Goal: Task Accomplishment & Management: Manage account settings

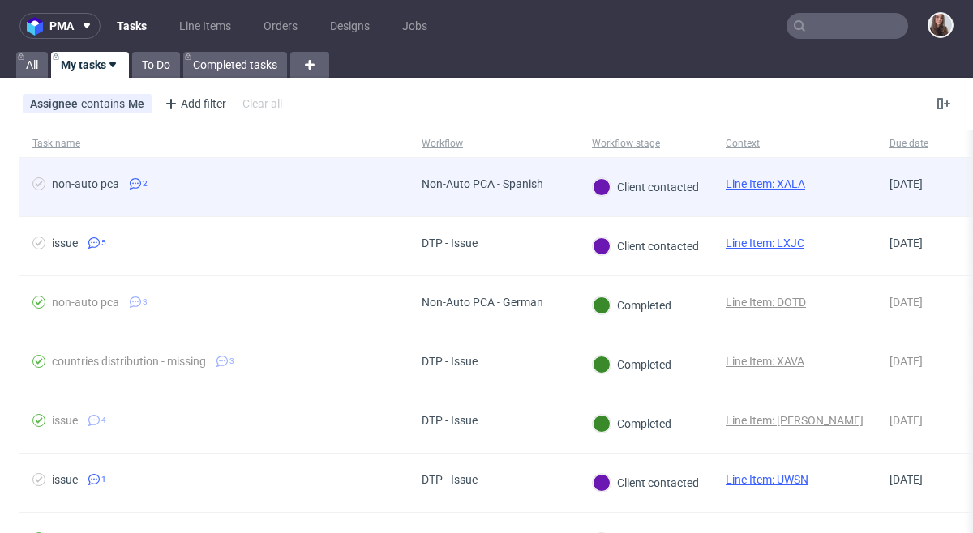
click at [379, 175] on div "non-auto pca 2" at bounding box center [213, 187] width 389 height 58
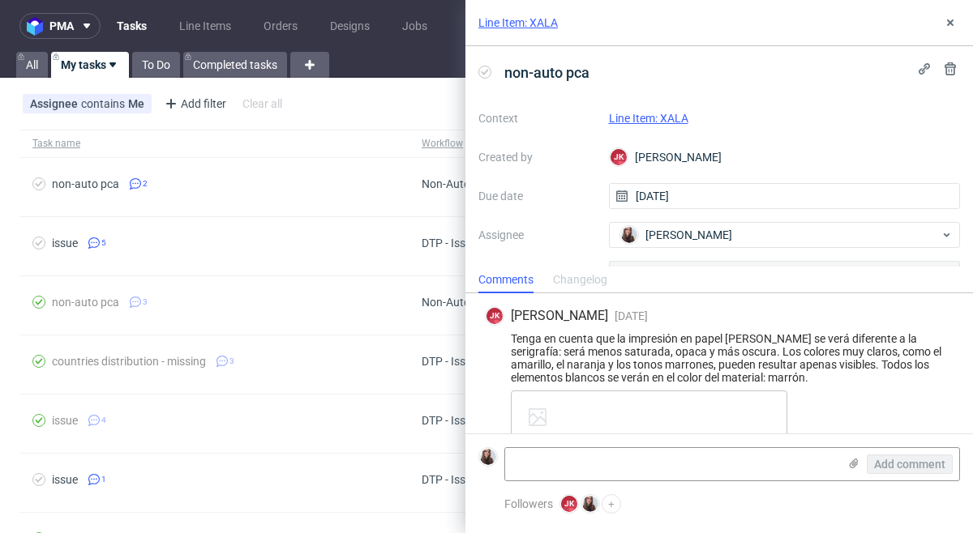
click at [659, 117] on link "Line Item: XALA" at bounding box center [648, 118] width 79 height 13
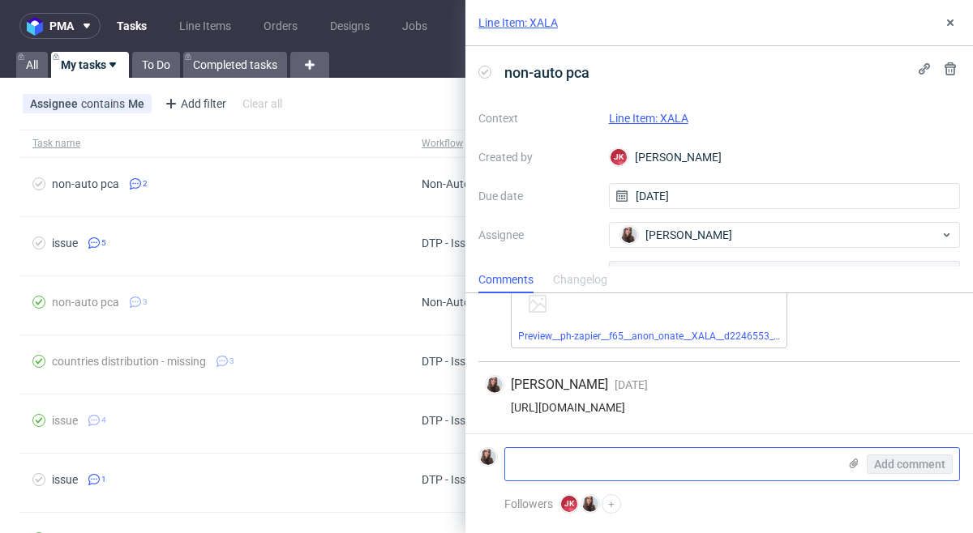
click at [566, 473] on textarea at bounding box center [671, 464] width 332 height 32
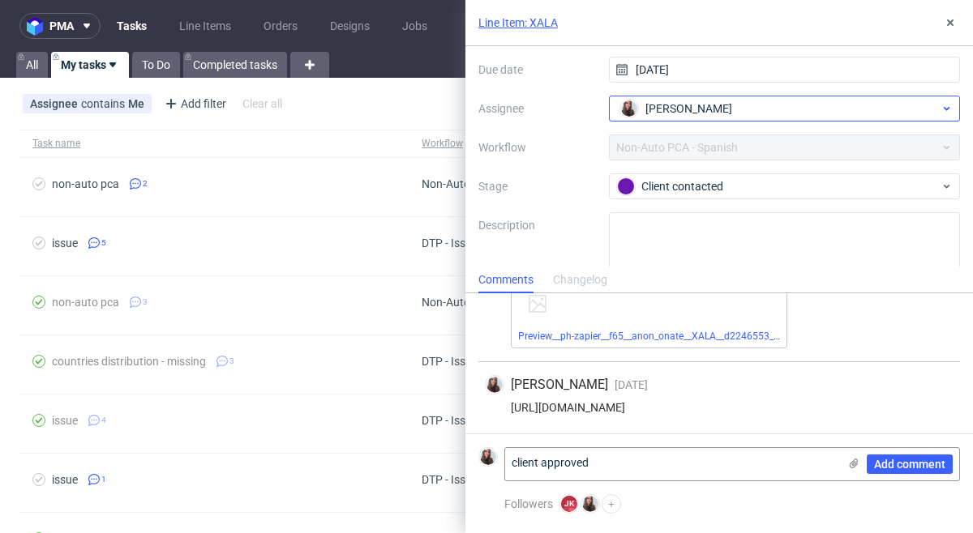
scroll to position [139, 0]
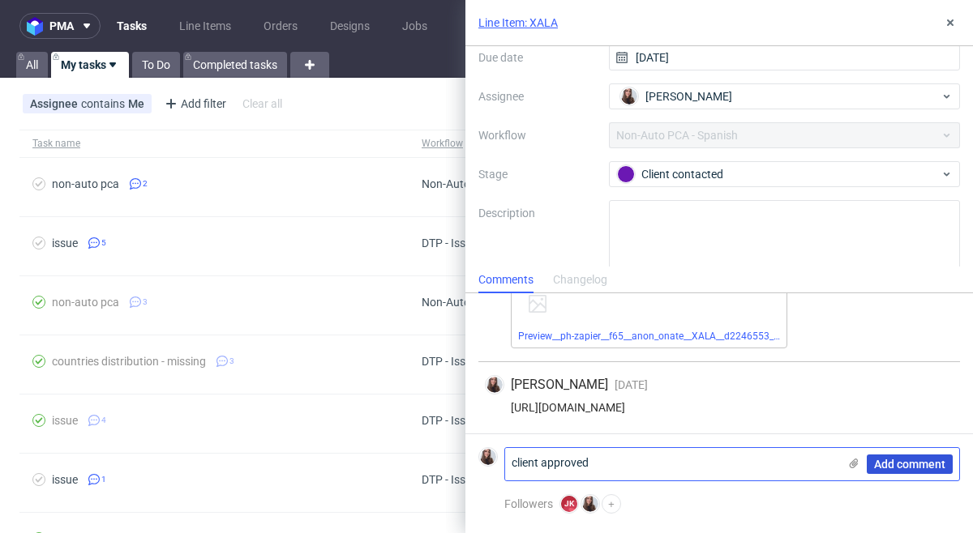
type textarea "client approved"
click at [917, 459] on span "Add comment" at bounding box center [909, 464] width 71 height 11
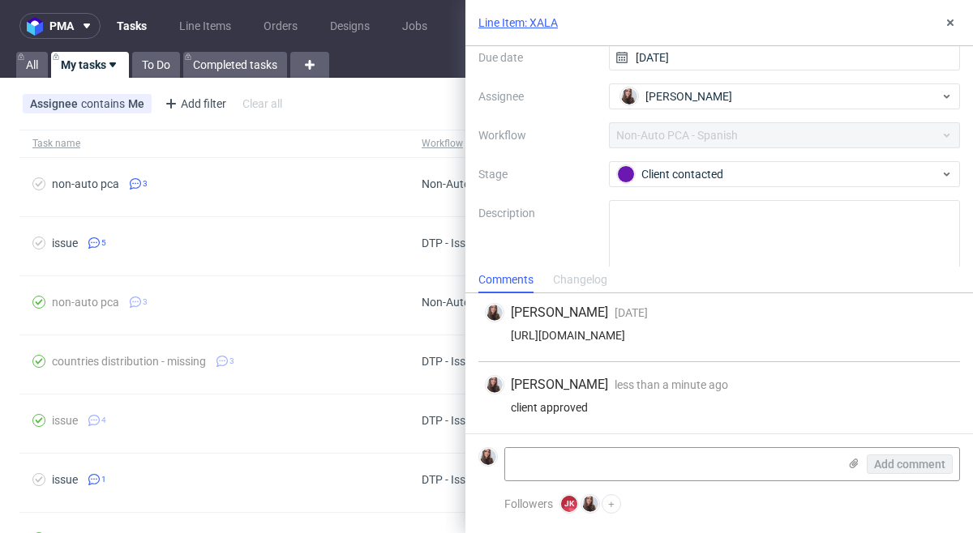
scroll to position [0, 0]
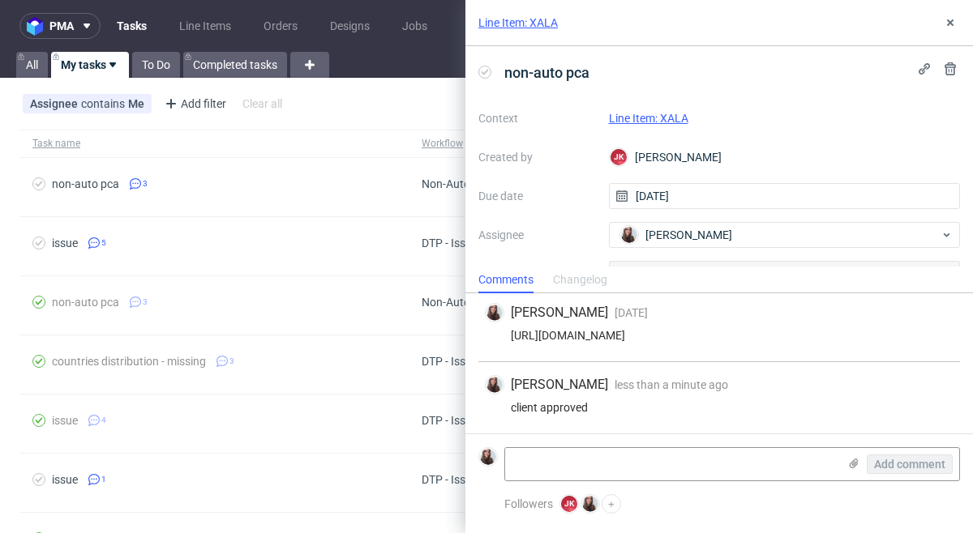
click at [646, 113] on link "Line Item: XALA" at bounding box center [648, 118] width 79 height 13
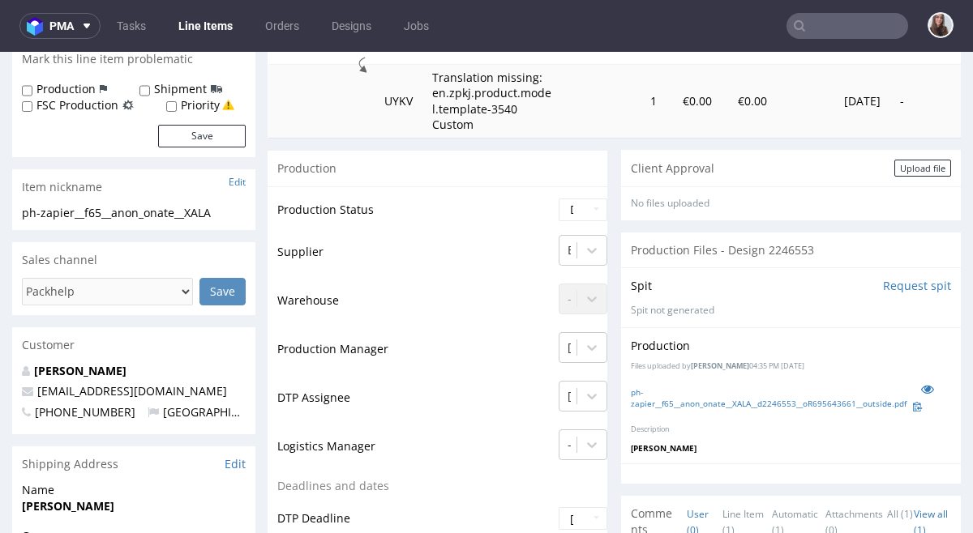
scroll to position [261, 0]
click at [582, 213] on select "Waiting for Artwork Waiting for Diecut Waiting for Mockup Waiting for DTP Waiti…" at bounding box center [582, 209] width 49 height 23
select select "back_for_dtp"
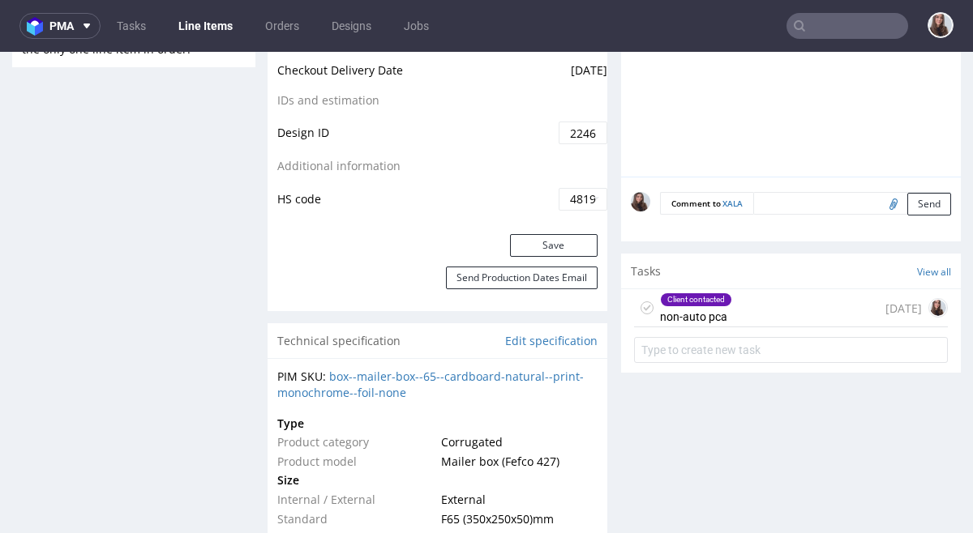
scroll to position [927, 0]
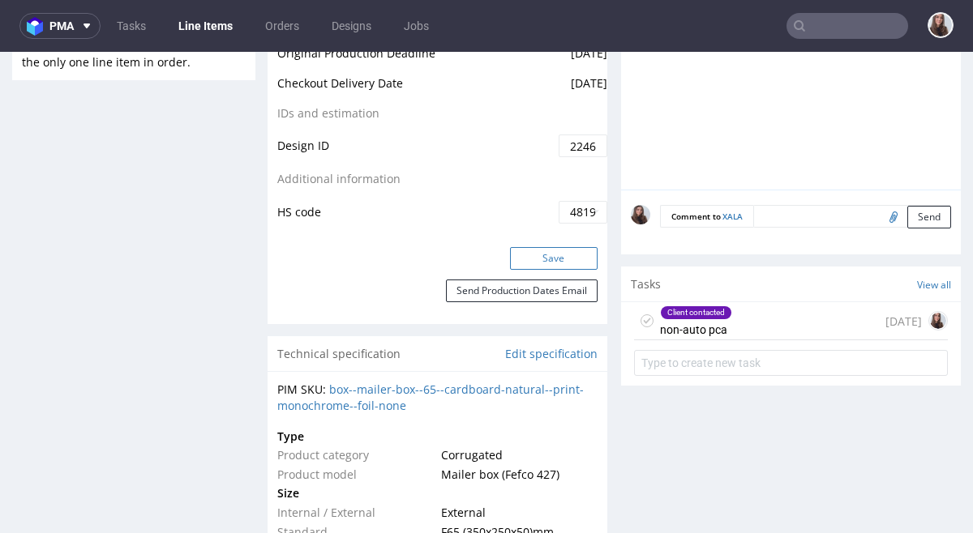
click at [548, 257] on button "Save" at bounding box center [554, 258] width 88 height 23
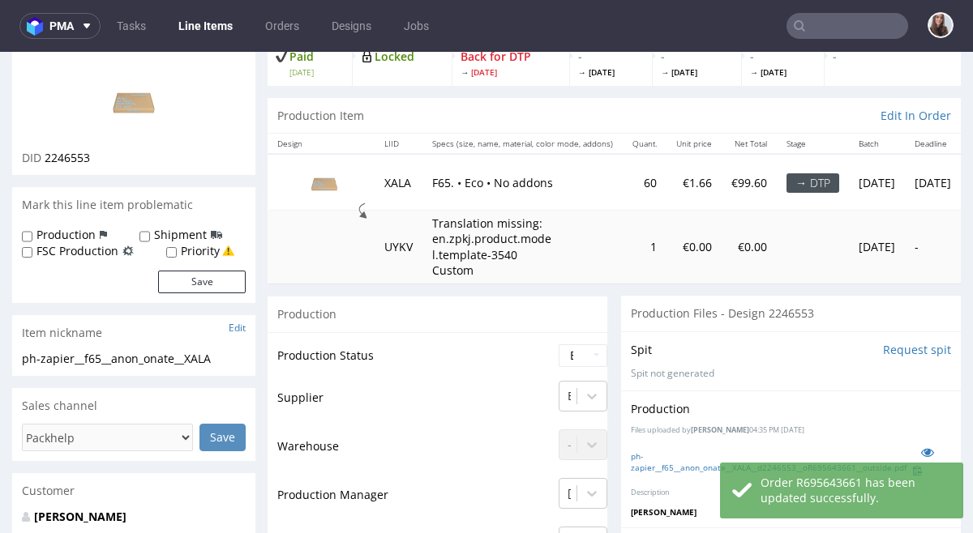
scroll to position [0, 0]
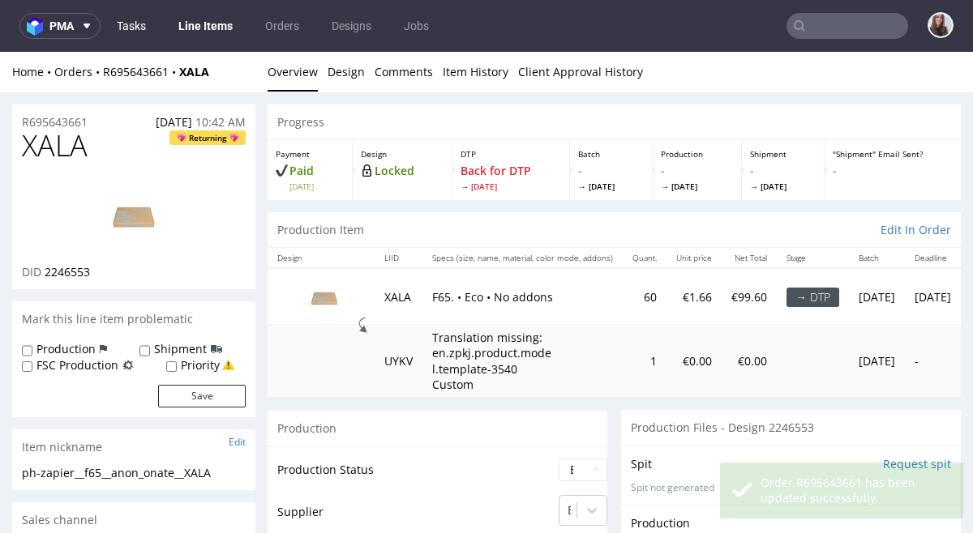
click at [134, 25] on link "Tasks" at bounding box center [131, 26] width 49 height 26
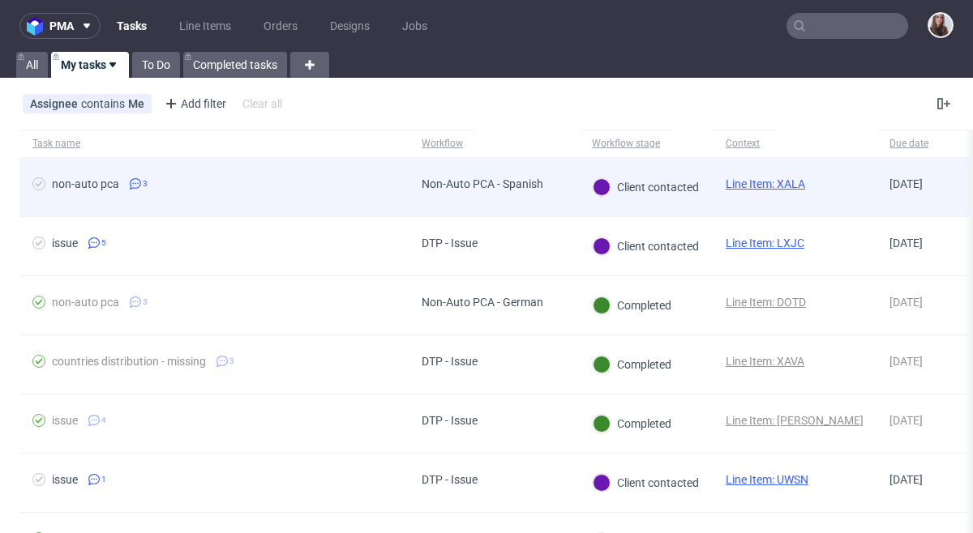
click at [786, 185] on link "Line Item: XALA" at bounding box center [764, 184] width 79 height 13
click at [495, 175] on div "Non-Auto PCA - Spanish" at bounding box center [483, 187] width 148 height 58
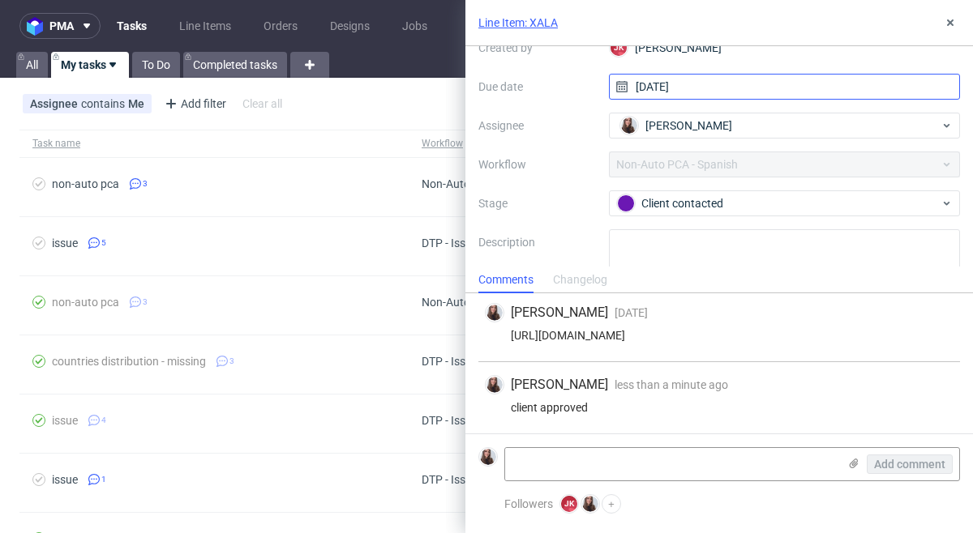
scroll to position [112, 0]
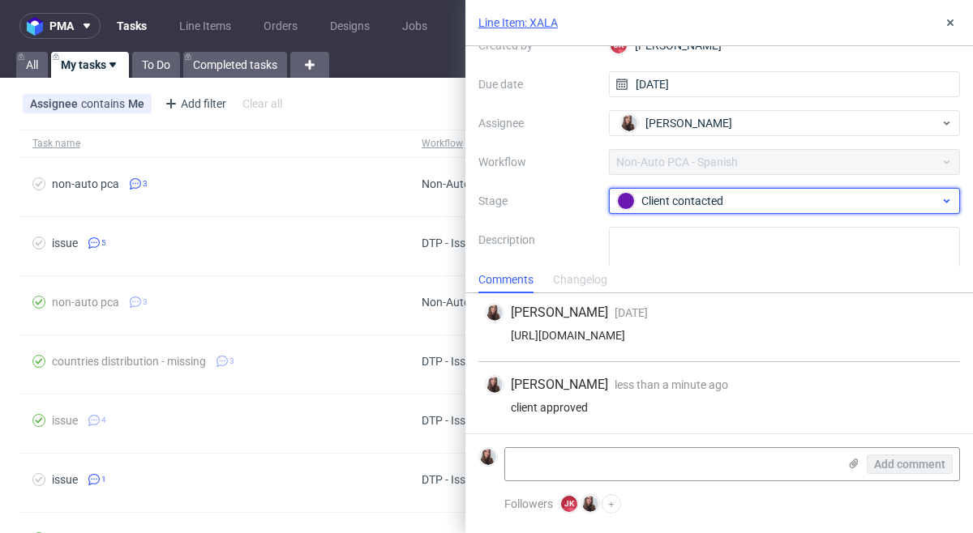
click at [768, 192] on div "Client contacted" at bounding box center [778, 201] width 323 height 18
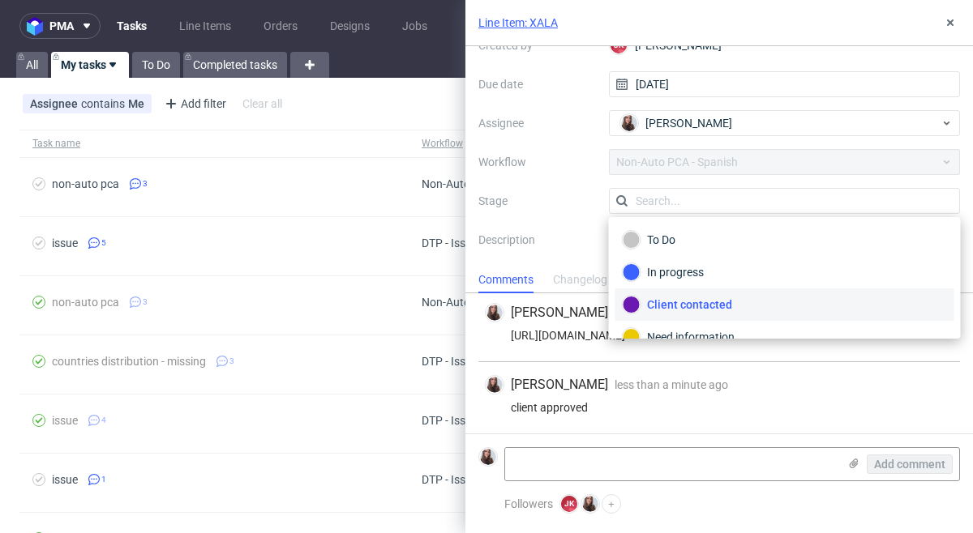
scroll to position [86, 0]
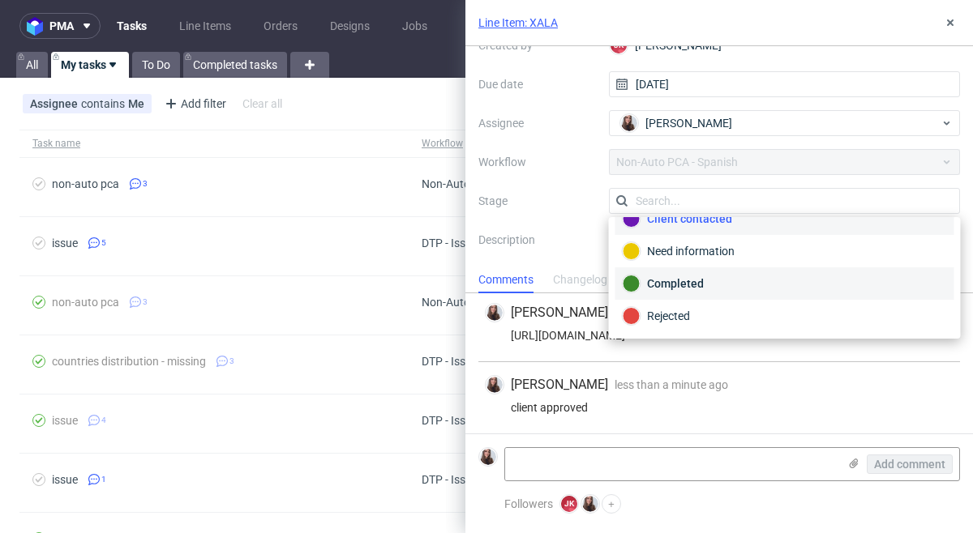
click at [709, 276] on div "Completed" at bounding box center [785, 284] width 324 height 18
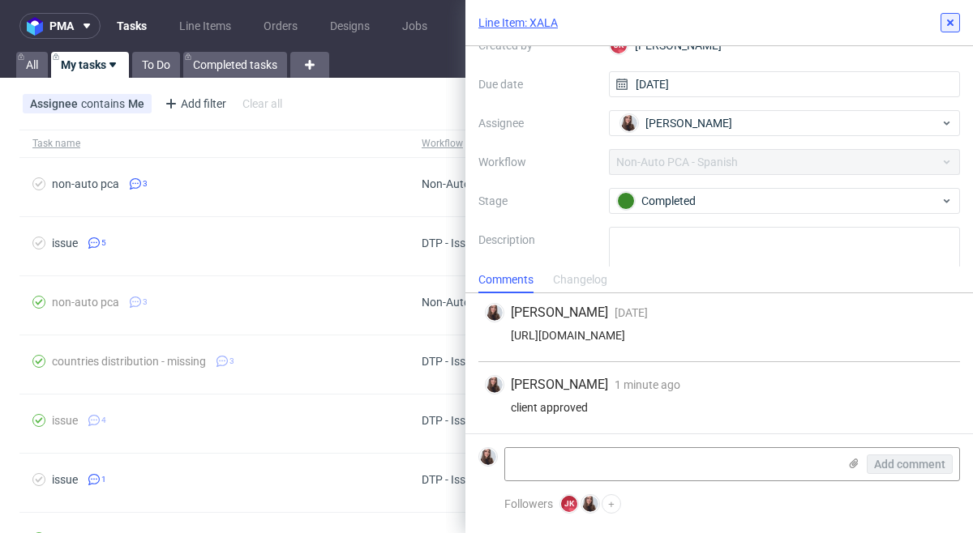
click at [950, 19] on icon at bounding box center [949, 22] width 13 height 13
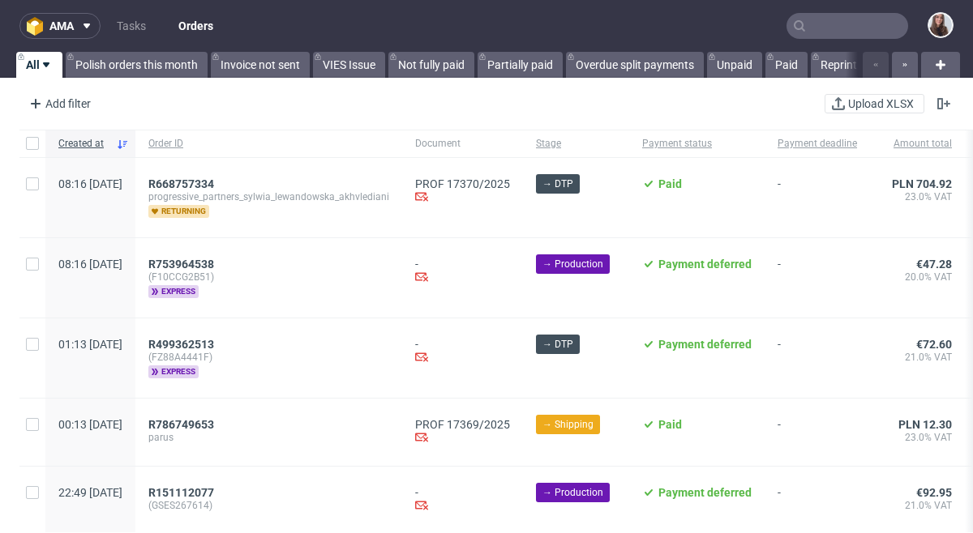
click at [828, 30] on input "text" at bounding box center [847, 26] width 122 height 26
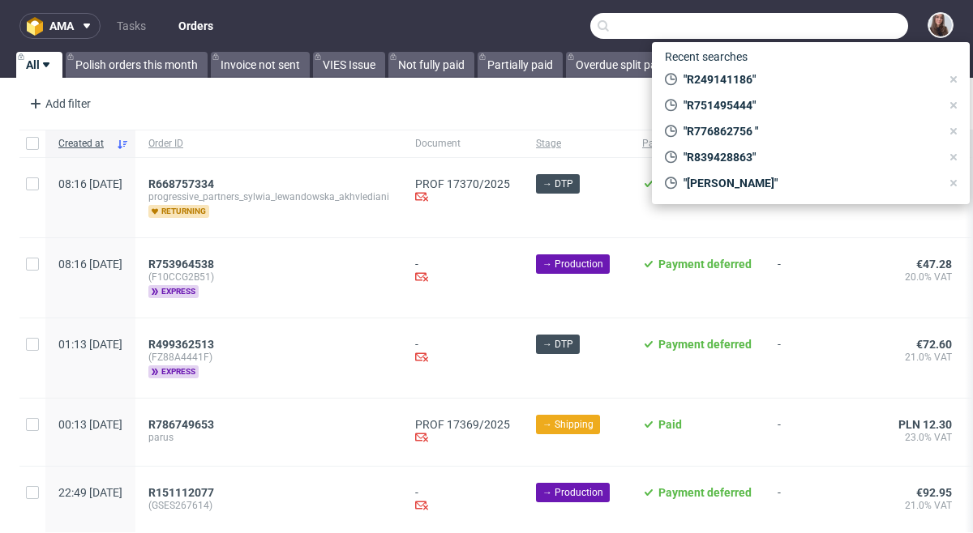
paste input "R712767710"
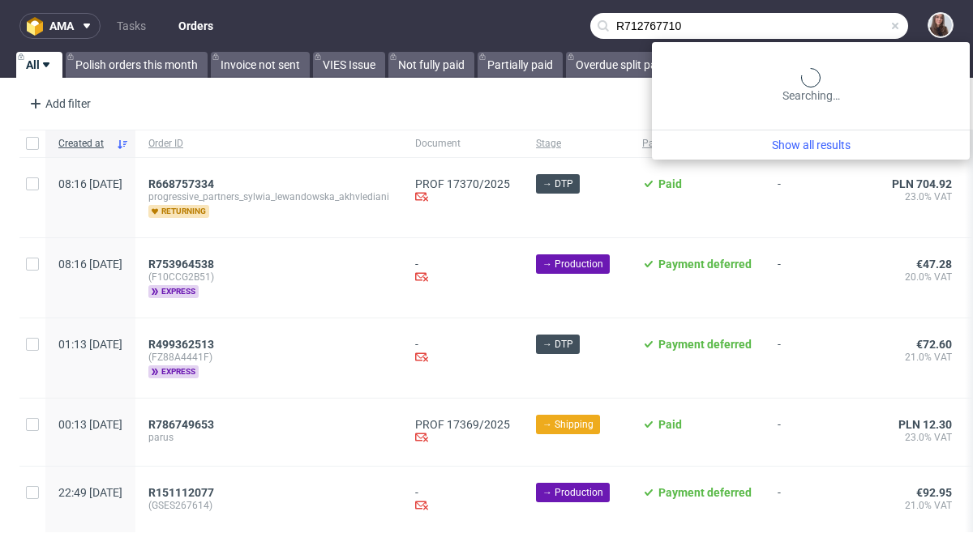
type input "R712767710"
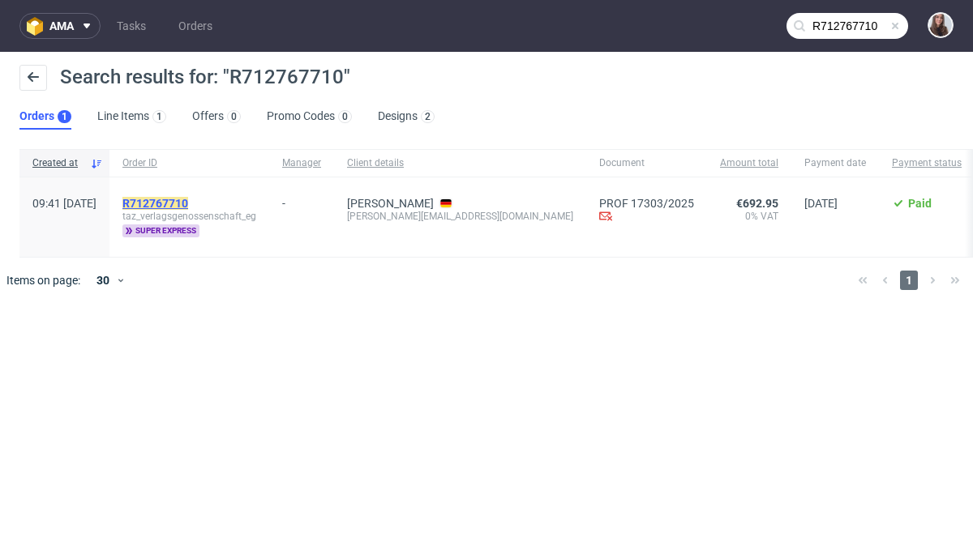
click at [188, 204] on mark "R712767710" at bounding box center [155, 203] width 66 height 13
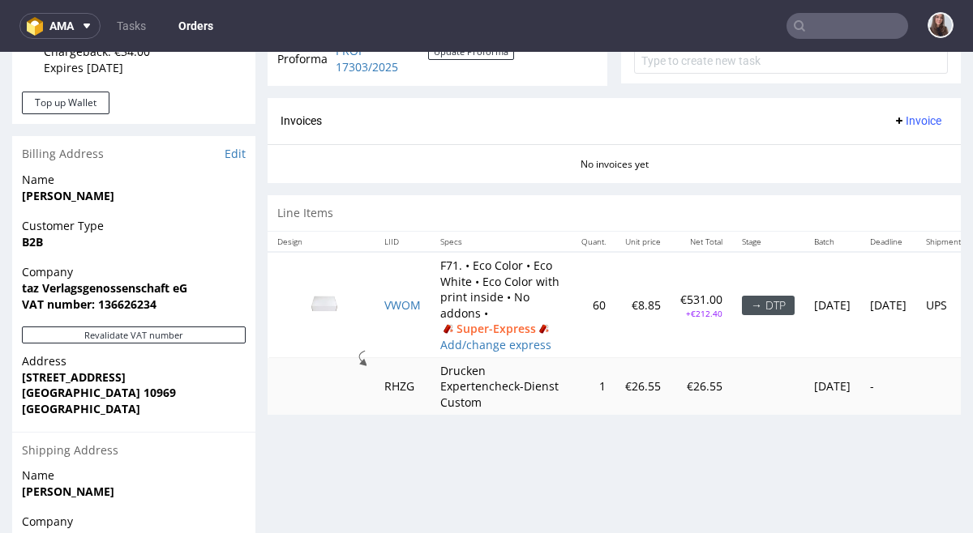
scroll to position [653, 0]
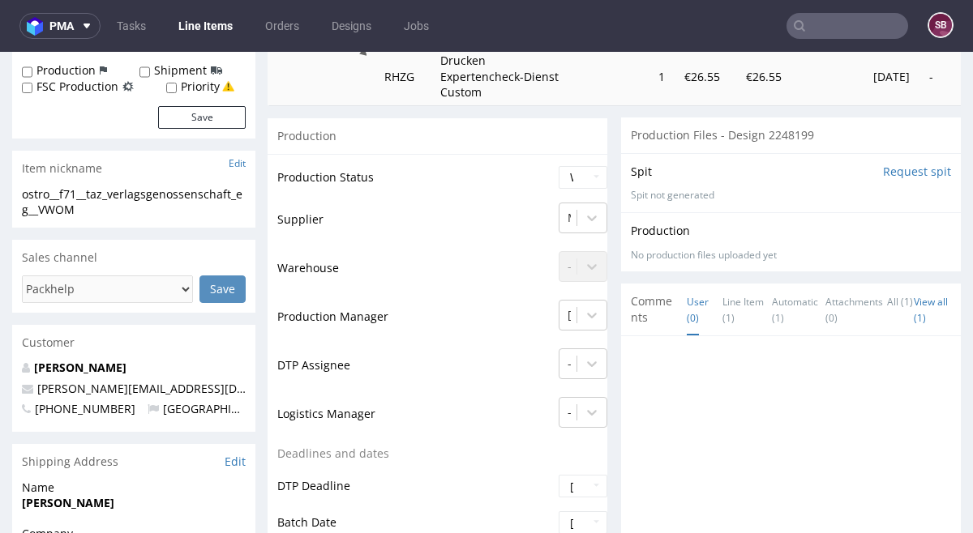
scroll to position [281, 0]
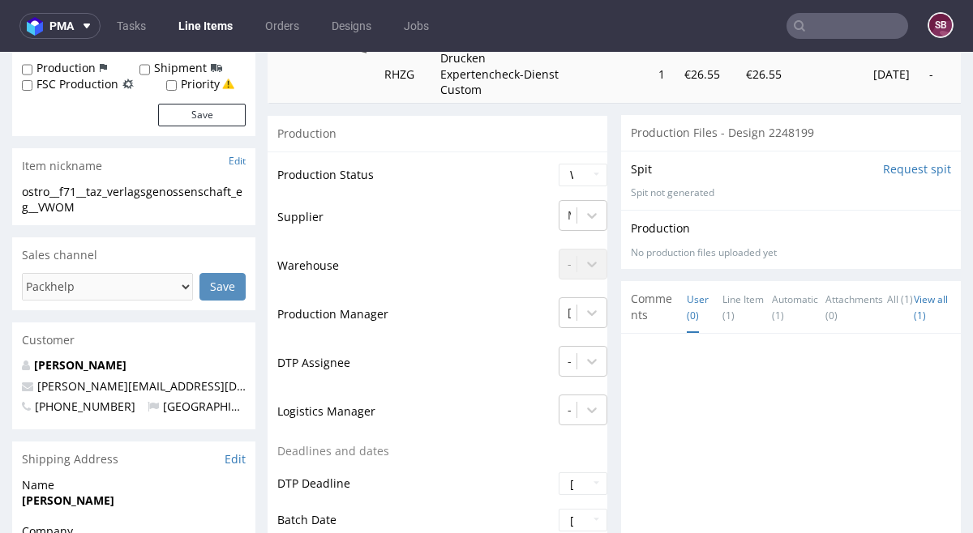
click at [789, 233] on div "Production" at bounding box center [791, 228] width 320 height 16
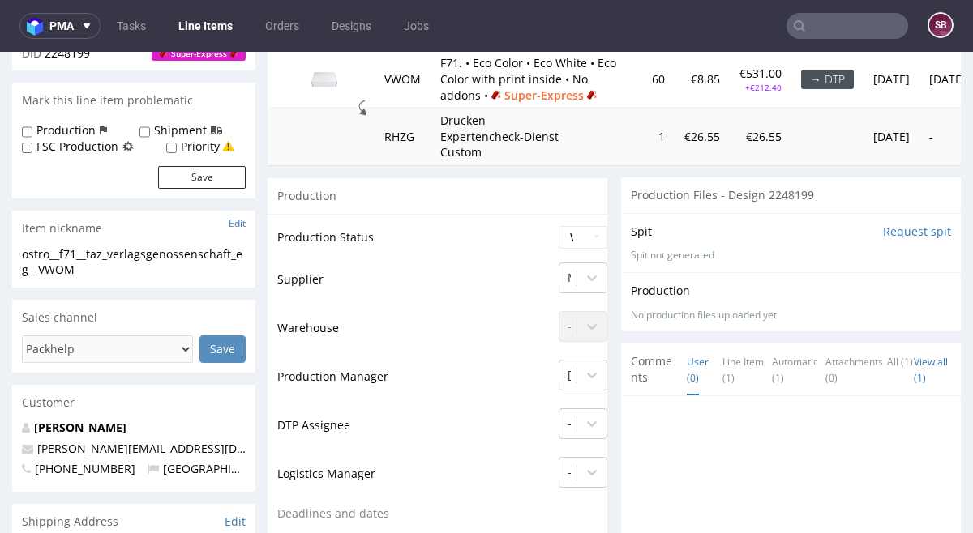
scroll to position [223, 0]
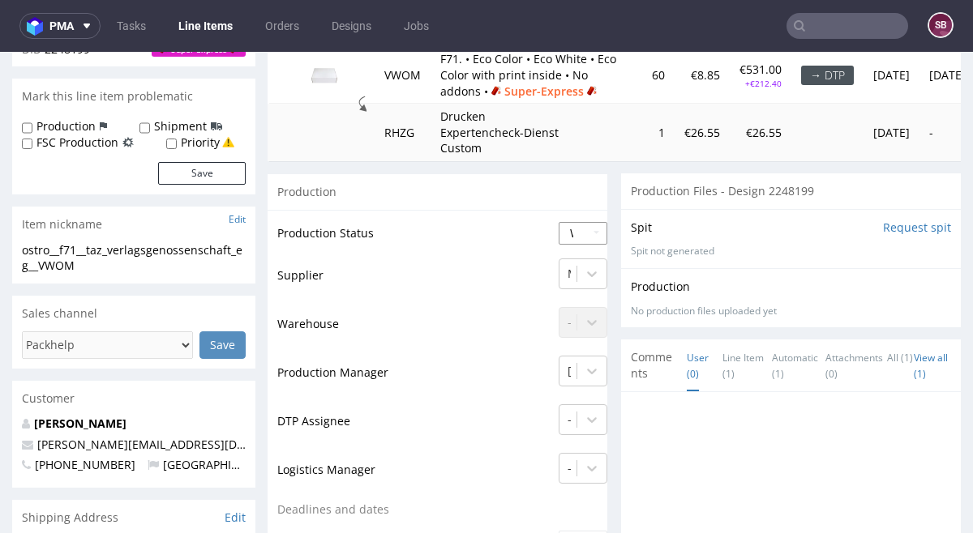
click at [588, 240] on select "Waiting for Artwork Waiting for Diecut Waiting for Mockup Waiting for DTP Waiti…" at bounding box center [582, 233] width 49 height 23
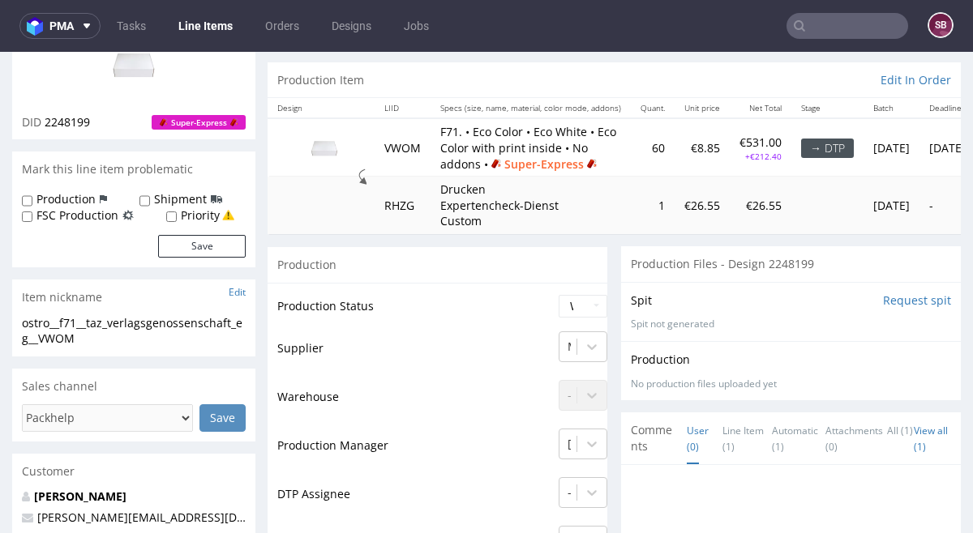
scroll to position [157, 0]
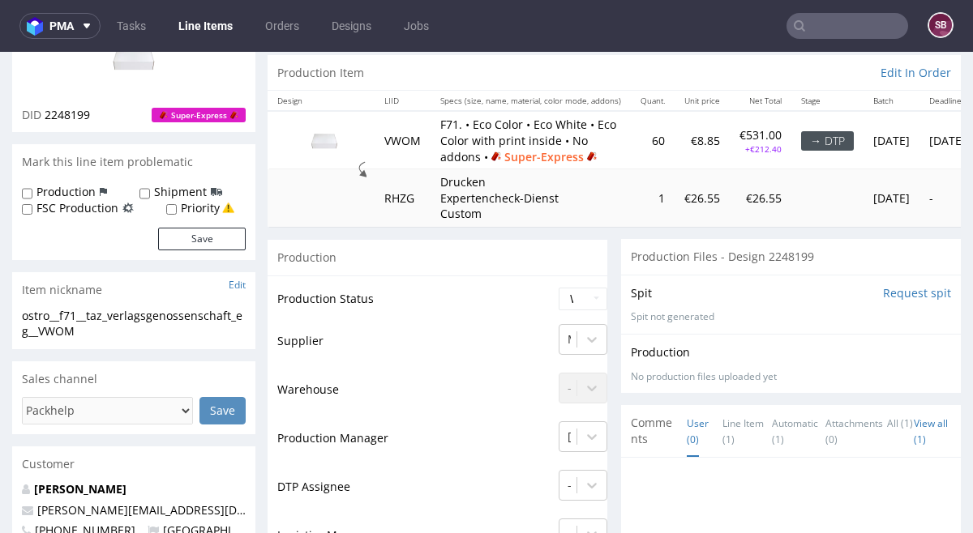
click at [667, 365] on div "Production No production files uploaded yet Description (optional)" at bounding box center [791, 363] width 320 height 39
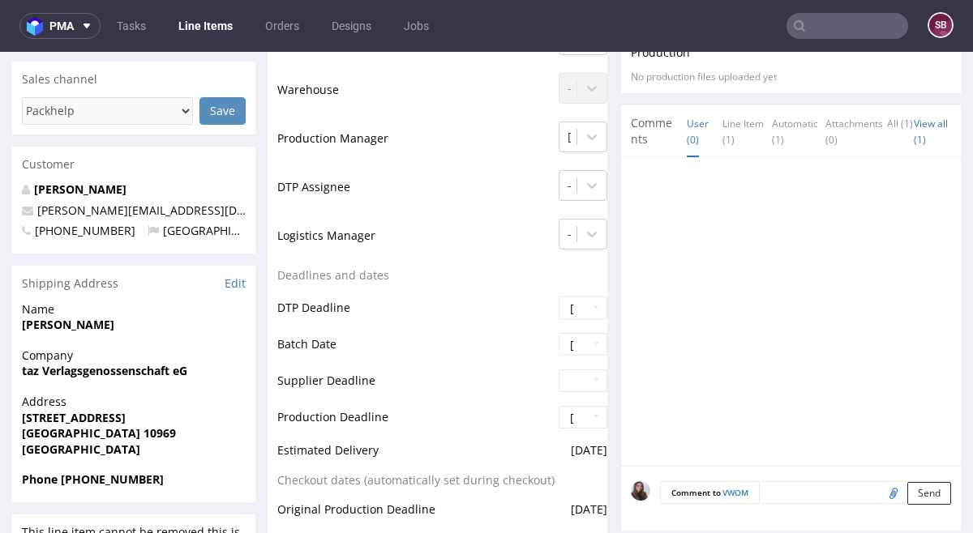
scroll to position [458, 0]
click at [722, 135] on link "Line Item (1)" at bounding box center [742, 130] width 41 height 51
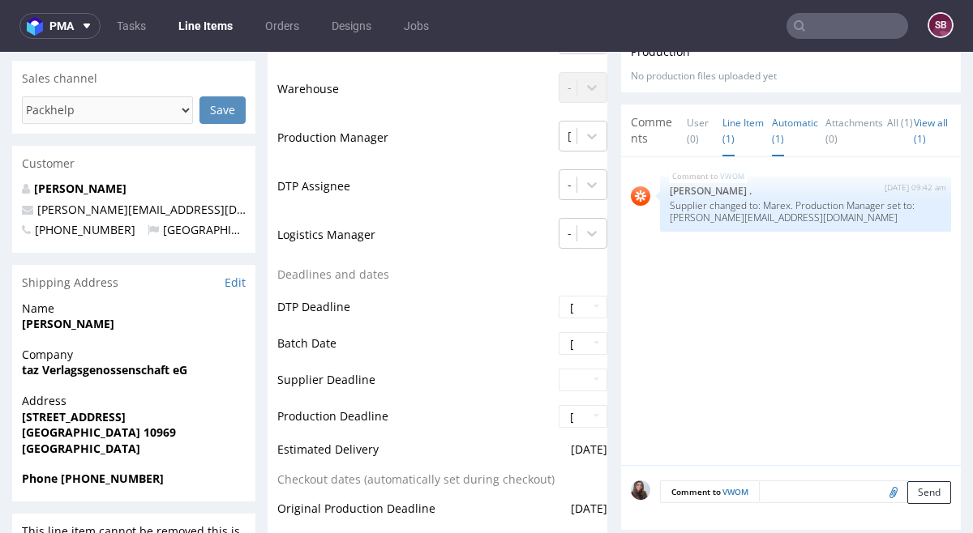
click at [780, 118] on link "Automatic (1)" at bounding box center [795, 130] width 46 height 51
click at [840, 124] on link "Attachments (0)" at bounding box center [854, 130] width 58 height 51
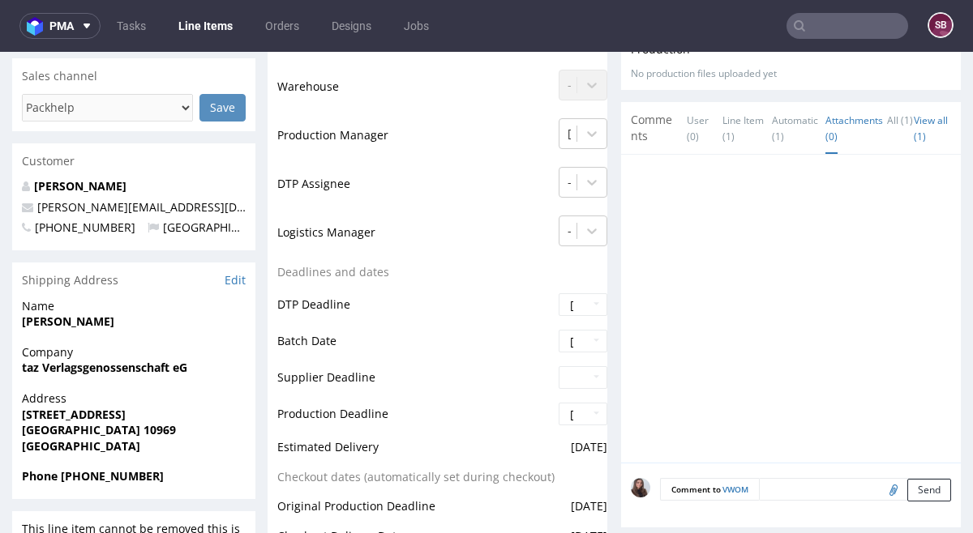
scroll to position [475, 0]
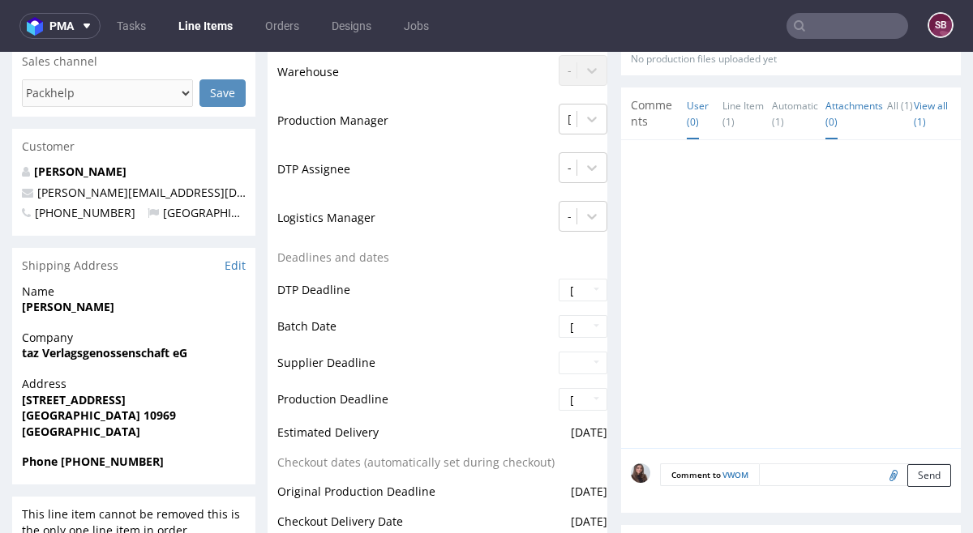
click at [689, 110] on link "User (0)" at bounding box center [698, 113] width 22 height 51
click at [781, 469] on textarea at bounding box center [855, 475] width 192 height 23
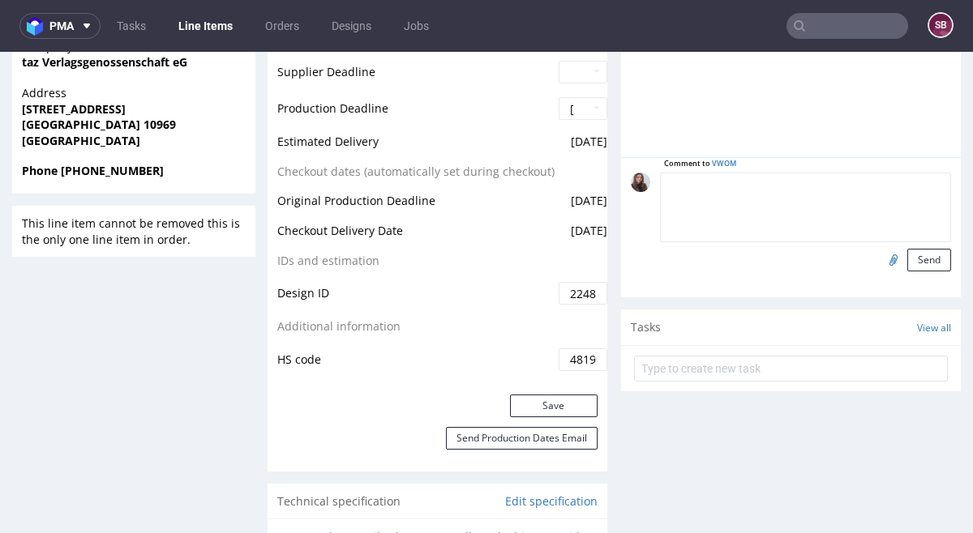
scroll to position [768, 0]
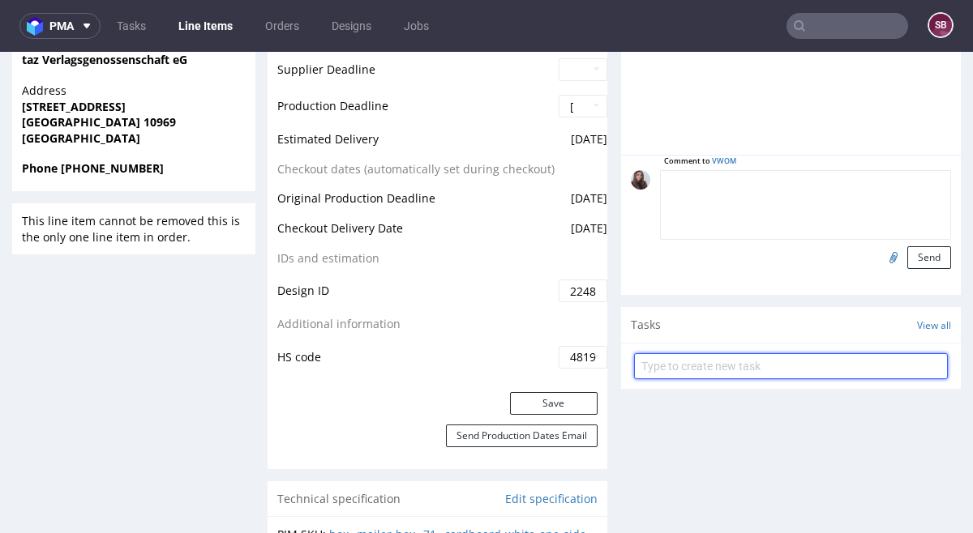
click at [785, 360] on input "text" at bounding box center [791, 366] width 314 height 26
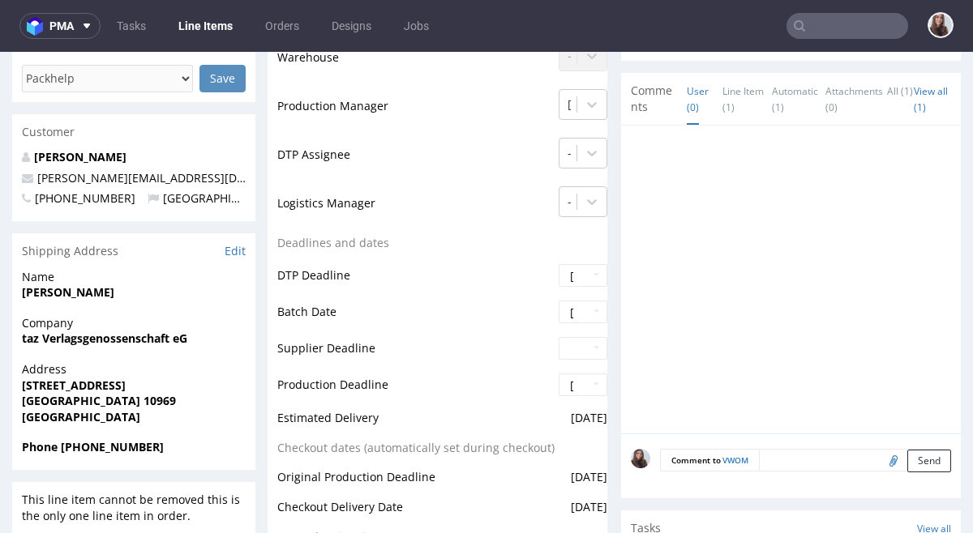
scroll to position [510, 0]
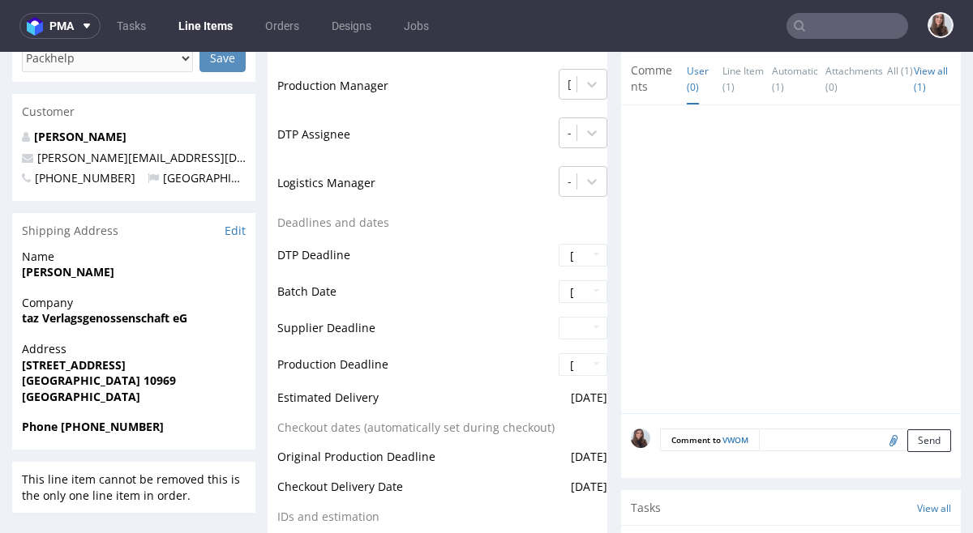
click at [768, 434] on textarea at bounding box center [855, 440] width 192 height 23
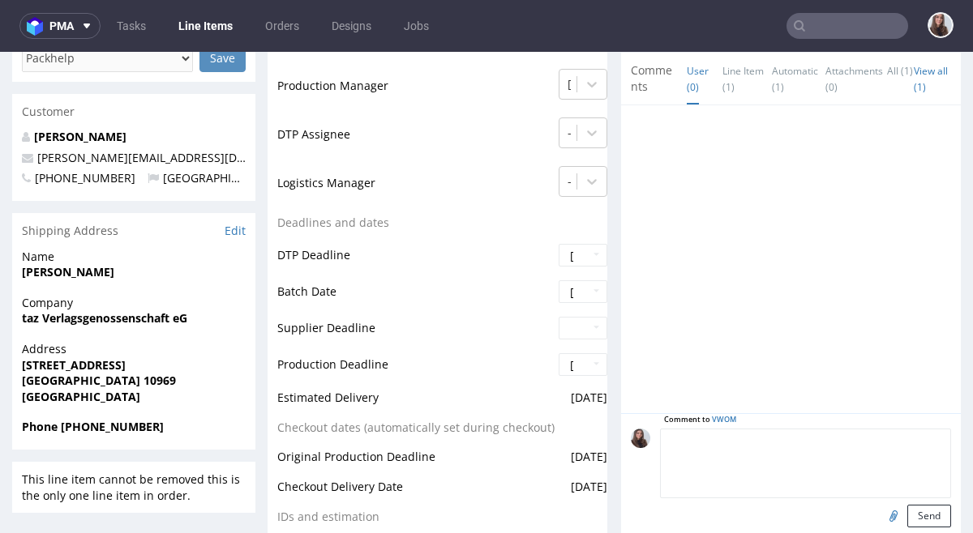
click at [742, 439] on textarea at bounding box center [805, 464] width 291 height 70
type textarea "g"
type textarea "The grafik from the client attached."
click at [879, 516] on input "file" at bounding box center [890, 515] width 23 height 21
type input "C:\fakepath\6119762-box-[PERSON_NAME]-box-71-cardboard-white-one-side-print-eco…"
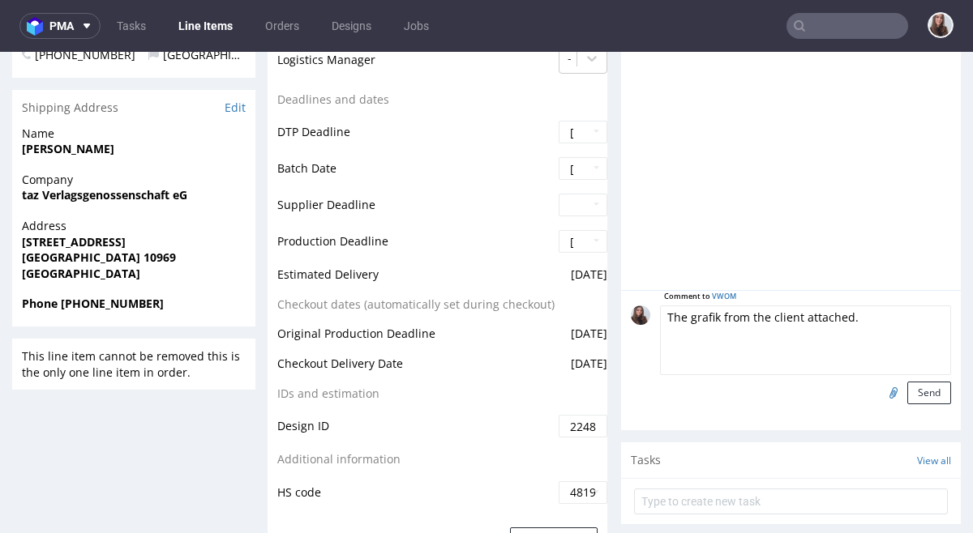
scroll to position [634, 0]
click at [819, 350] on textarea "The grafik from the client attached." at bounding box center [805, 340] width 291 height 70
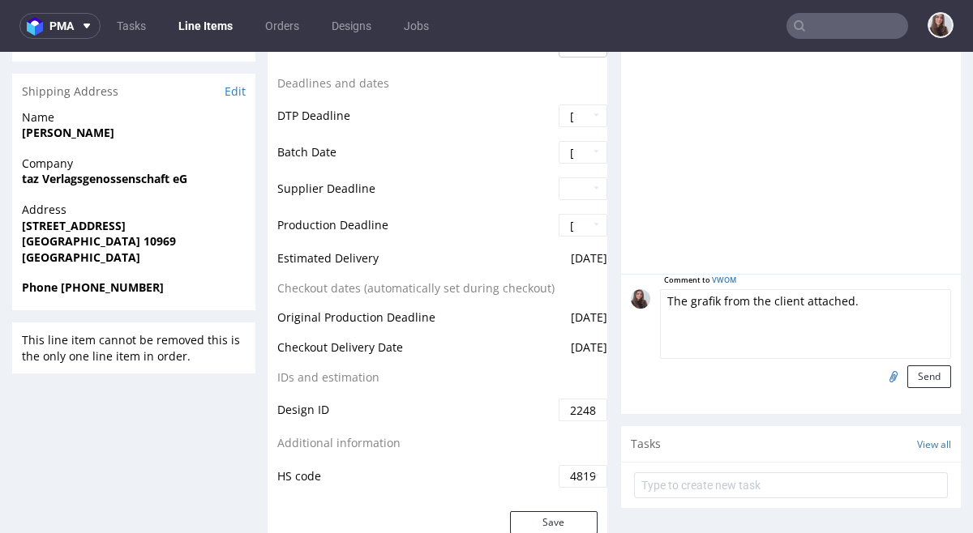
scroll to position [651, 0]
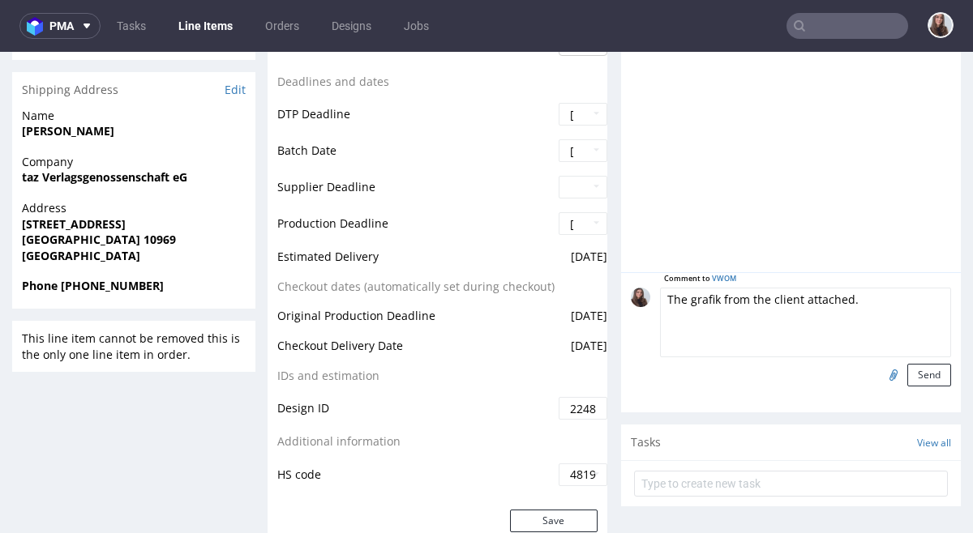
click at [879, 371] on input "file" at bounding box center [890, 374] width 23 height 21
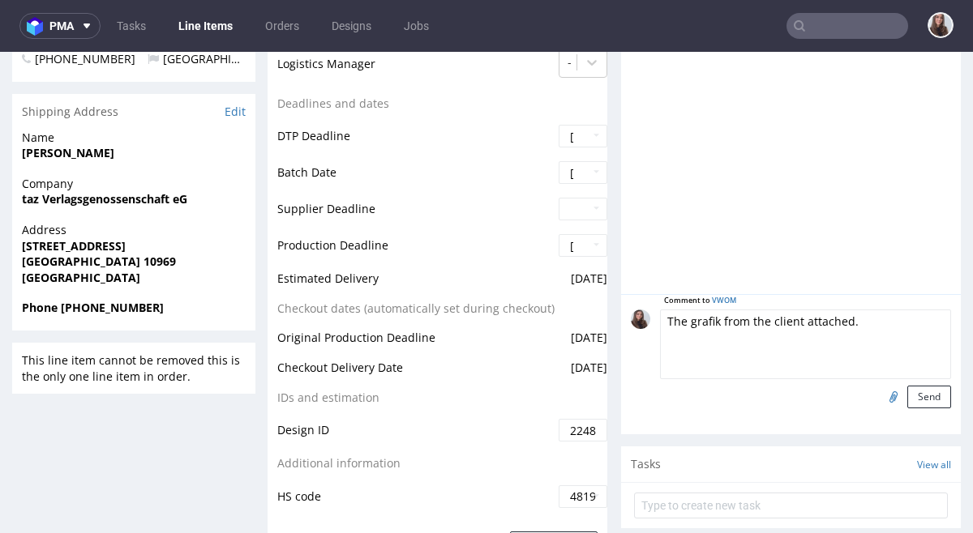
scroll to position [638, 0]
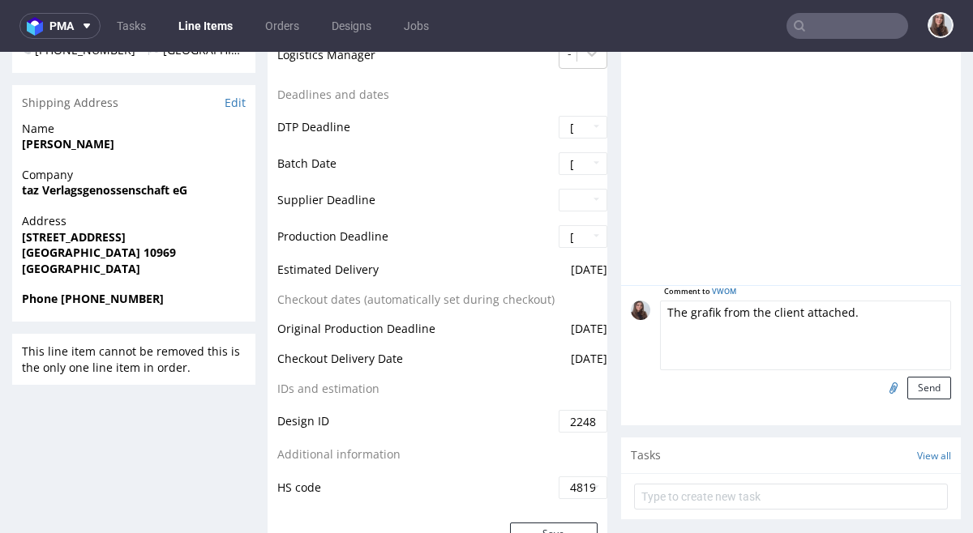
click at [858, 316] on textarea "The grafik from the client attached." at bounding box center [805, 336] width 291 height 70
click at [879, 395] on input "file" at bounding box center [890, 387] width 23 height 21
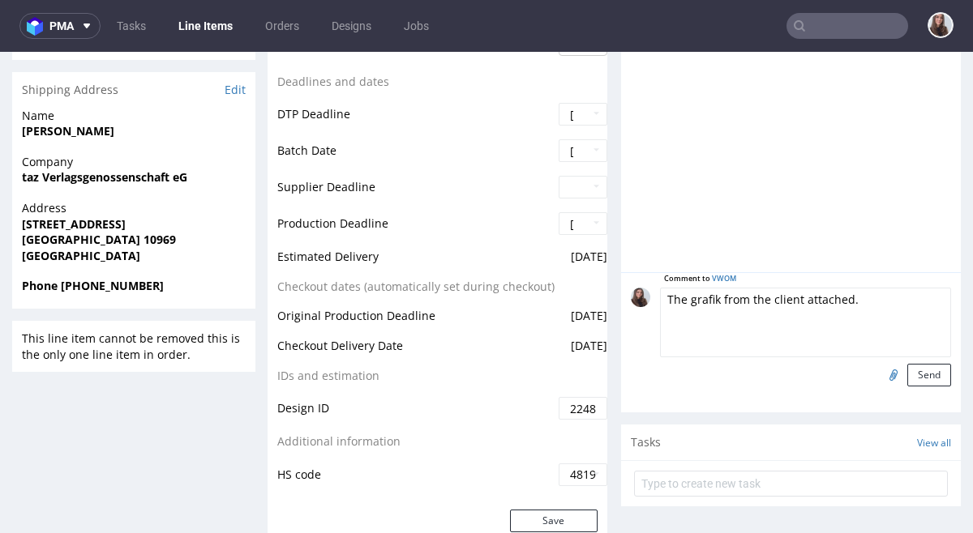
scroll to position [657, 0]
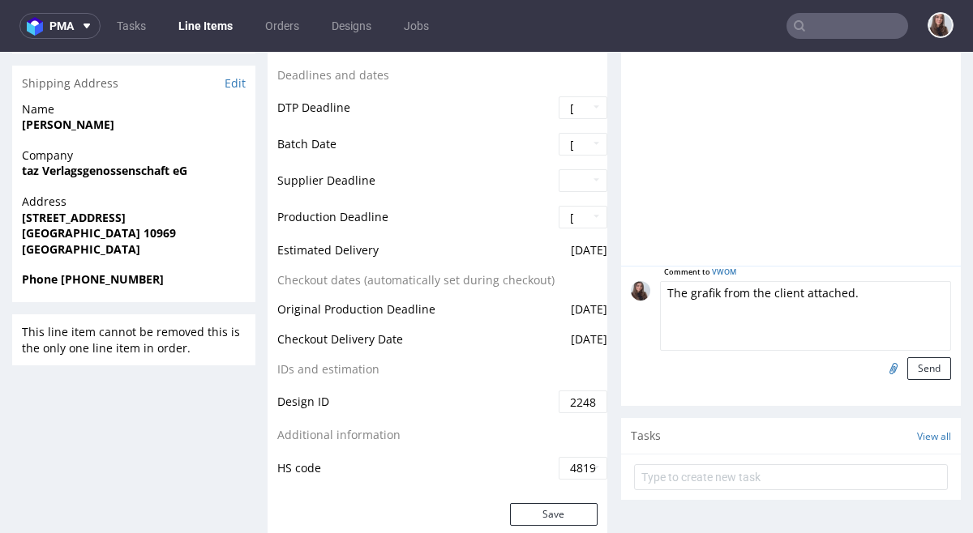
click at [730, 334] on textarea "The grafik from the client attached." at bounding box center [805, 316] width 291 height 70
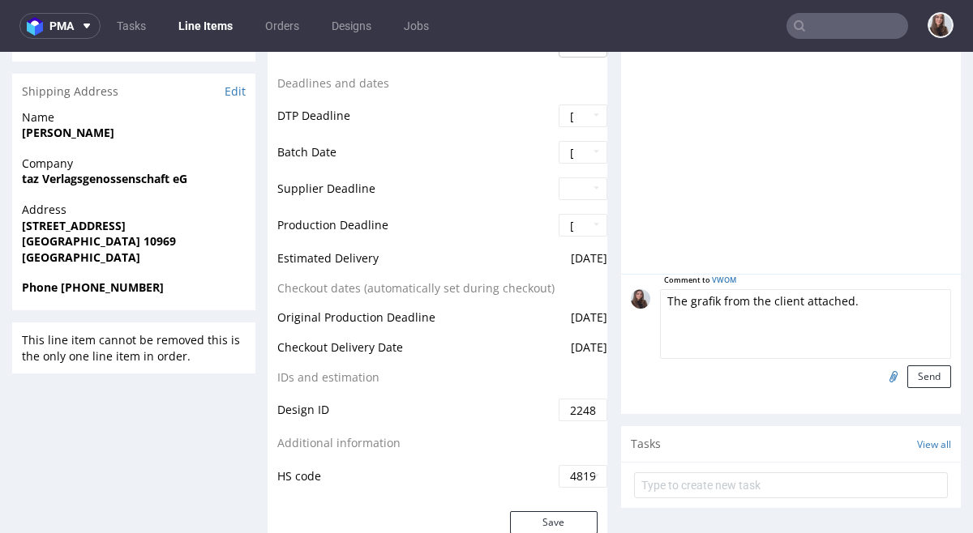
scroll to position [653, 0]
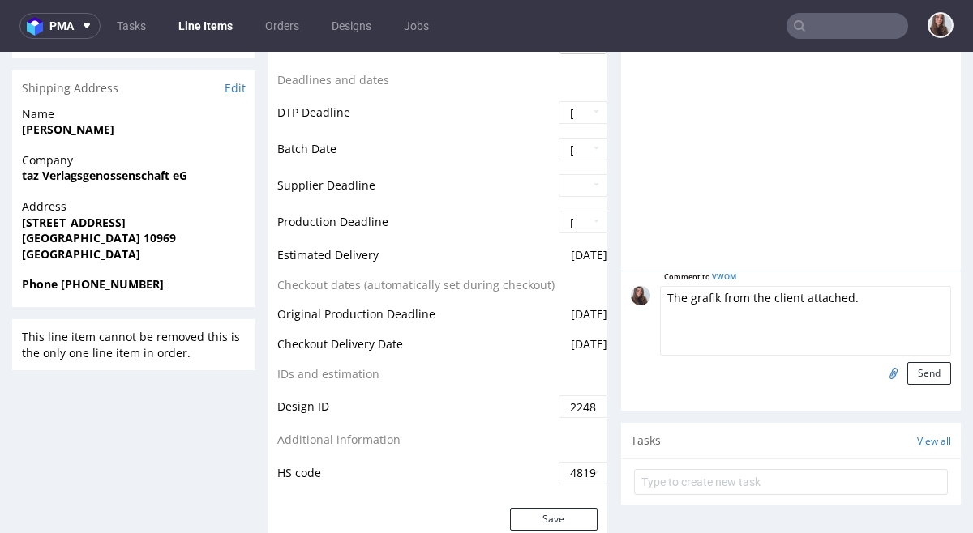
drag, startPoint x: 862, startPoint y: 330, endPoint x: 605, endPoint y: 282, distance: 261.4
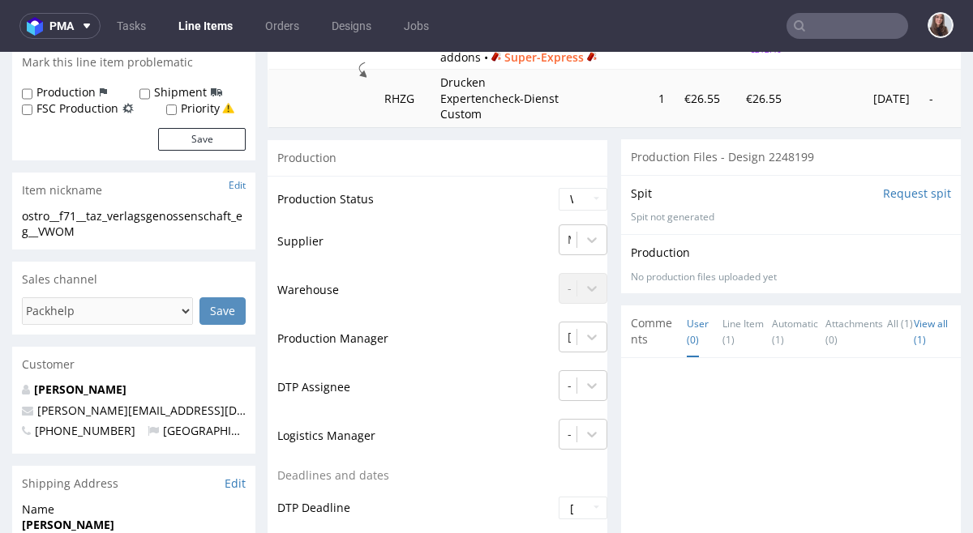
scroll to position [50, 0]
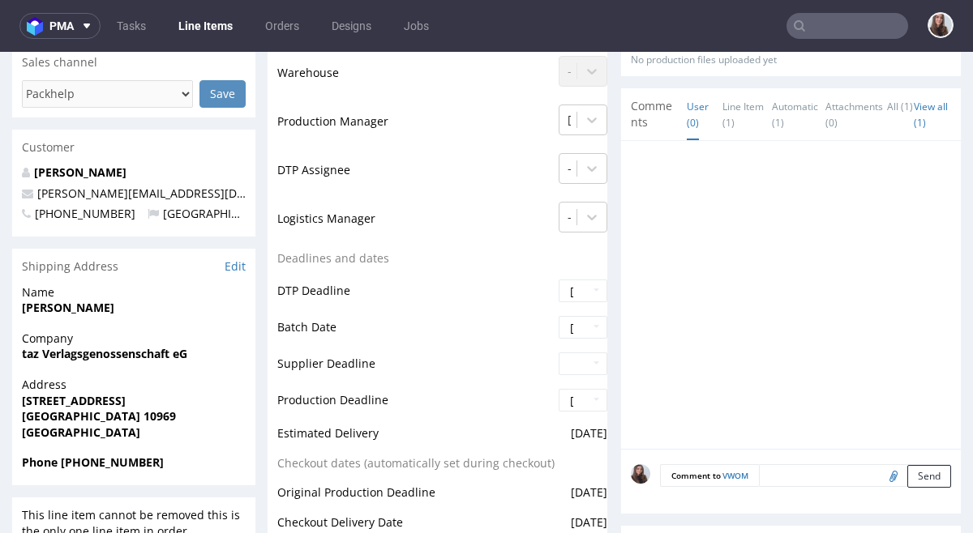
scroll to position [480, 0]
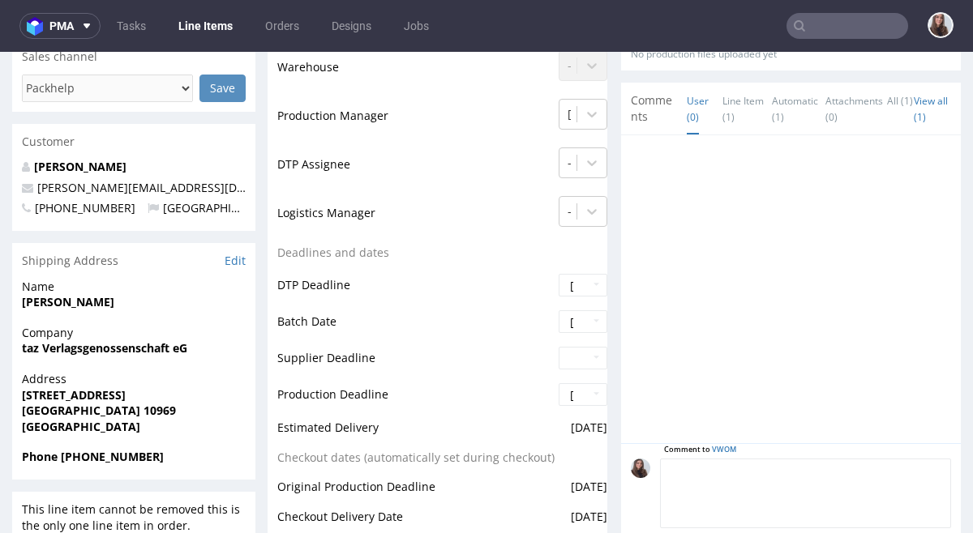
click at [767, 466] on textarea at bounding box center [805, 494] width 291 height 70
paste textarea "The grafik from the client attached."
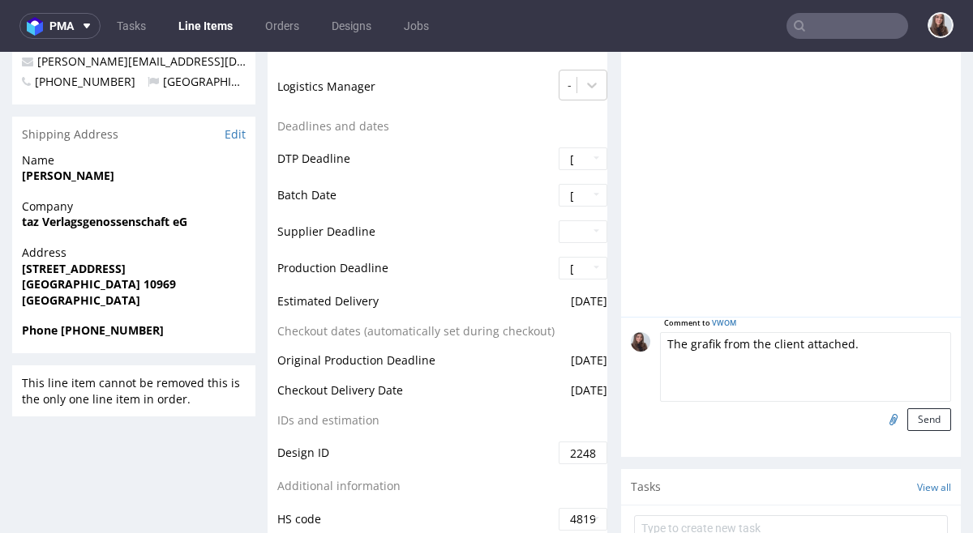
scroll to position [614, 0]
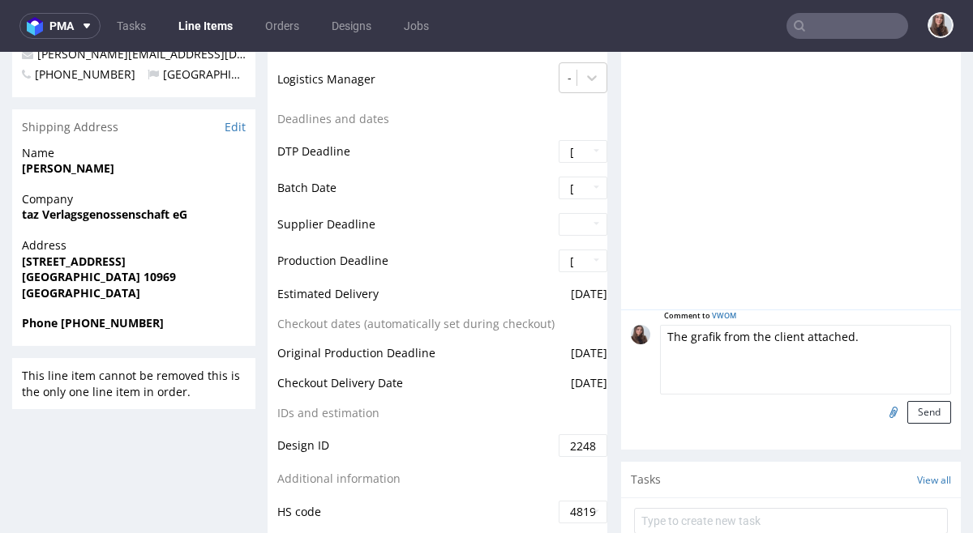
type textarea "The grafik from the client attached."
click at [879, 413] on input "file" at bounding box center [890, 411] width 23 height 21
type input "C:\fakepath\6119762-box-de-mailer-box-71-cardboard-white-one-side-print-eco-col…"
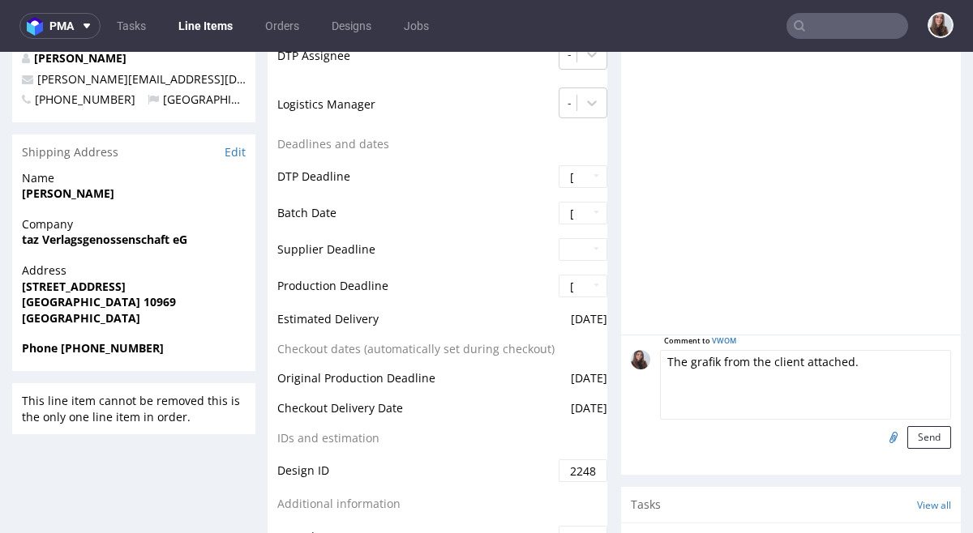
scroll to position [593, 0]
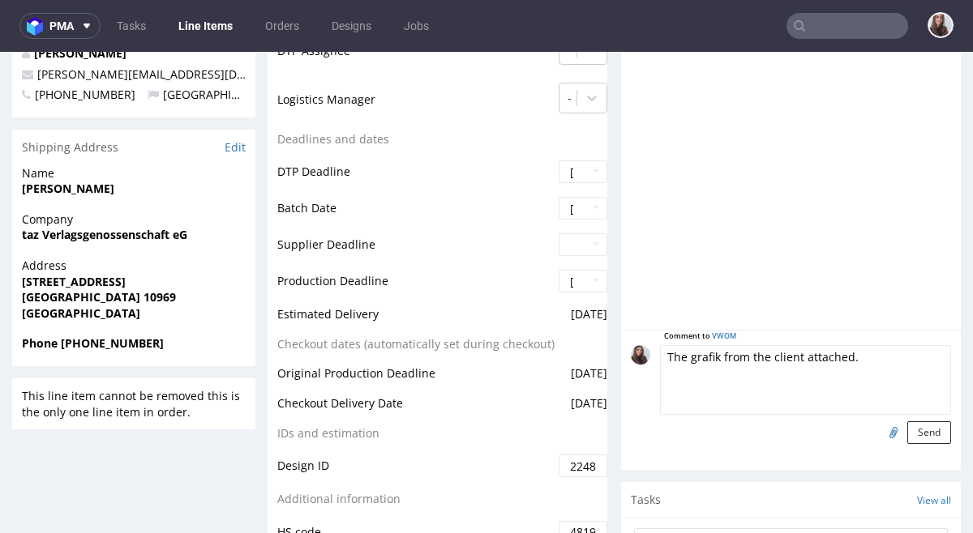
click at [746, 383] on textarea "The grafik from the client attached." at bounding box center [805, 380] width 291 height 70
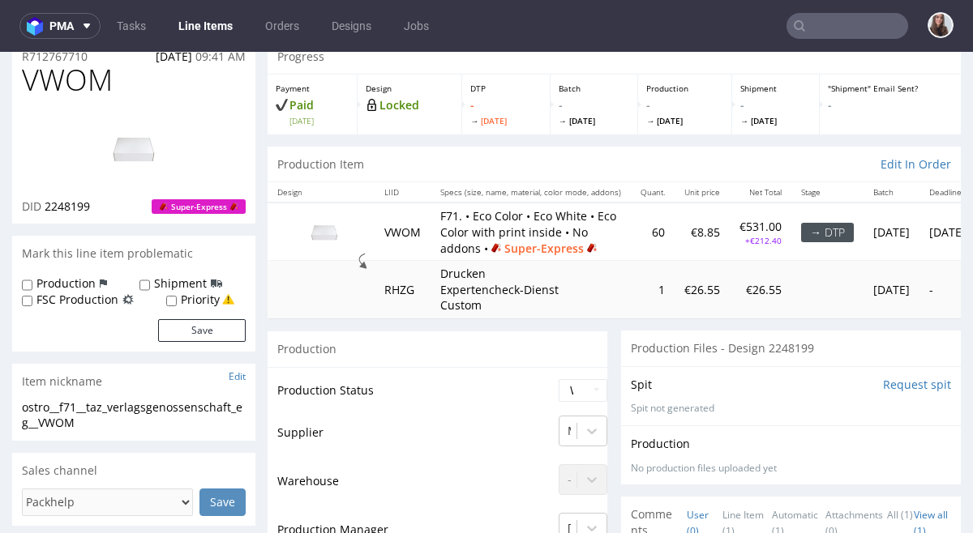
scroll to position [0, 0]
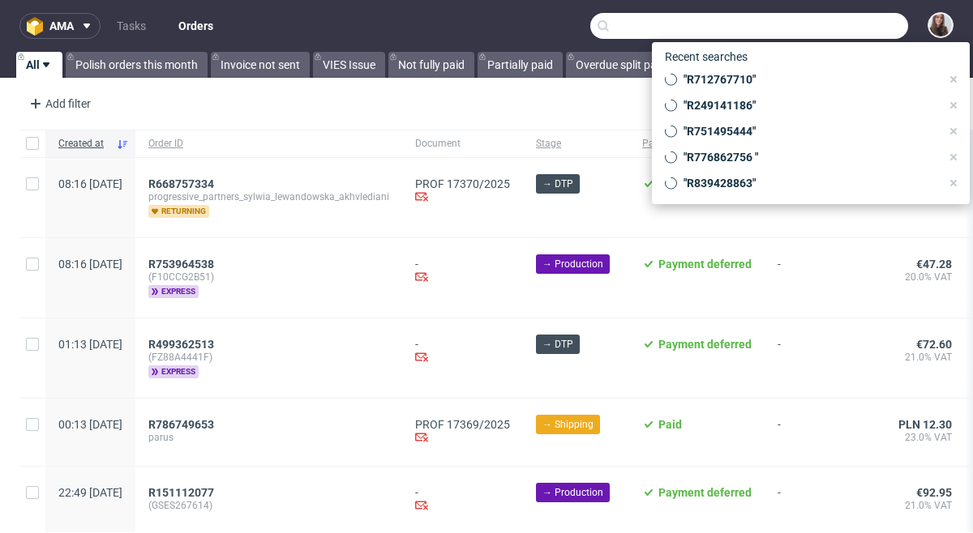
click at [820, 32] on input "text" at bounding box center [749, 26] width 318 height 26
paste input "R712767710"
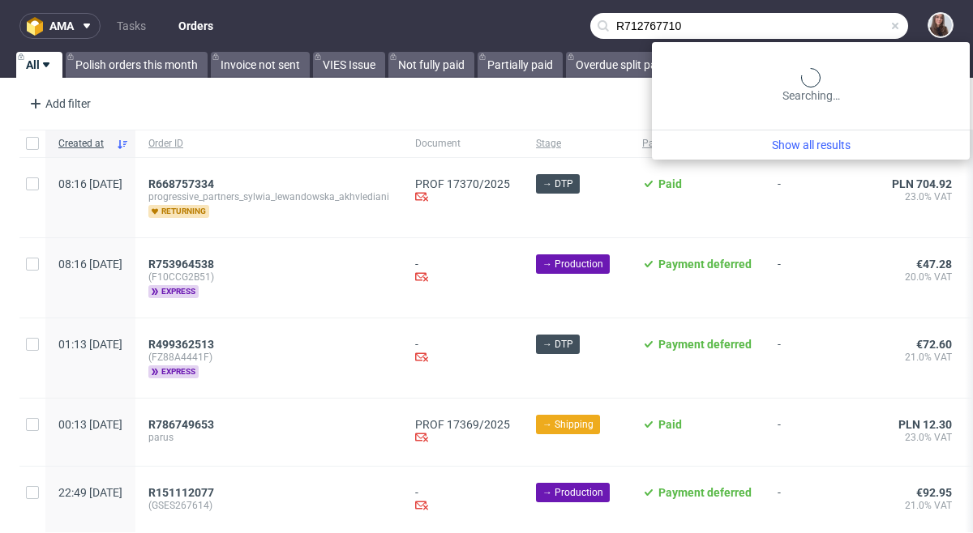
type input "R712767710"
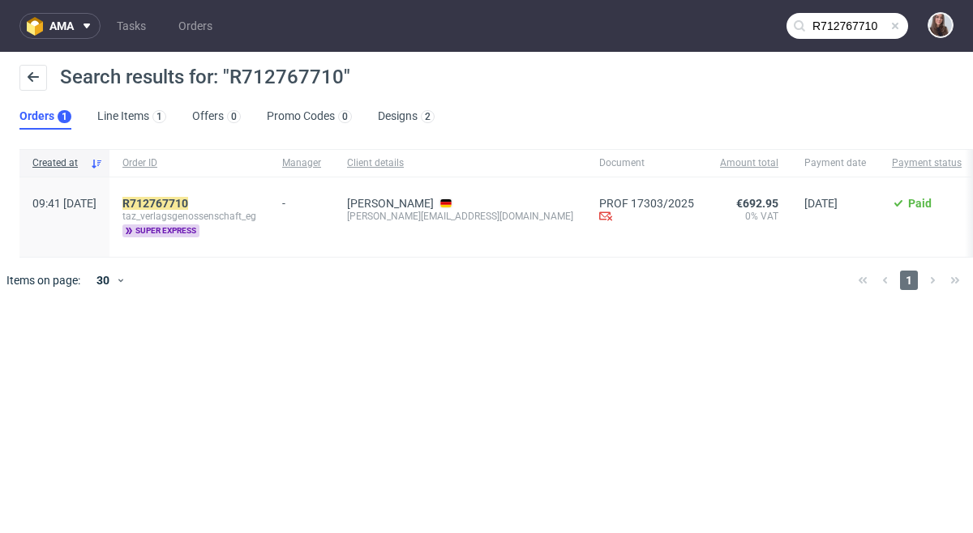
click at [231, 201] on div "R712767710" at bounding box center [189, 203] width 134 height 13
click at [188, 200] on mark "R712767710" at bounding box center [155, 203] width 66 height 13
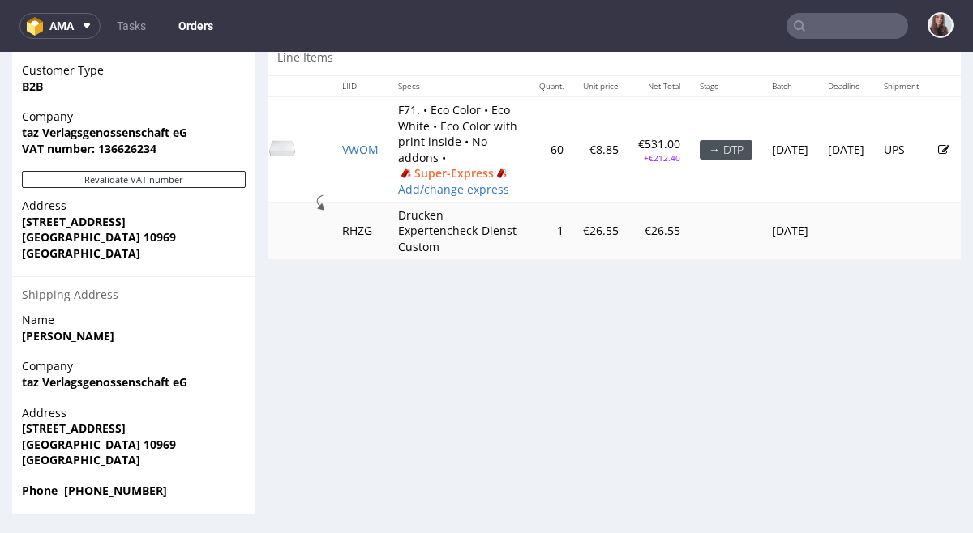
scroll to position [0, 43]
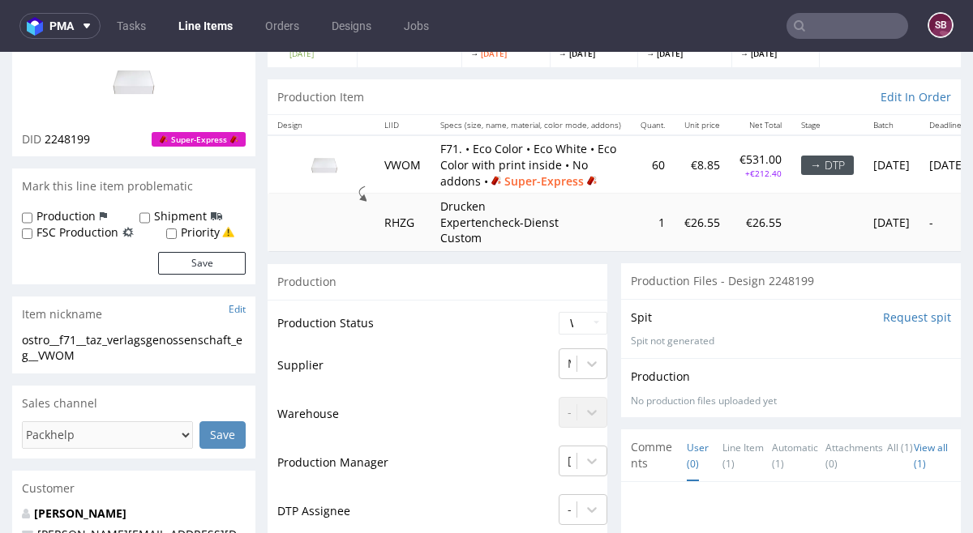
scroll to position [131, 0]
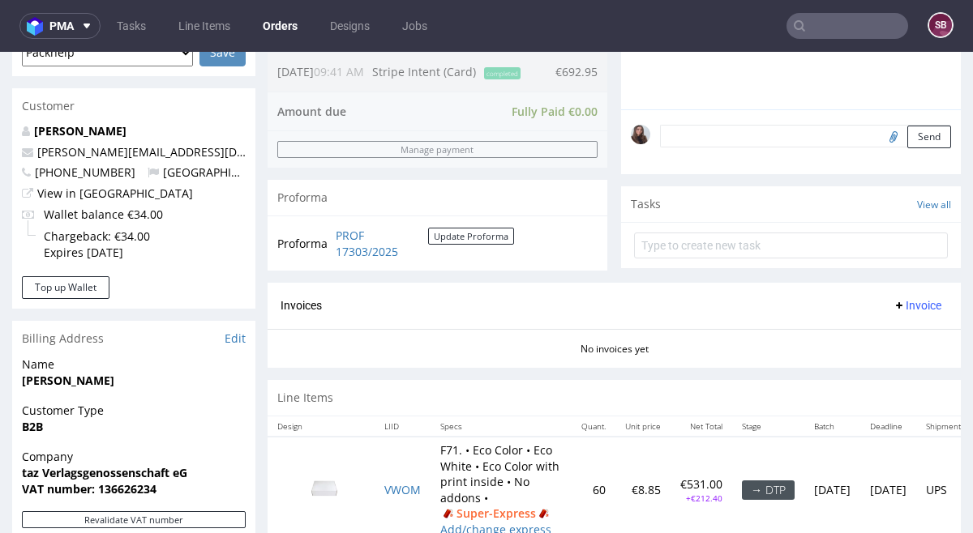
scroll to position [448, 0]
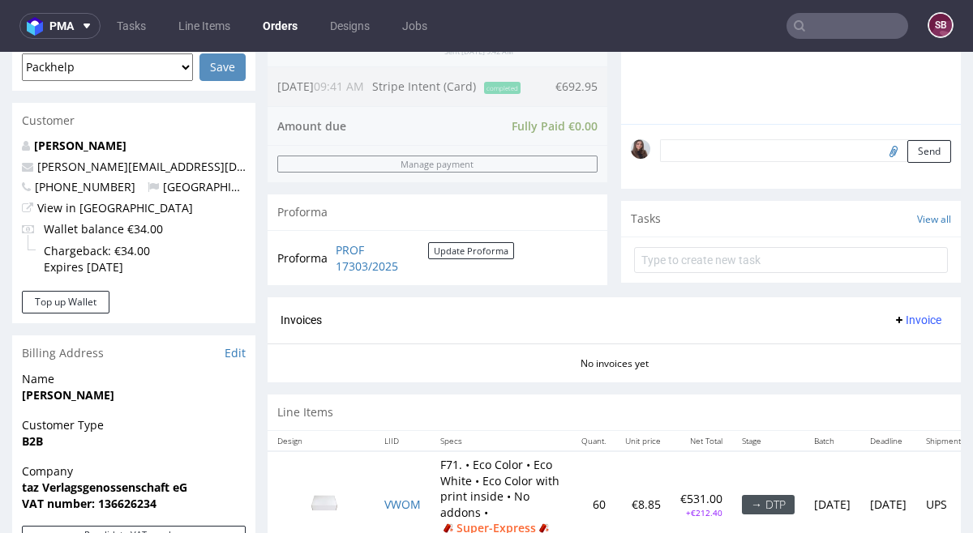
click at [698, 151] on textarea at bounding box center [805, 150] width 291 height 23
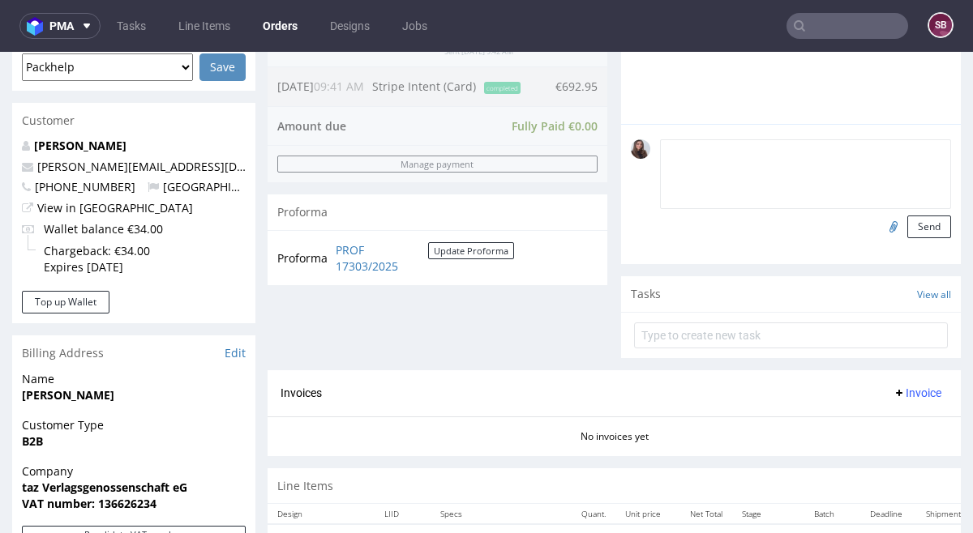
paste textarea "R712767710"
type textarea "R712767710"
drag, startPoint x: 739, startPoint y: 152, endPoint x: 616, endPoint y: 156, distance: 123.3
click at [621, 156] on div "R712767710 Send" at bounding box center [791, 194] width 340 height 140
paste textarea "The grafik from the client attached."
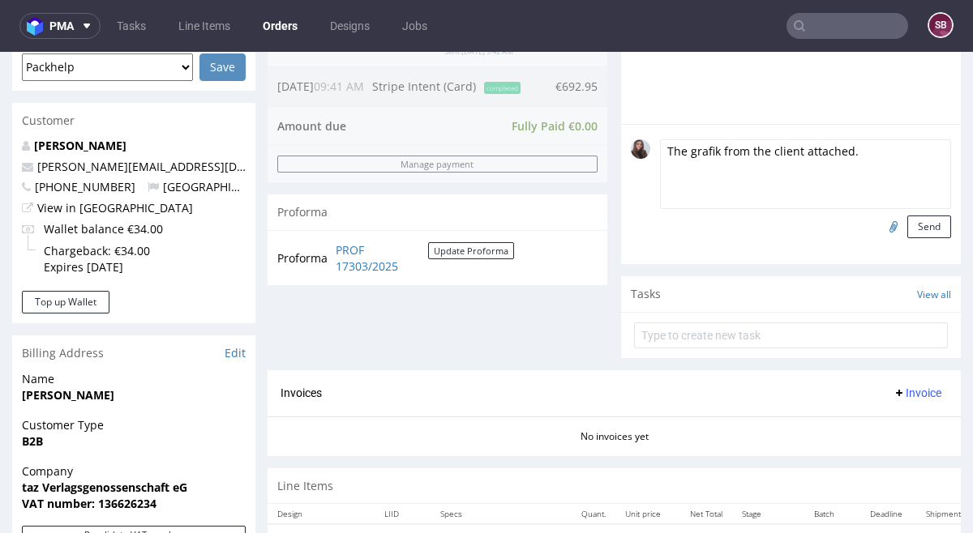
type textarea "The grafik from the client attached."
click at [879, 222] on input "file" at bounding box center [890, 226] width 23 height 21
type input "C:\fakepath\6119762-box-de-mailer-box-71-cardboard-white-one-side-print-eco-col…"
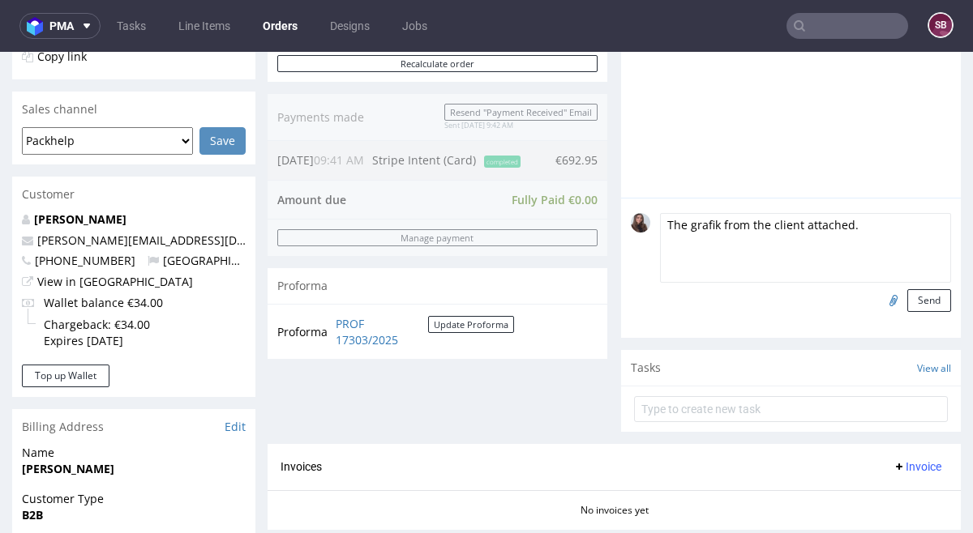
scroll to position [371, 0]
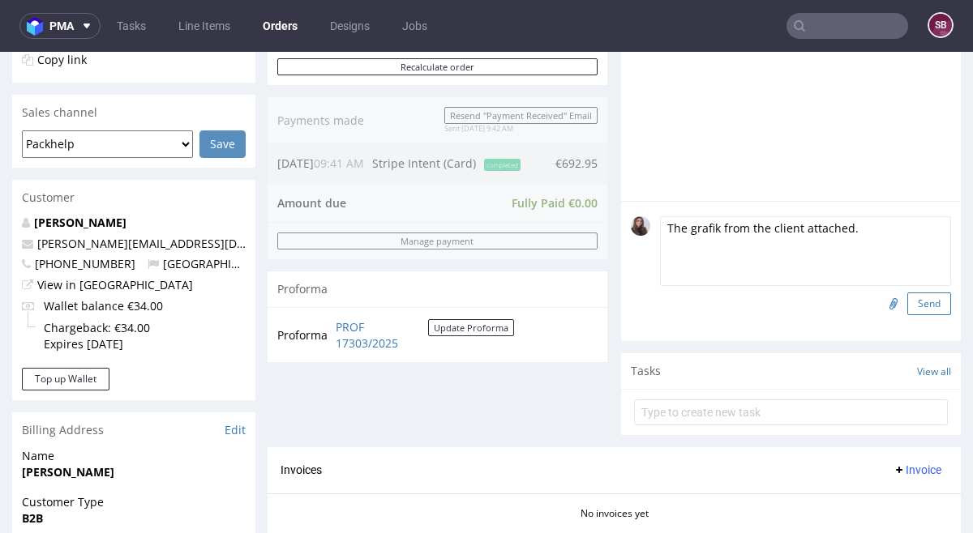
click at [920, 299] on button "Send" at bounding box center [929, 304] width 44 height 23
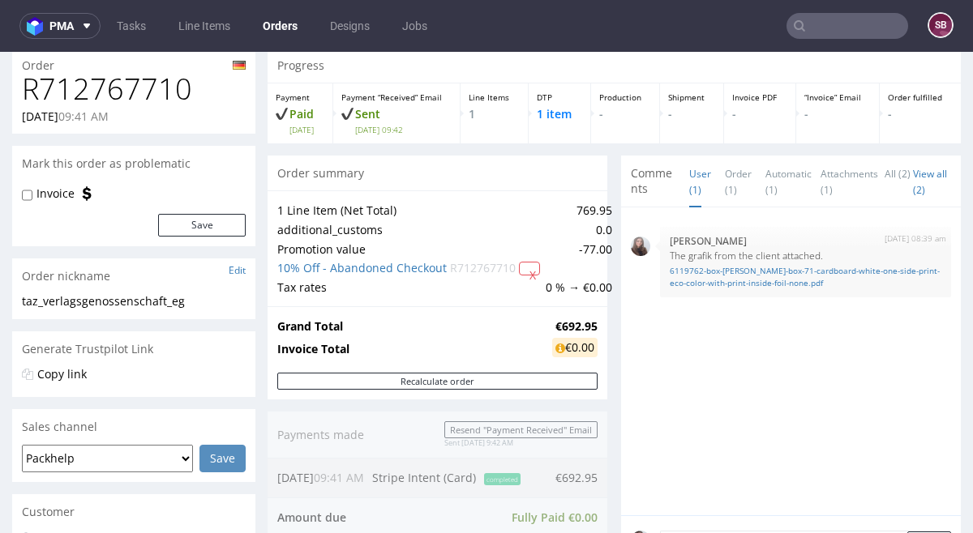
scroll to position [0, 0]
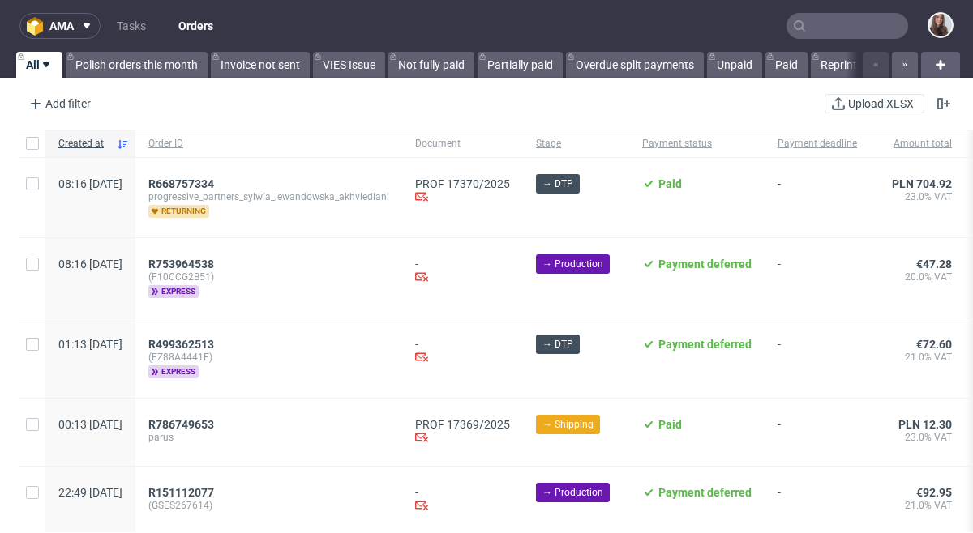
click at [825, 28] on input "text" at bounding box center [847, 26] width 122 height 26
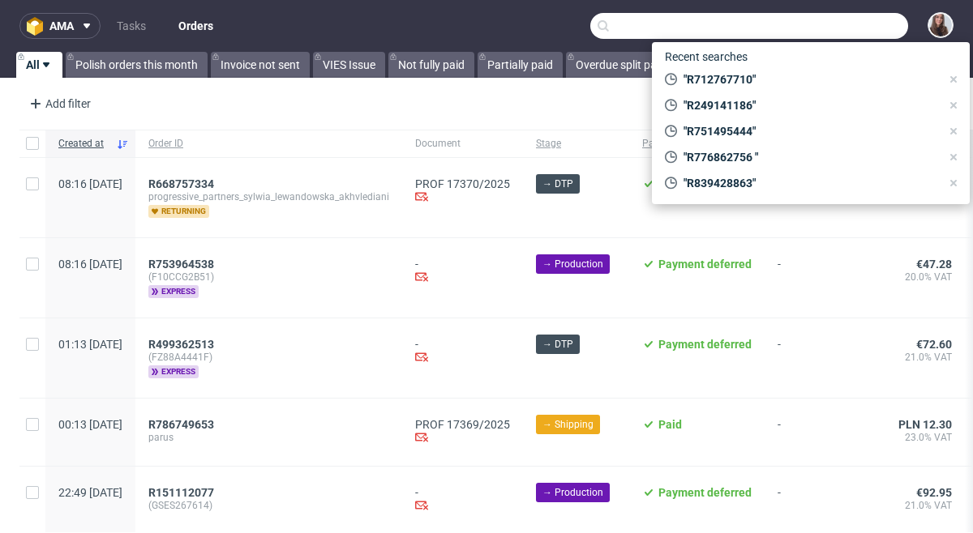
paste input "R067351014"
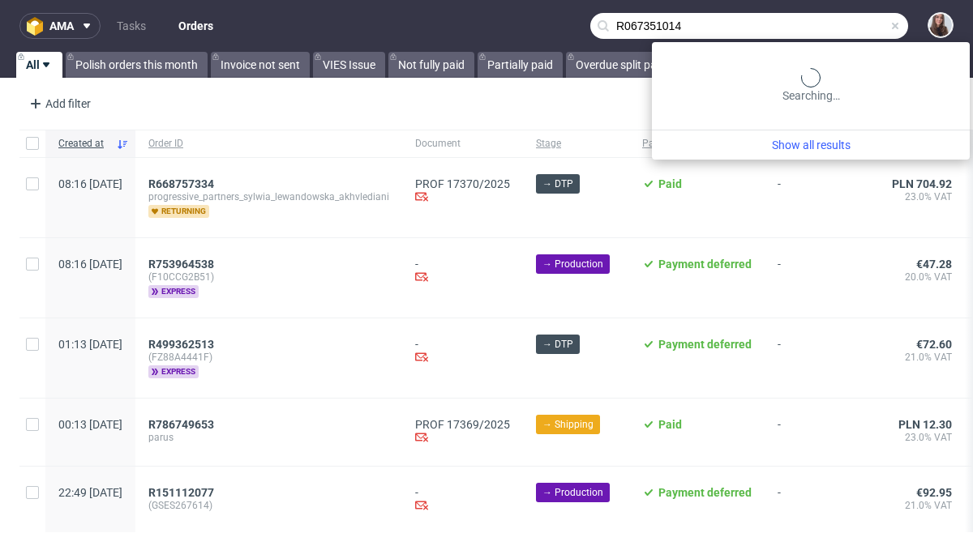
type input "R067351014"
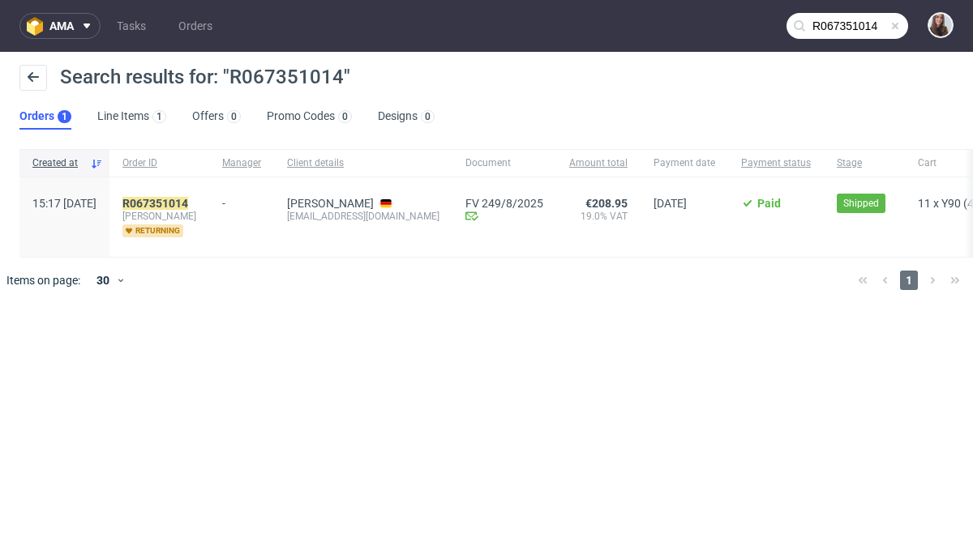
click at [261, 209] on div "-" at bounding box center [241, 199] width 39 height 19
click at [188, 199] on mark "R067351014" at bounding box center [155, 203] width 66 height 13
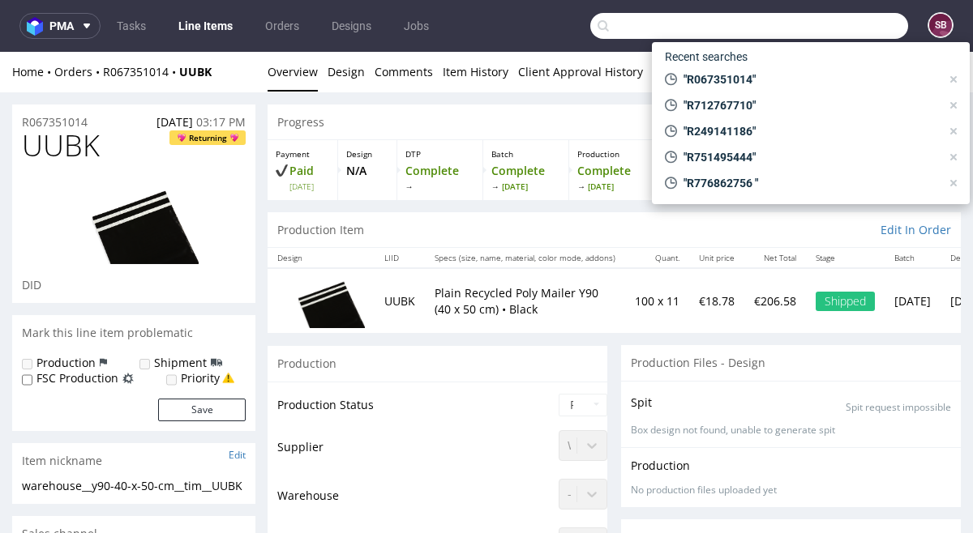
click at [816, 21] on input "text" at bounding box center [749, 26] width 318 height 26
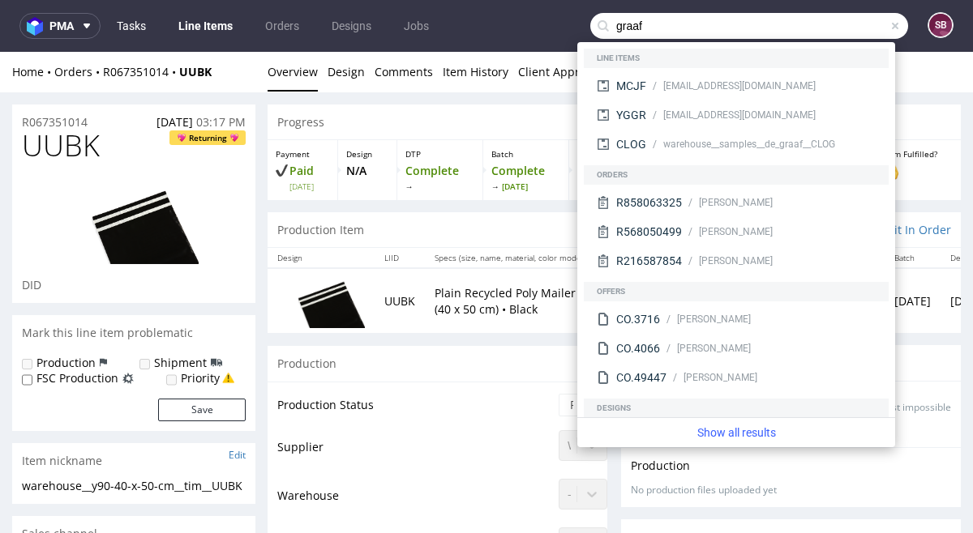
type input "graaf"
click at [138, 24] on link "Tasks" at bounding box center [131, 26] width 49 height 26
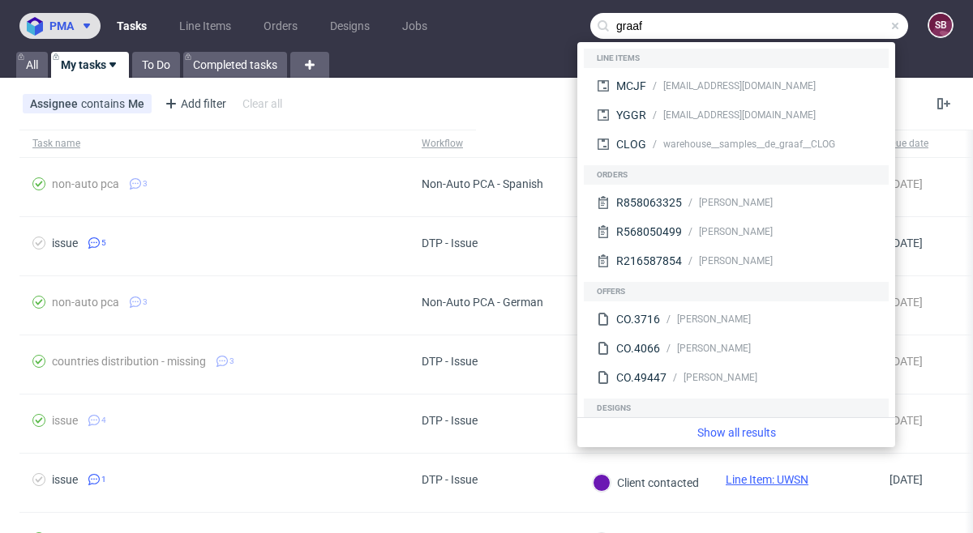
click at [54, 24] on span "pma" at bounding box center [61, 25] width 24 height 11
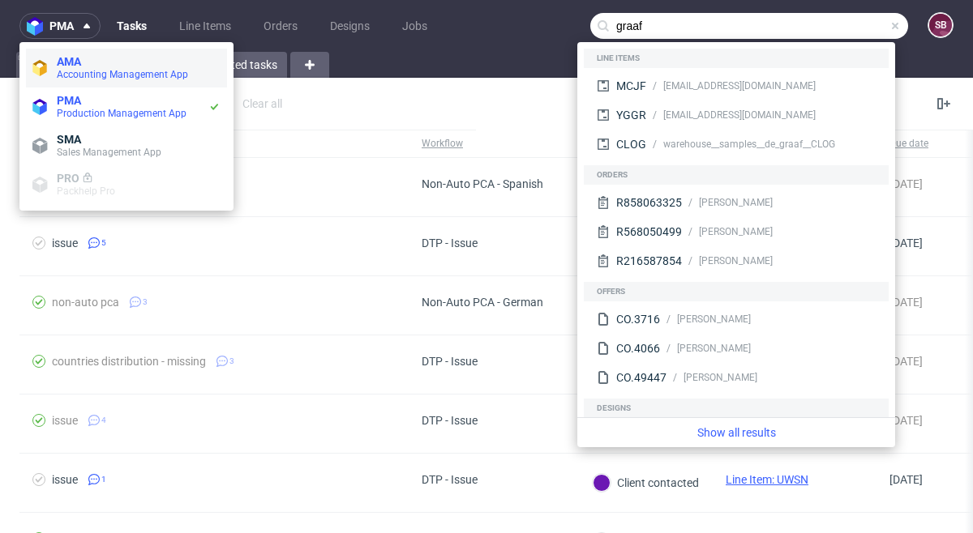
click at [91, 78] on span "Accounting Management App" at bounding box center [122, 74] width 131 height 11
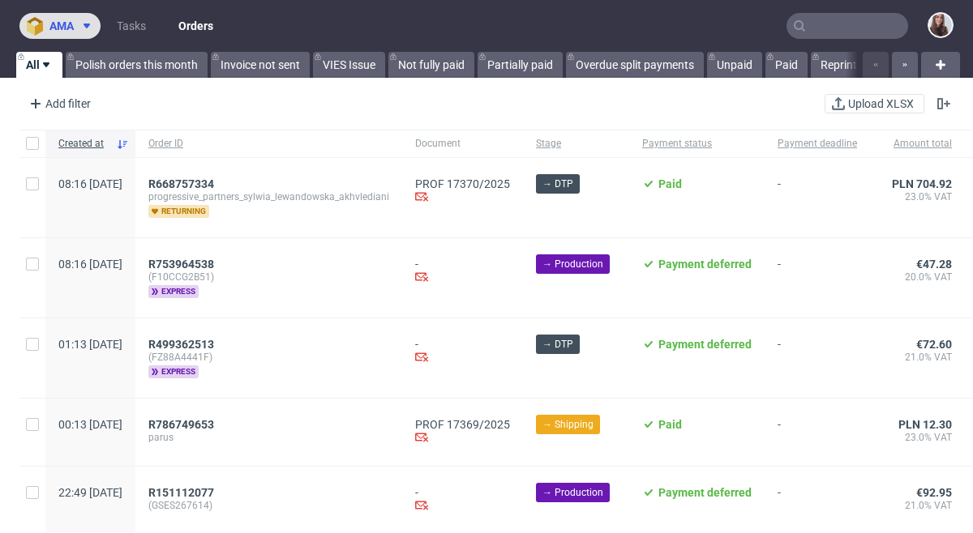
click at [75, 26] on span at bounding box center [83, 25] width 19 height 13
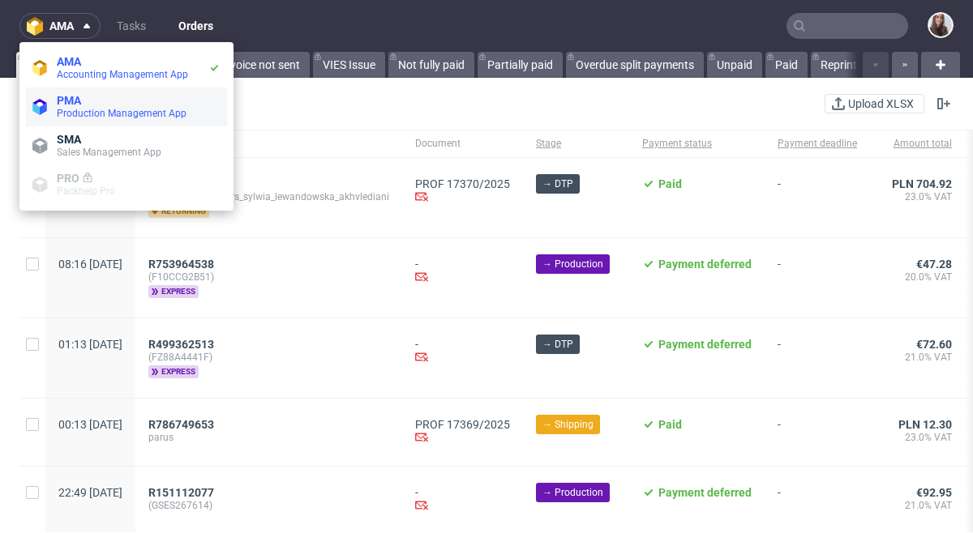
click at [129, 100] on span "PMA" at bounding box center [139, 100] width 164 height 13
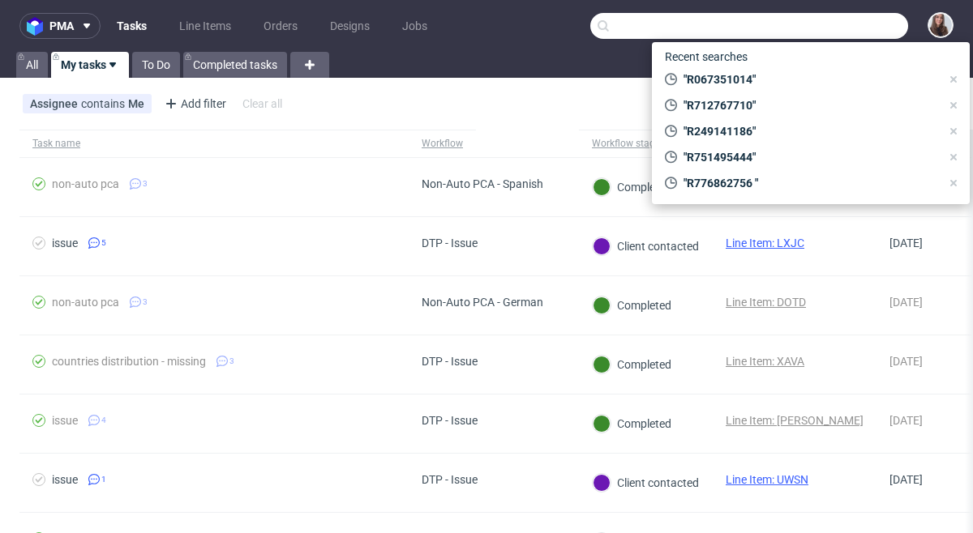
click at [843, 33] on input "text" at bounding box center [749, 26] width 318 height 26
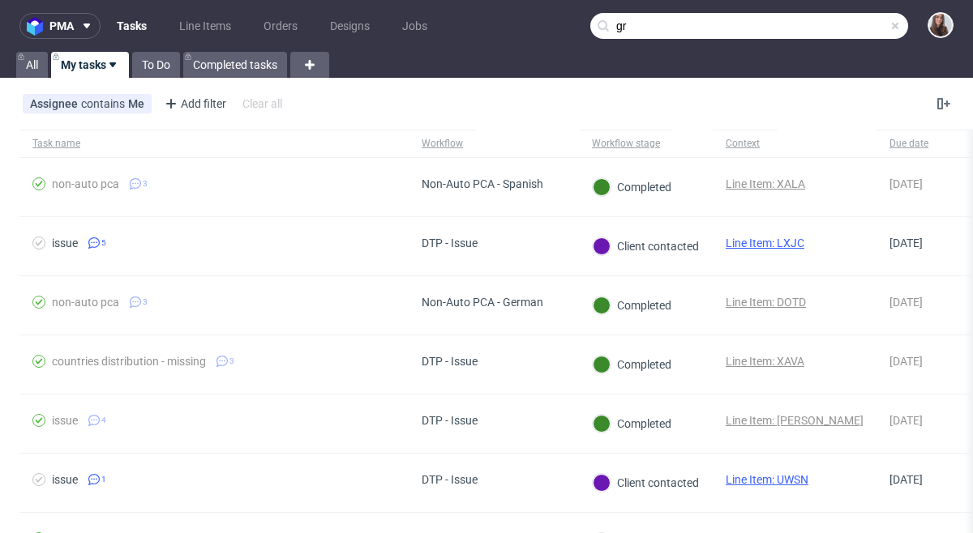
type input "g"
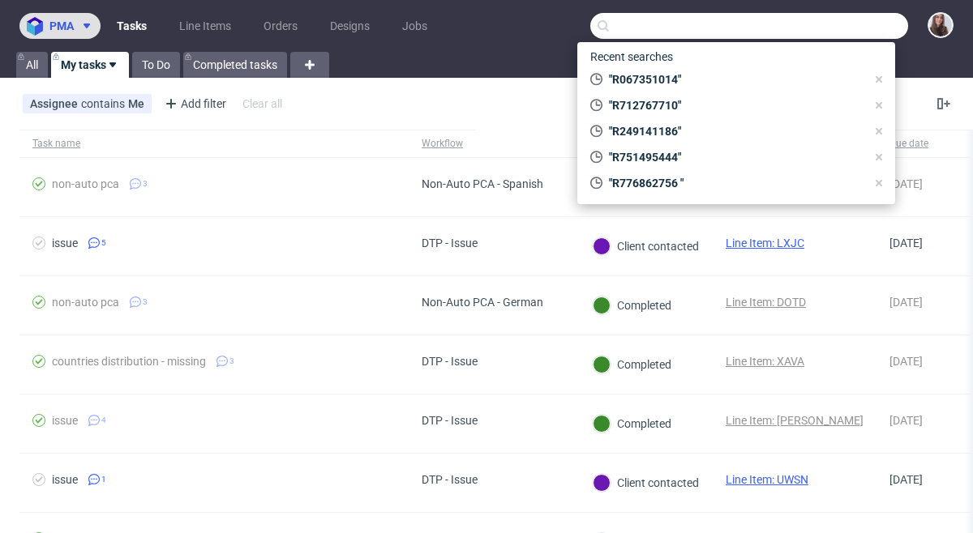
click at [74, 24] on button "pma" at bounding box center [59, 26] width 81 height 26
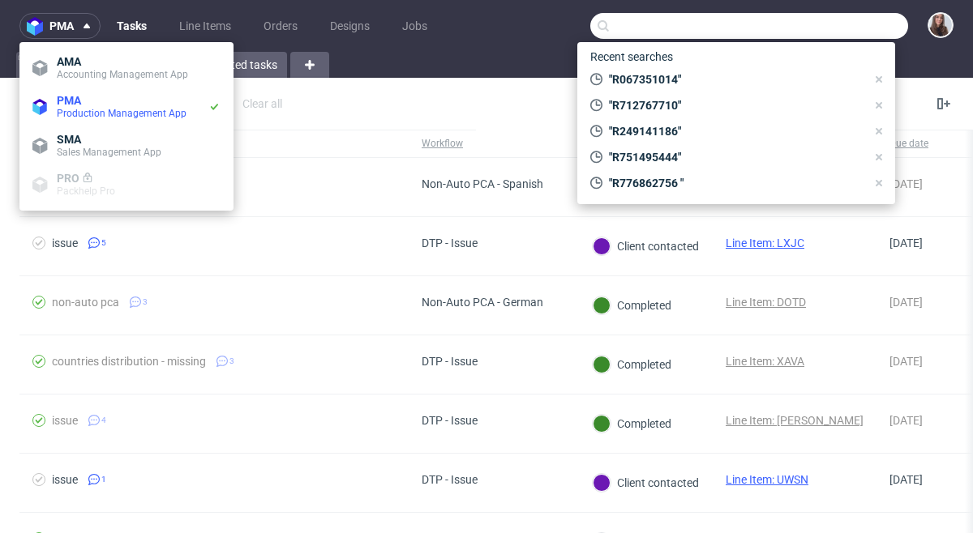
click at [430, 64] on div "All My tasks To Do Completed tasks" at bounding box center [486, 65] width 973 height 26
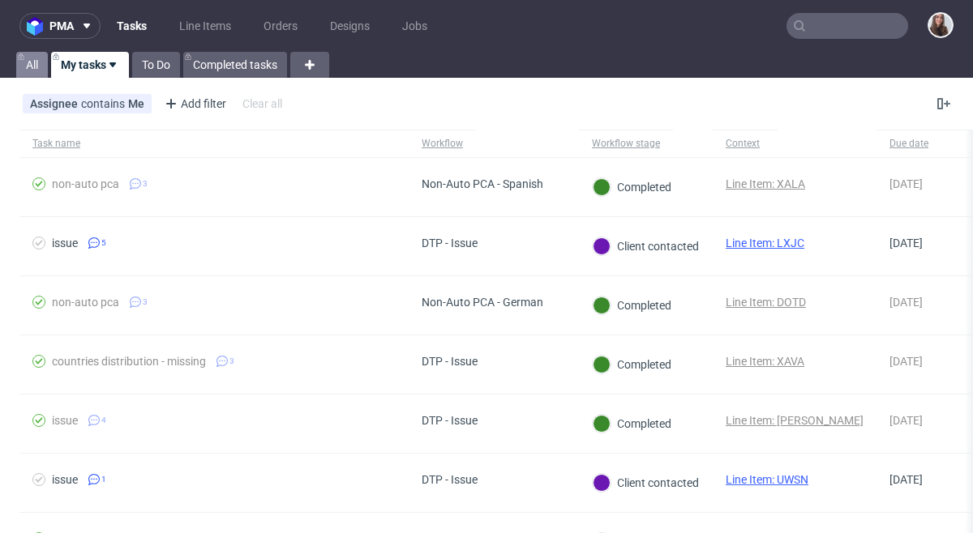
click at [45, 68] on link "All" at bounding box center [32, 65] width 32 height 26
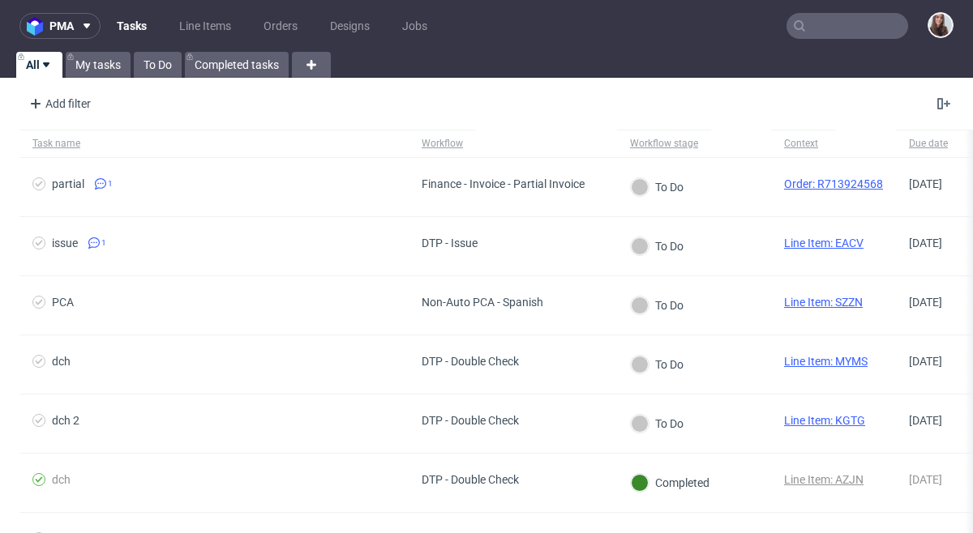
click at [818, 30] on input "text" at bounding box center [847, 26] width 122 height 26
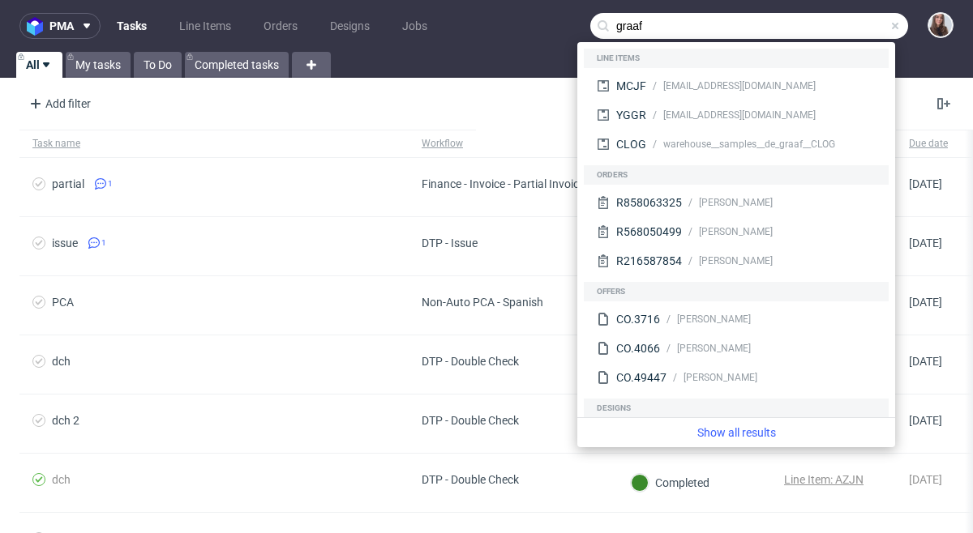
type input "graaf"
drag, startPoint x: 676, startPoint y: 19, endPoint x: 551, endPoint y: 33, distance: 125.7
click at [551, 33] on nav "pma Tasks Line Items Orders Designs Jobs graaf" at bounding box center [486, 26] width 973 height 52
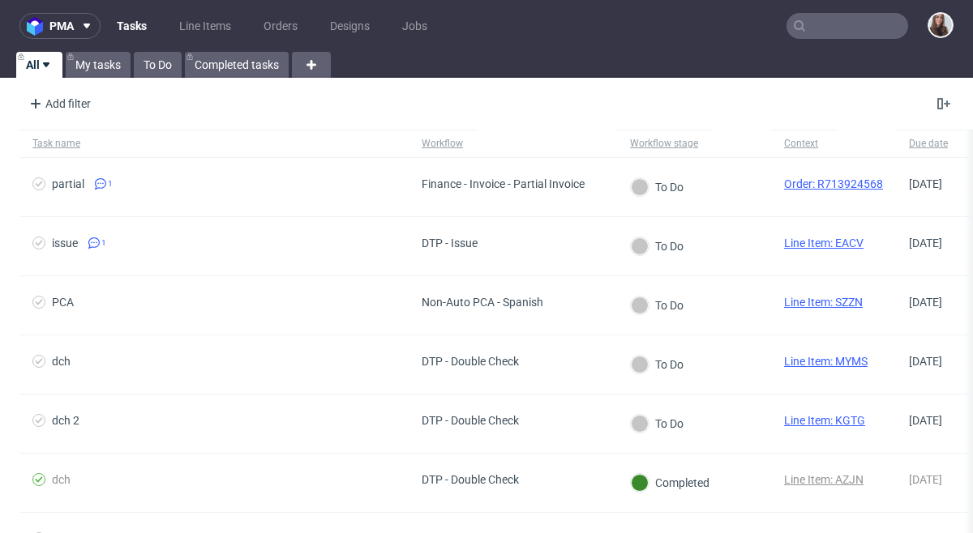
paste input "c.graaf@michaelhaupt.de"
type input "c.graaf@michaelhaupt.de"
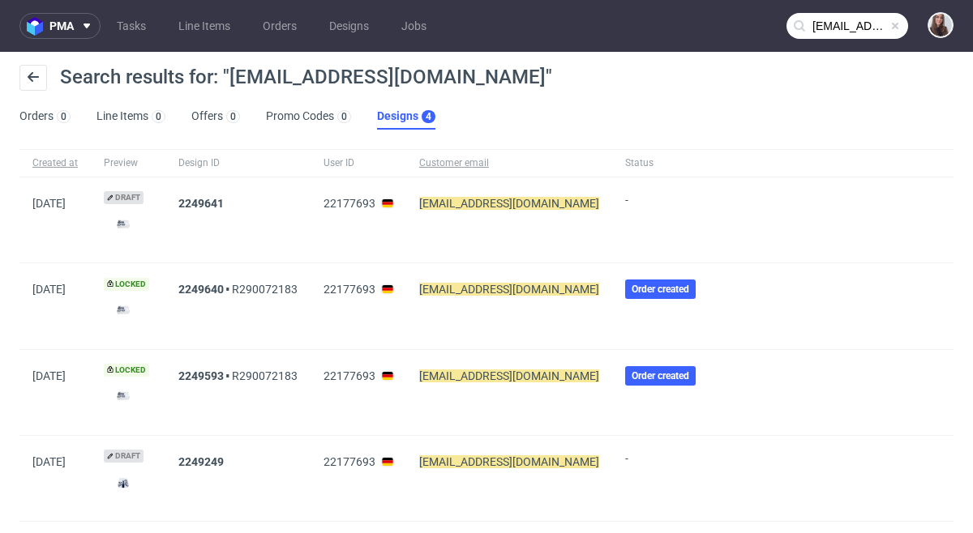
scroll to position [18, 0]
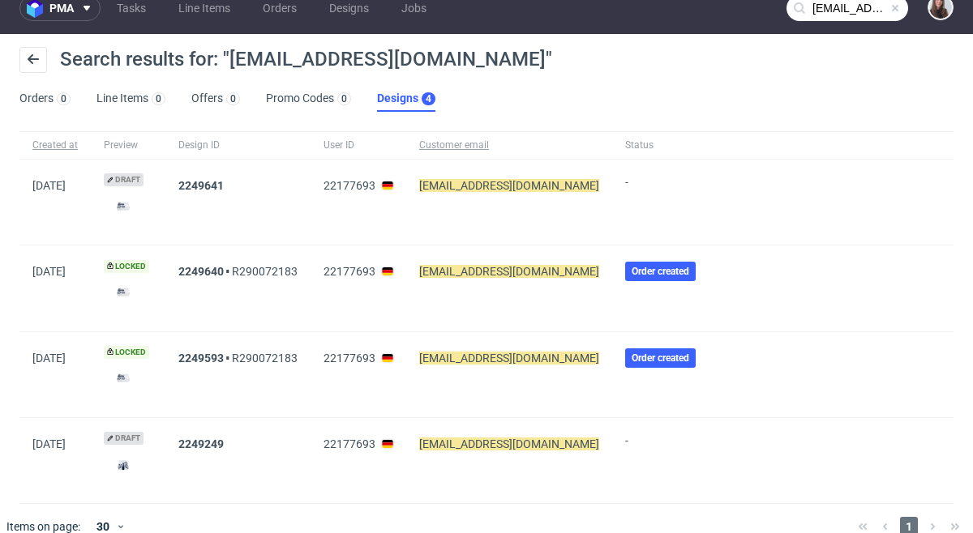
click at [496, 182] on mark "c.graaf@michaelhaupt.de" at bounding box center [509, 185] width 180 height 13
click at [215, 184] on link "2249641" at bounding box center [200, 185] width 45 height 13
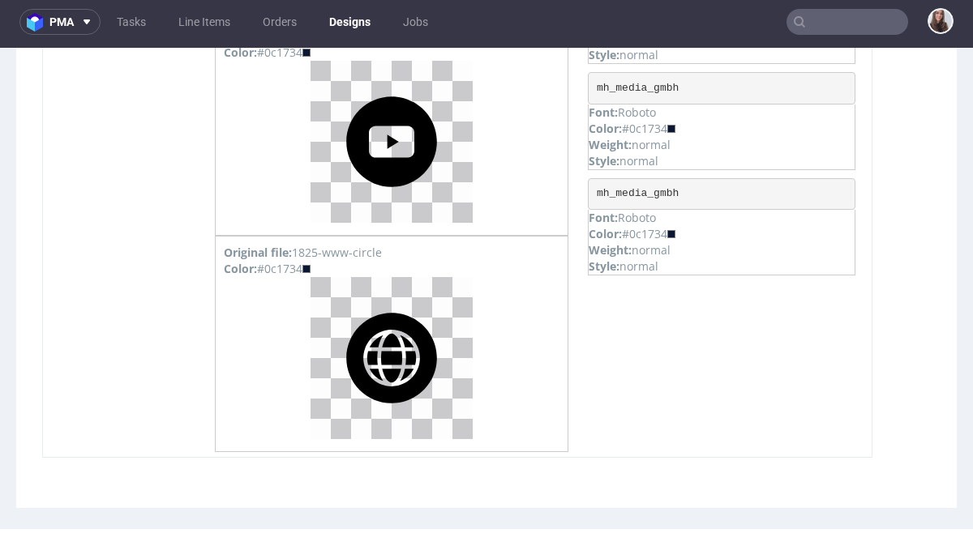
scroll to position [4081, 0]
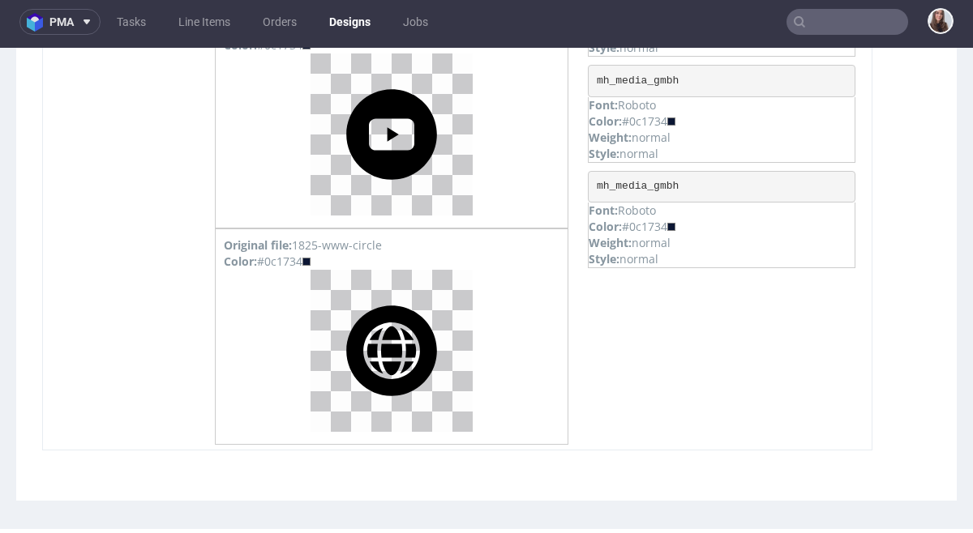
type input "c.graaf@michaelhaupt.de"
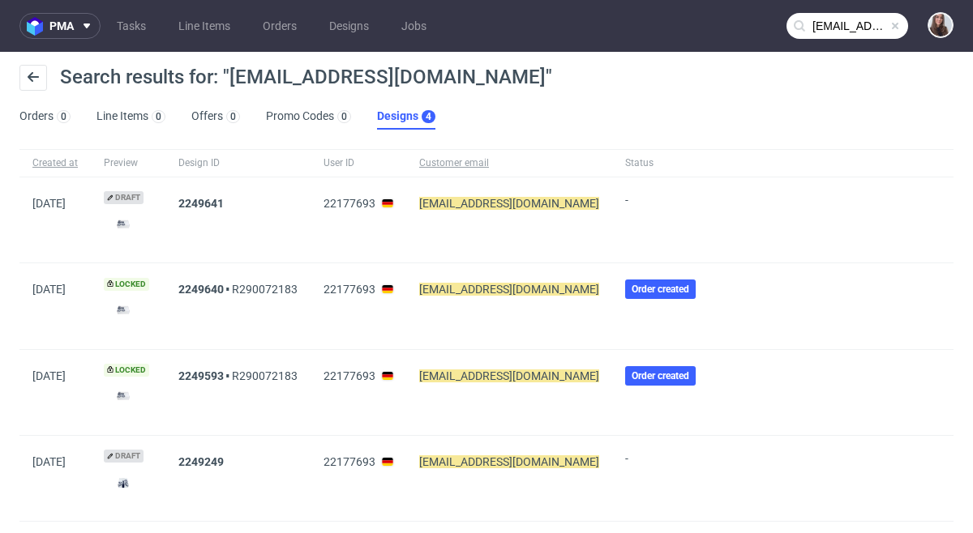
click at [498, 290] on mark "c.graaf@michaelhaupt.de" at bounding box center [509, 289] width 180 height 13
click at [78, 15] on button "pma" at bounding box center [59, 26] width 81 height 26
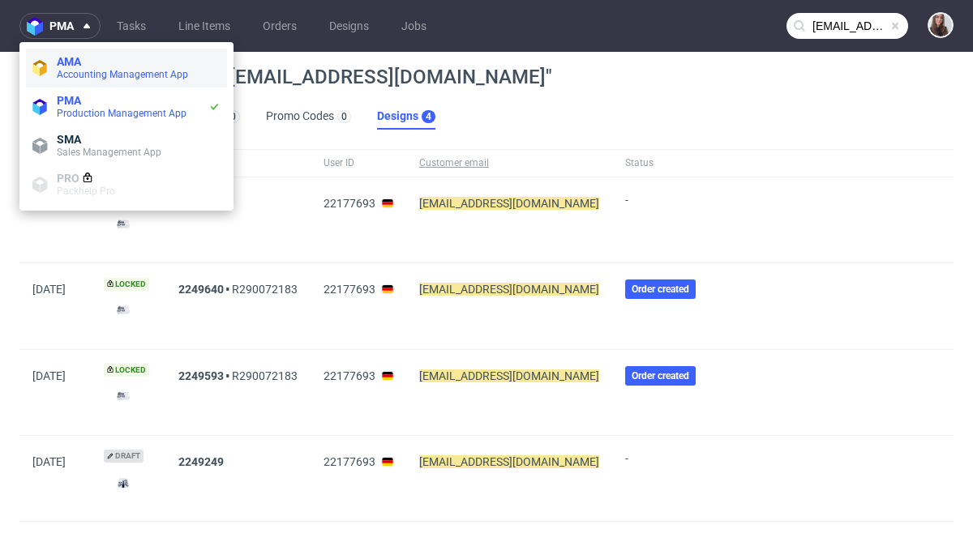
click at [90, 49] on li "AMA Accounting Management App" at bounding box center [126, 68] width 201 height 39
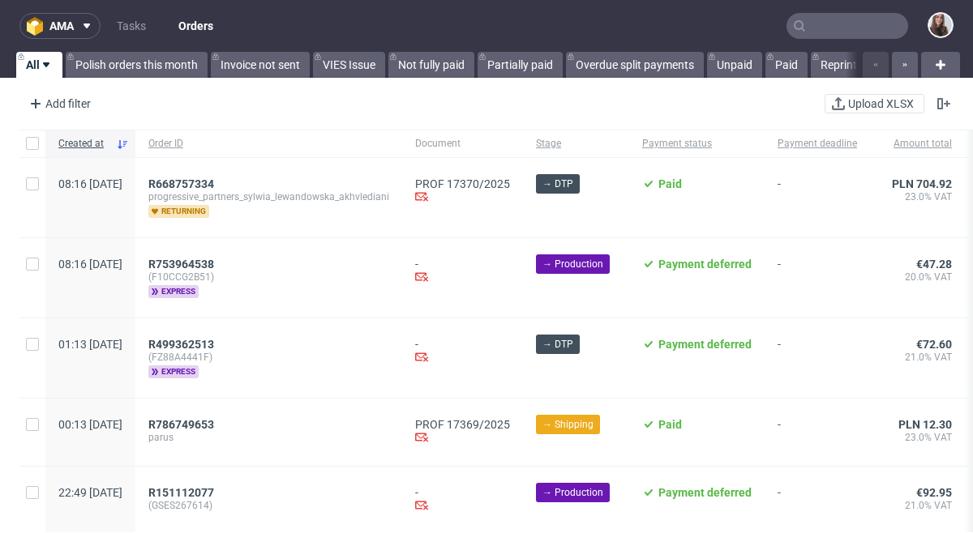
click at [839, 27] on input "text" at bounding box center [847, 26] width 122 height 26
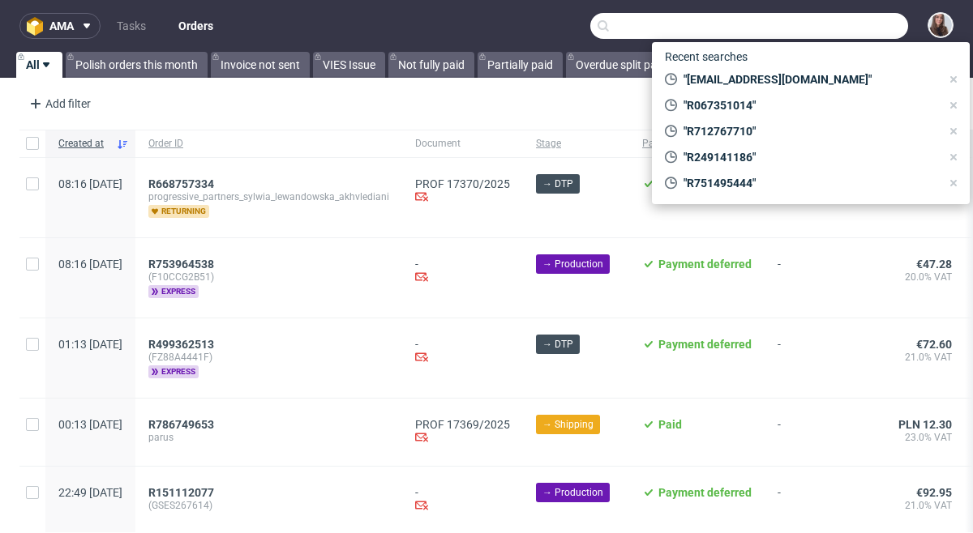
paste input "c.graaf@michaelhaupt.de"
type input "c.graaf@michaelhaupt.de"
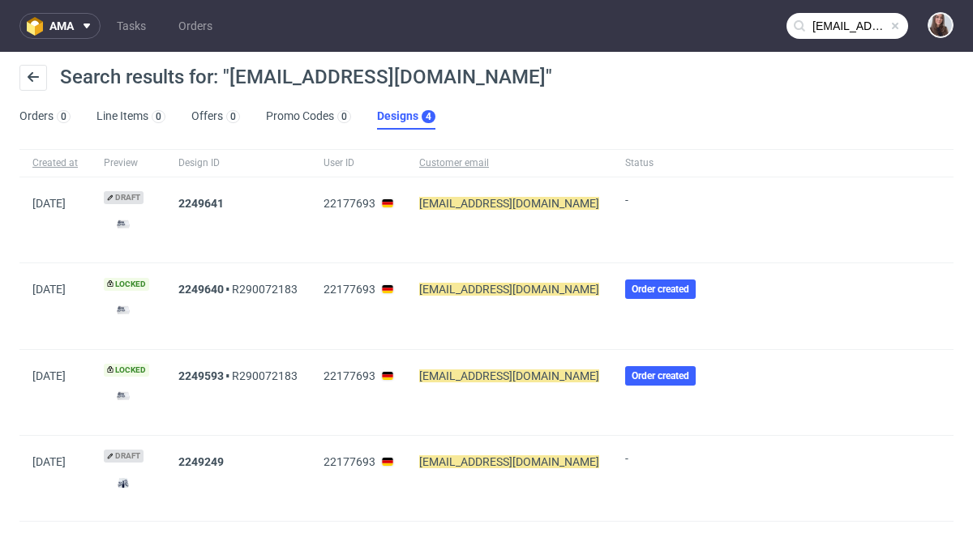
scroll to position [39, 0]
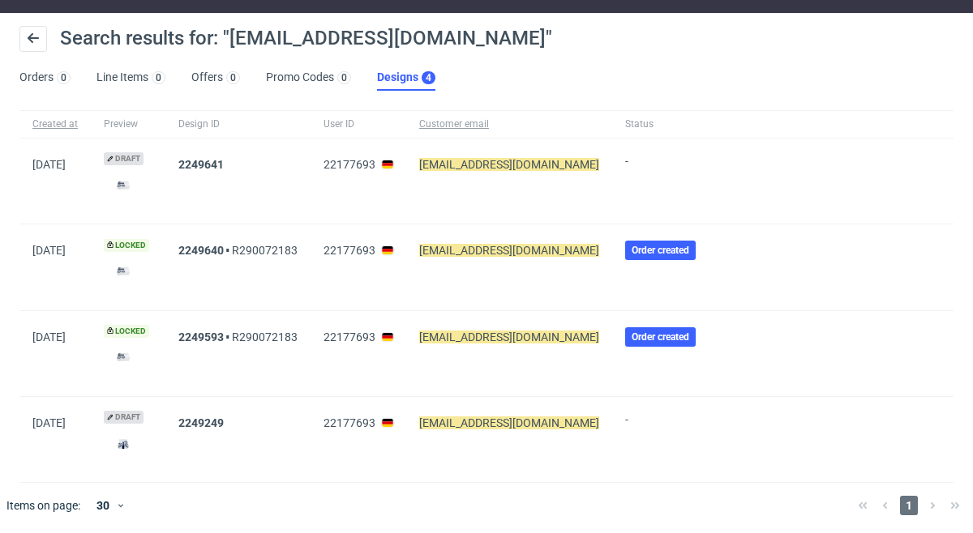
click at [456, 413] on div "c.graaf@michaelhaupt.de" at bounding box center [509, 439] width 206 height 85
click at [461, 417] on mark "c.graaf@michaelhaupt.de" at bounding box center [509, 423] width 180 height 13
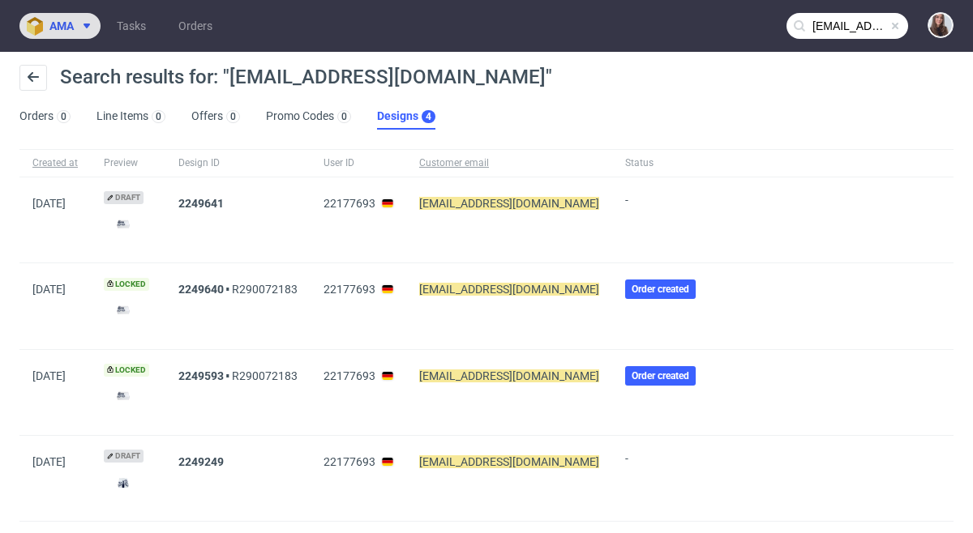
click at [75, 17] on button "ama" at bounding box center [59, 26] width 81 height 26
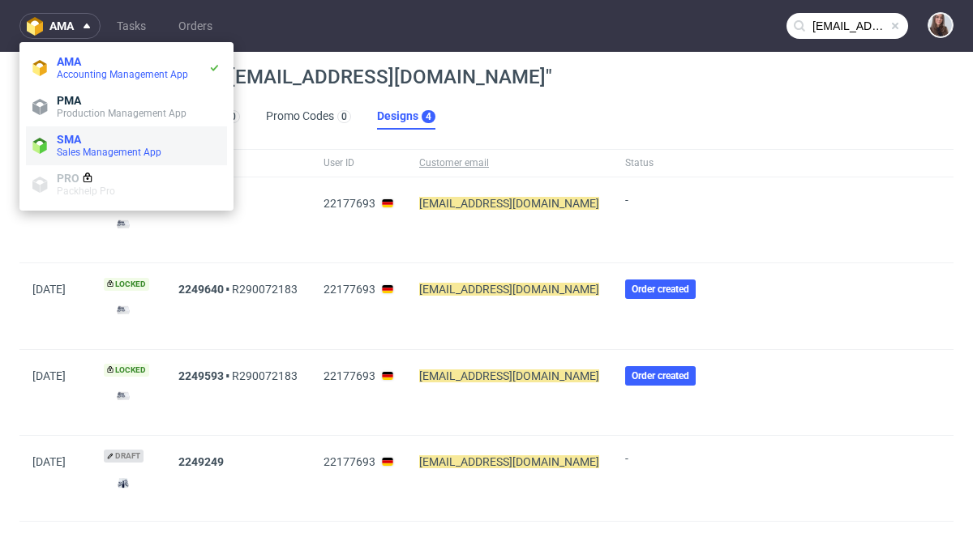
click at [92, 153] on span "Sales Management App" at bounding box center [109, 152] width 105 height 11
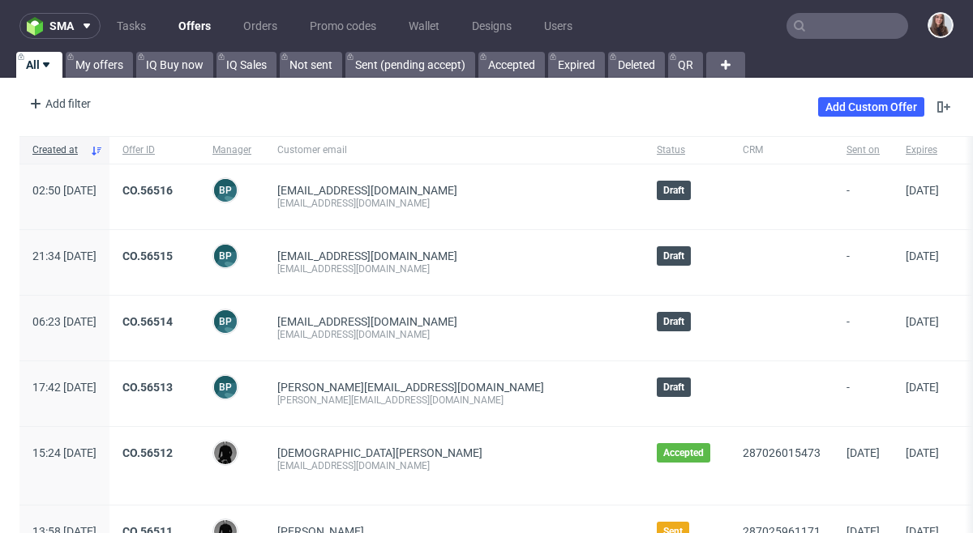
click at [849, 28] on input "text" at bounding box center [847, 26] width 122 height 26
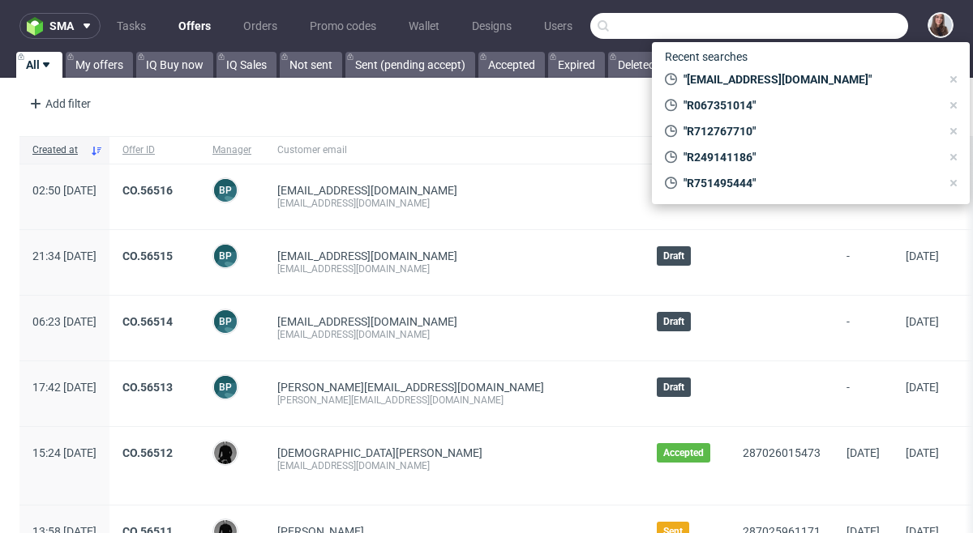
paste input "c.graaf@michaelhaupt.de"
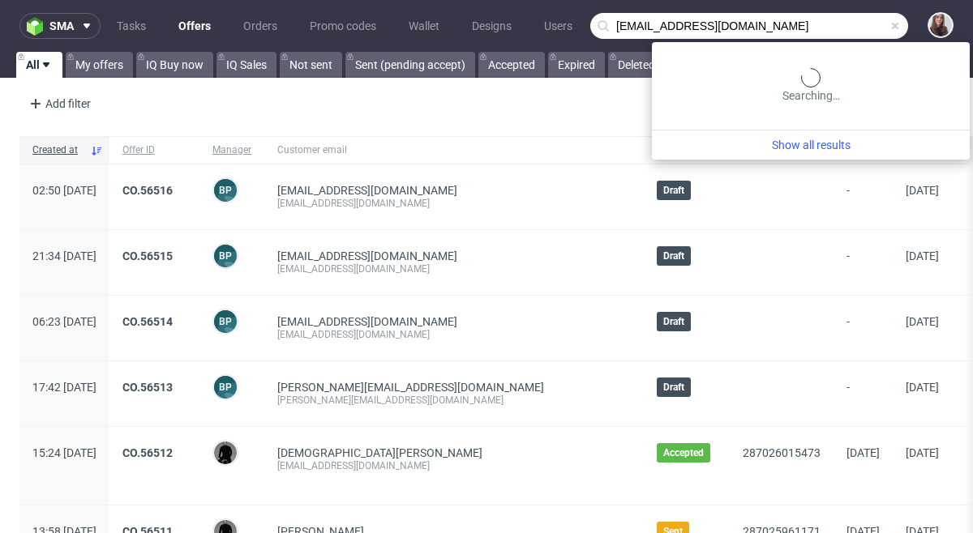
type input "c.graaf@michaelhaupt.de"
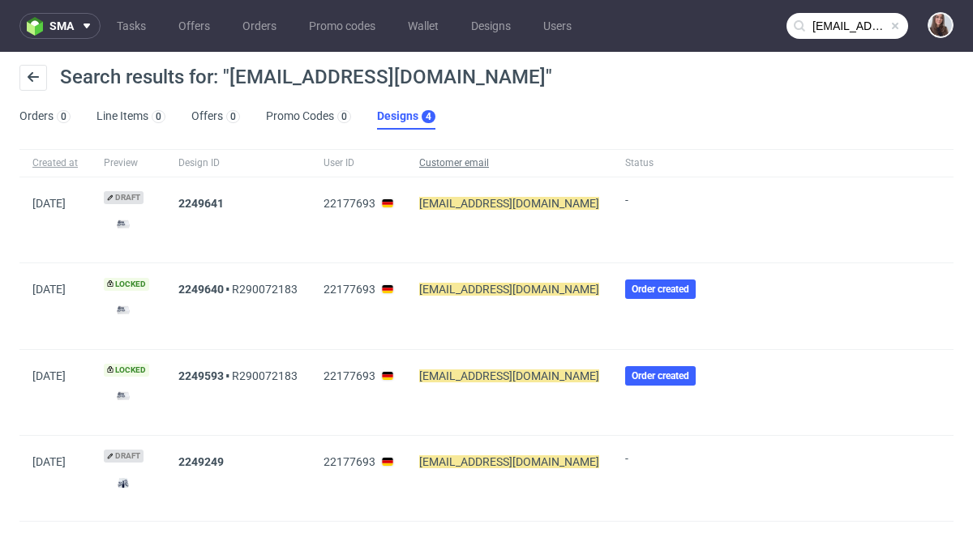
click at [466, 162] on span "Customer email" at bounding box center [509, 163] width 180 height 14
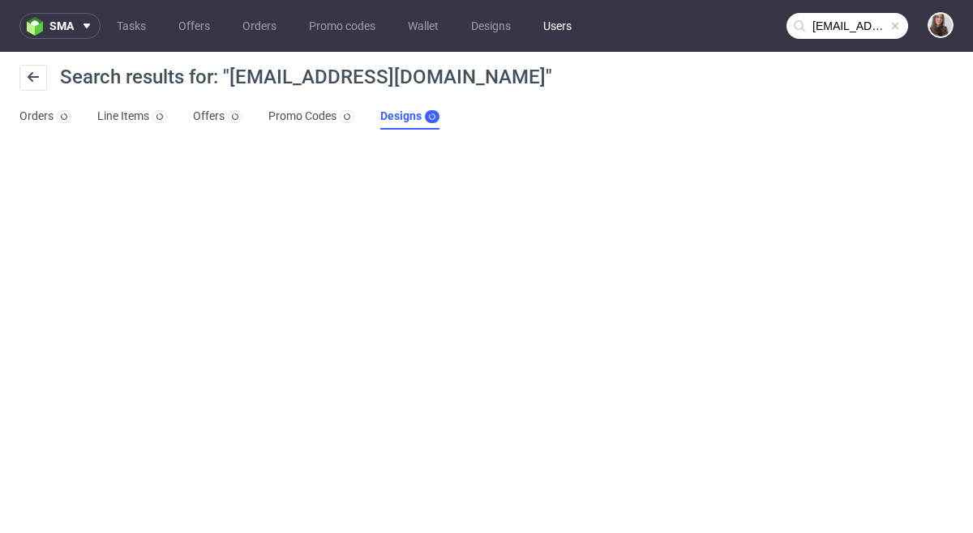
click at [557, 22] on link "Users" at bounding box center [557, 26] width 48 height 26
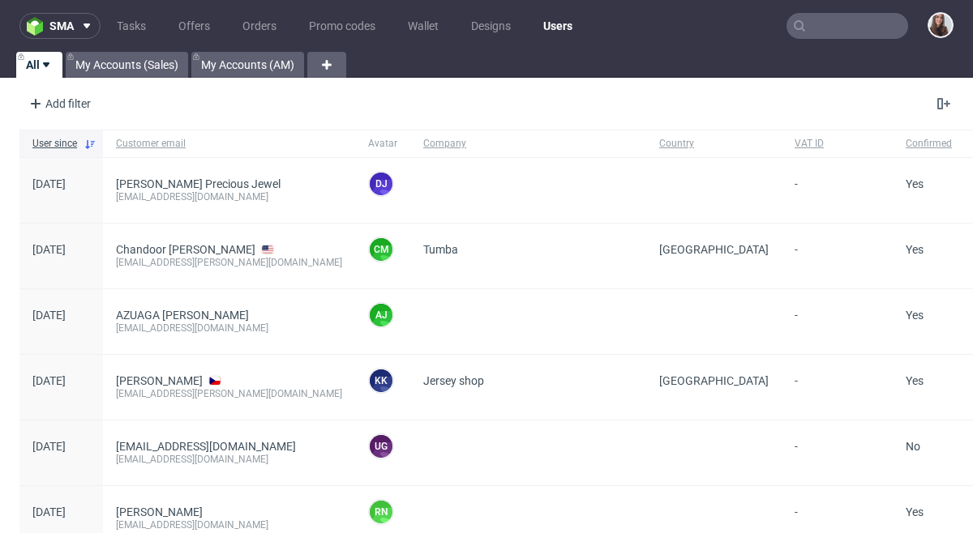
click at [839, 26] on input "text" at bounding box center [847, 26] width 122 height 26
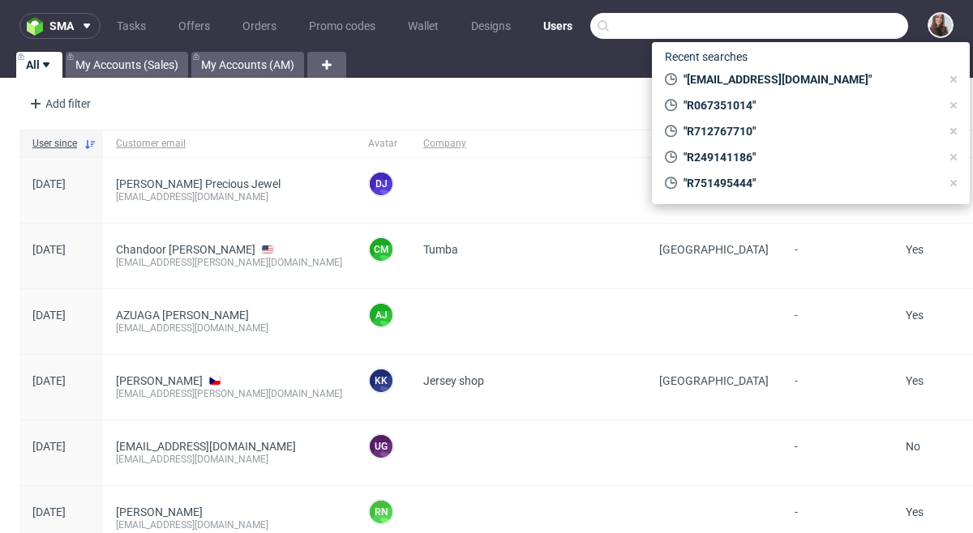
paste input "c.graaf@michaelhaupt.de"
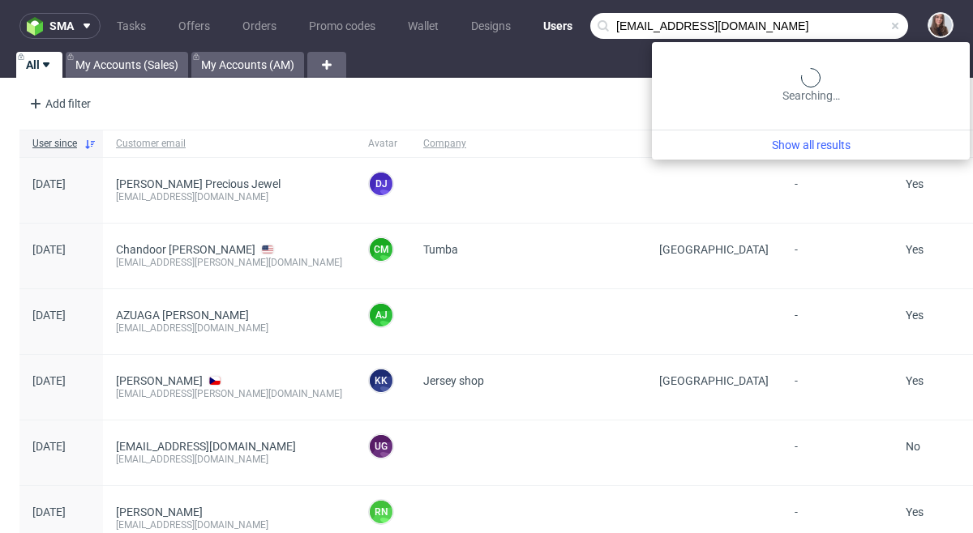
type input "c.graaf@michaelhaupt.de"
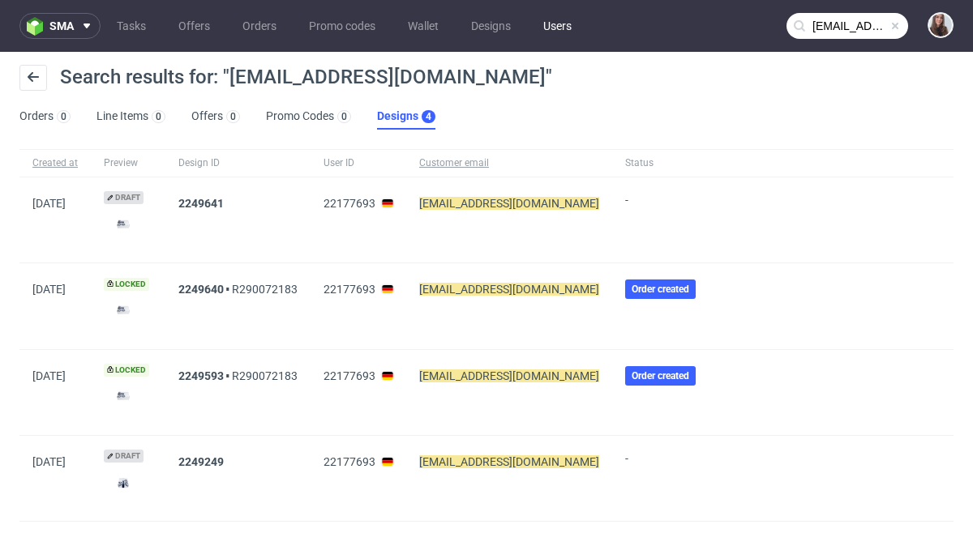
click at [563, 24] on link "Users" at bounding box center [557, 26] width 48 height 26
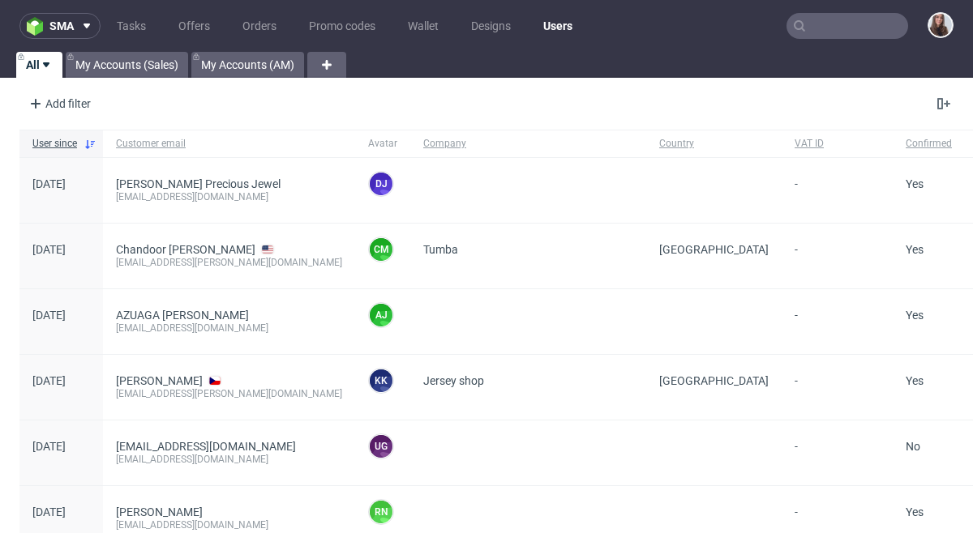
click at [828, 28] on input "text" at bounding box center [847, 26] width 122 height 26
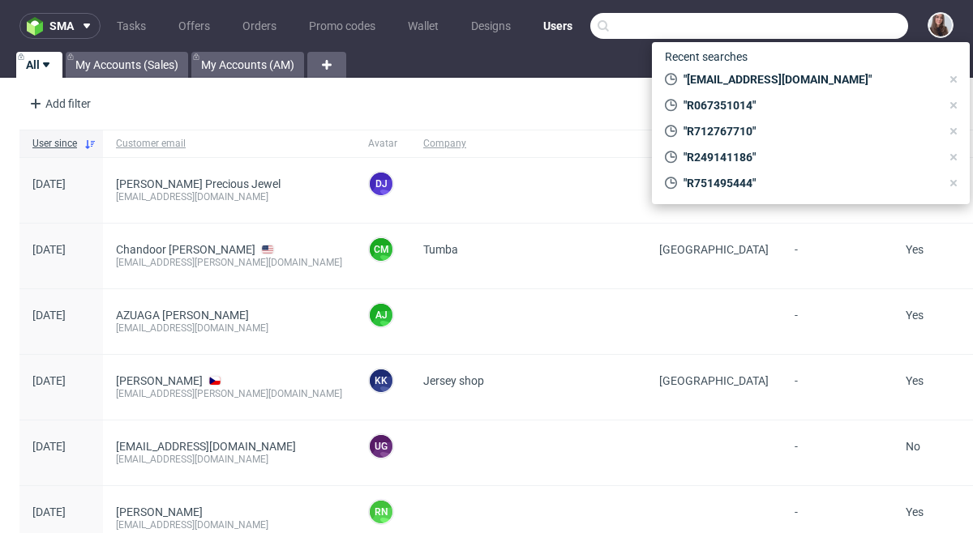
paste input "c.graaf@michaelhaupt.de"
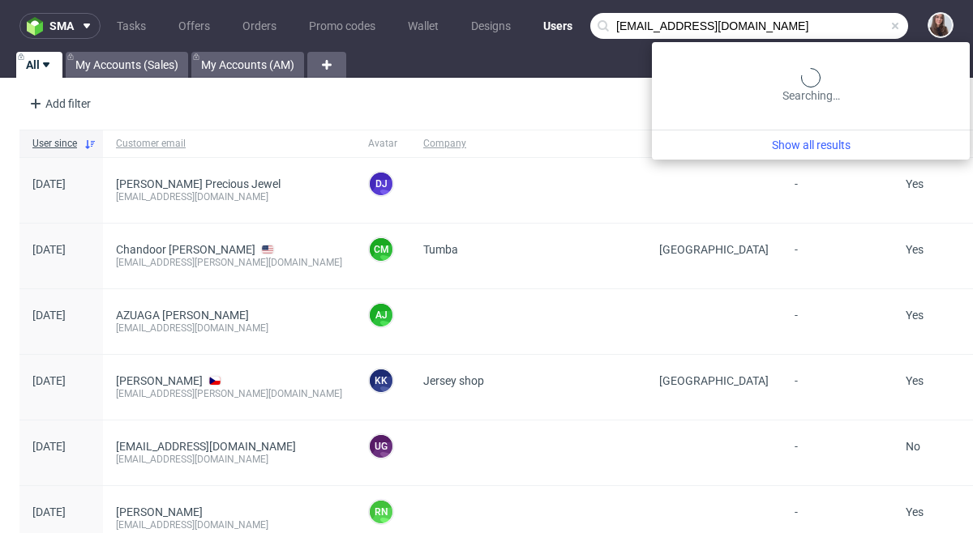
type input "c.graaf@michaelhaupt.de"
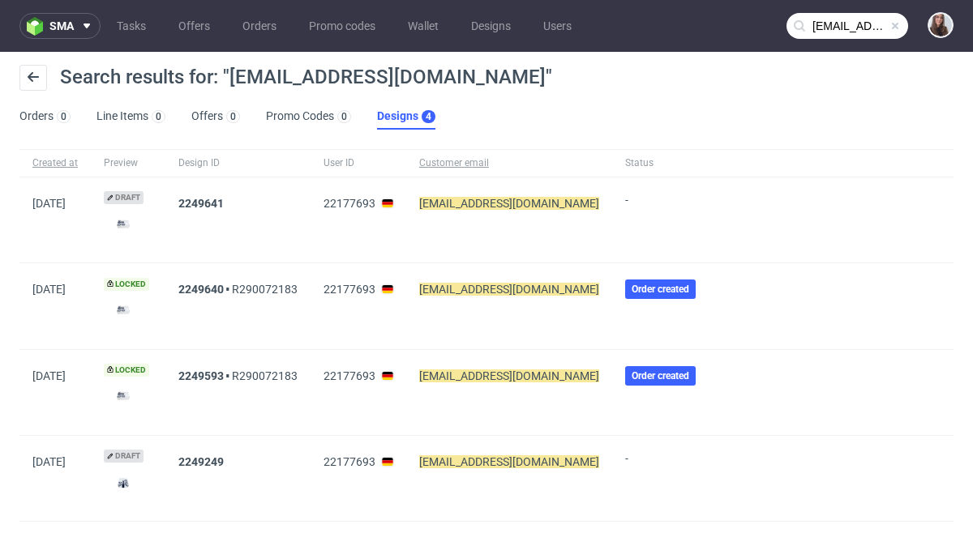
click at [485, 287] on mark "c.graaf@michaelhaupt.de" at bounding box center [509, 289] width 180 height 13
click at [280, 285] on link "R290072183" at bounding box center [265, 289] width 66 height 13
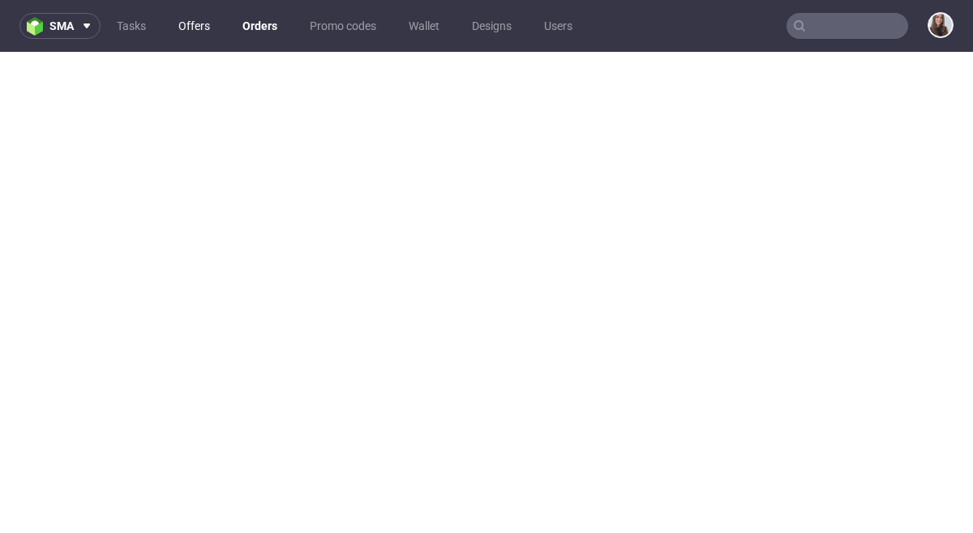
type input "c.graaf@michaelhaupt.de"
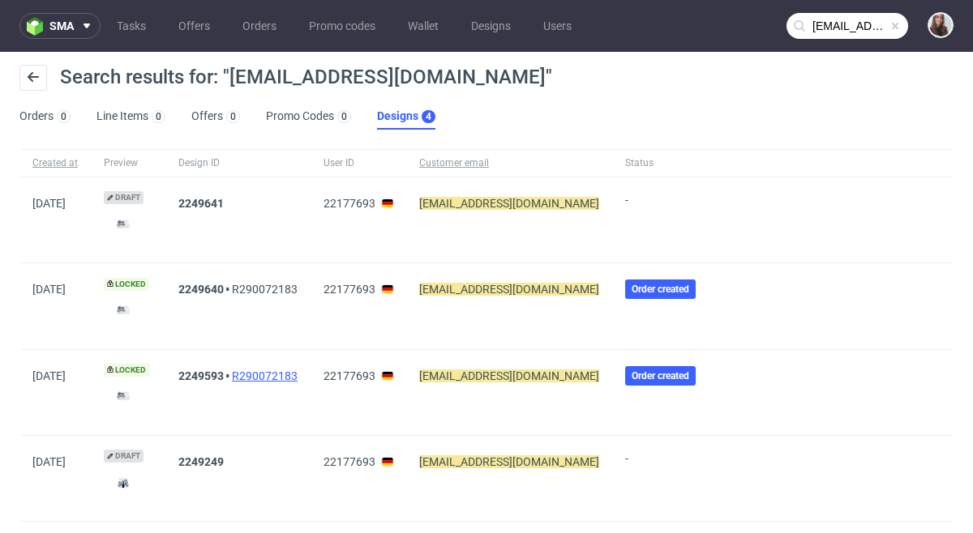
click at [273, 376] on link "R290072183" at bounding box center [265, 376] width 66 height 13
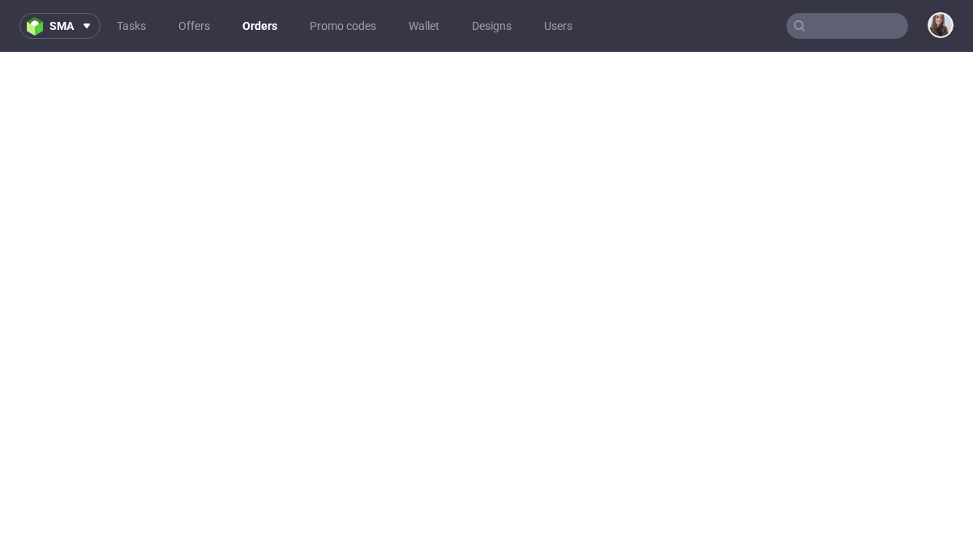
type input "c.graaf@michaelhaupt.de"
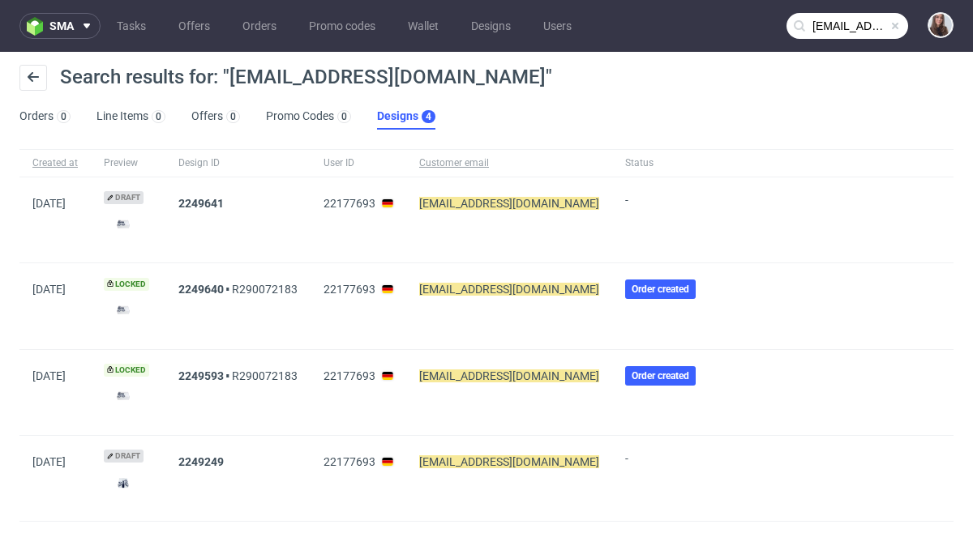
click at [539, 370] on mark "c.graaf@michaelhaupt.de" at bounding box center [509, 376] width 180 height 13
click at [524, 372] on mark "c.graaf@michaelhaupt.de" at bounding box center [509, 376] width 180 height 13
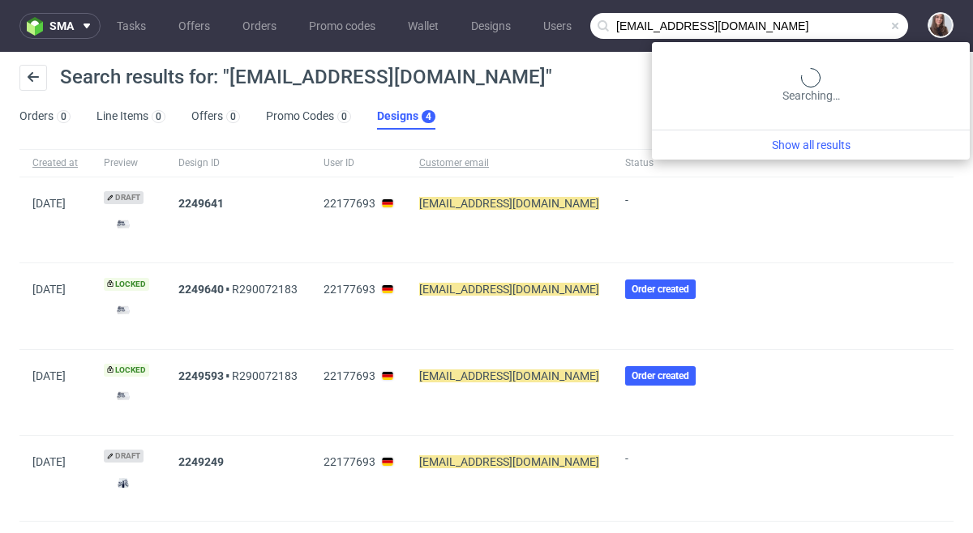
click at [821, 32] on input "c.graaf@michaelhaupt.de" at bounding box center [749, 26] width 318 height 26
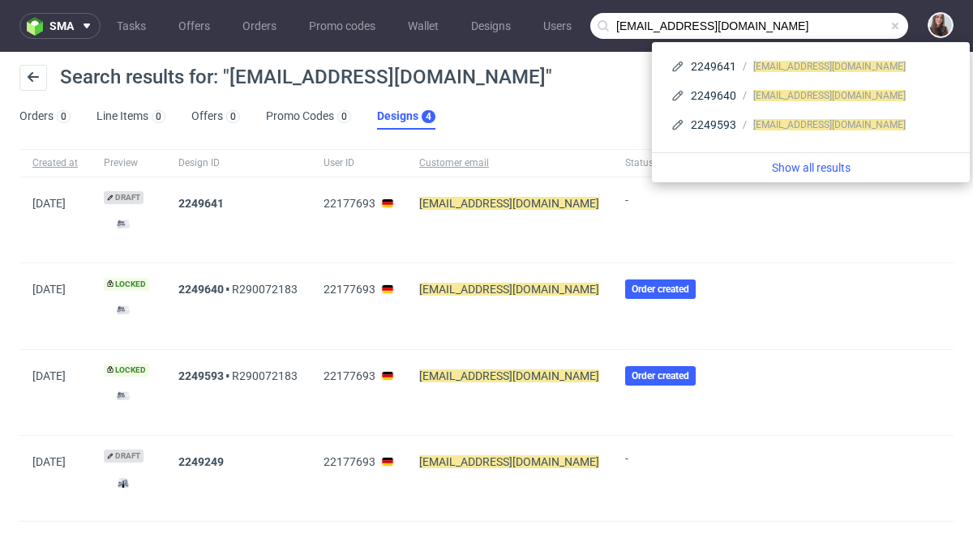
click at [888, 26] on span at bounding box center [894, 25] width 13 height 13
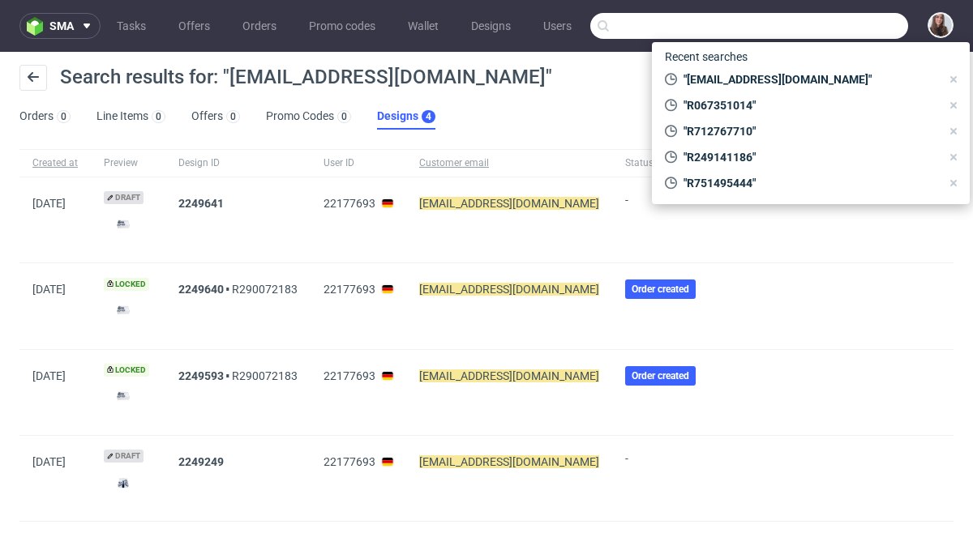
click at [832, 15] on input "text" at bounding box center [749, 26] width 318 height 26
paste input "Graaf Christina"
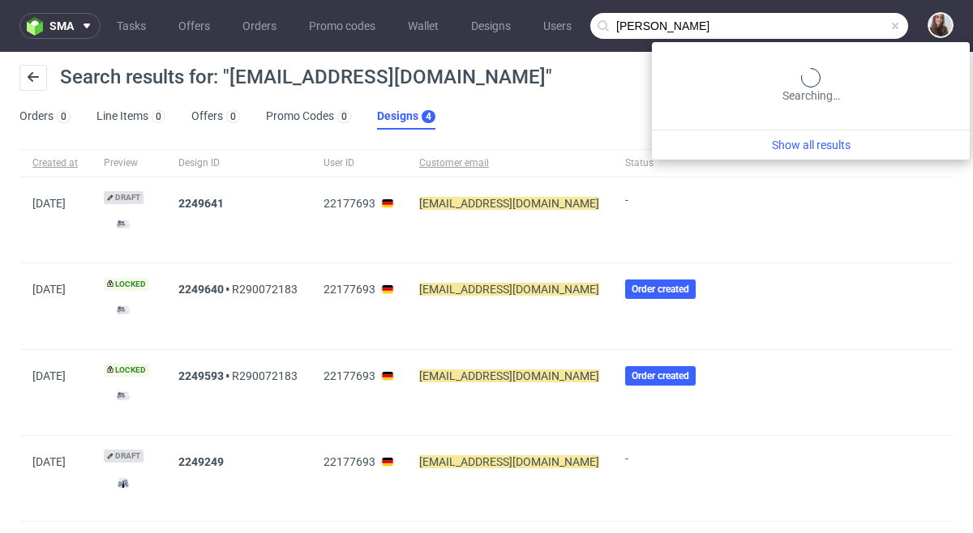
type input "Graaf Christina"
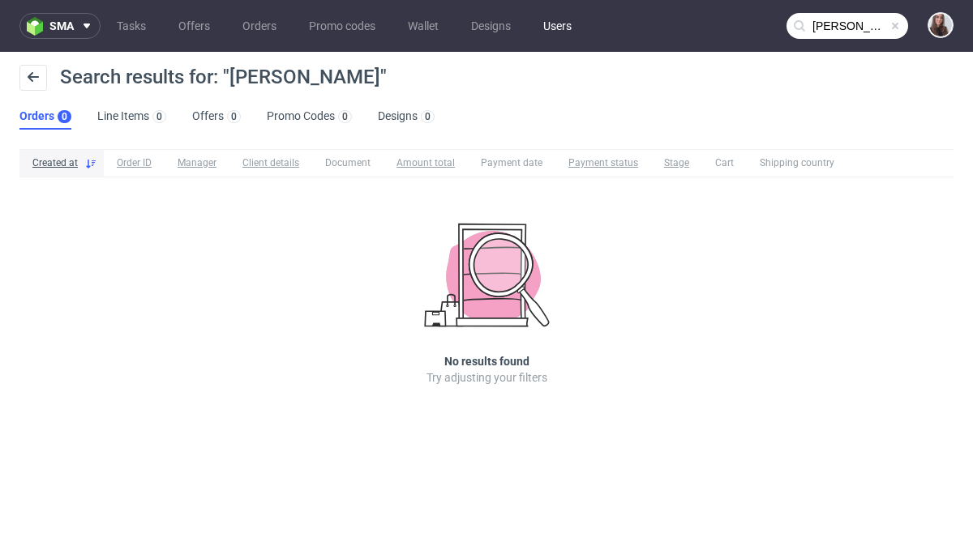
click at [561, 36] on link "Users" at bounding box center [557, 26] width 48 height 26
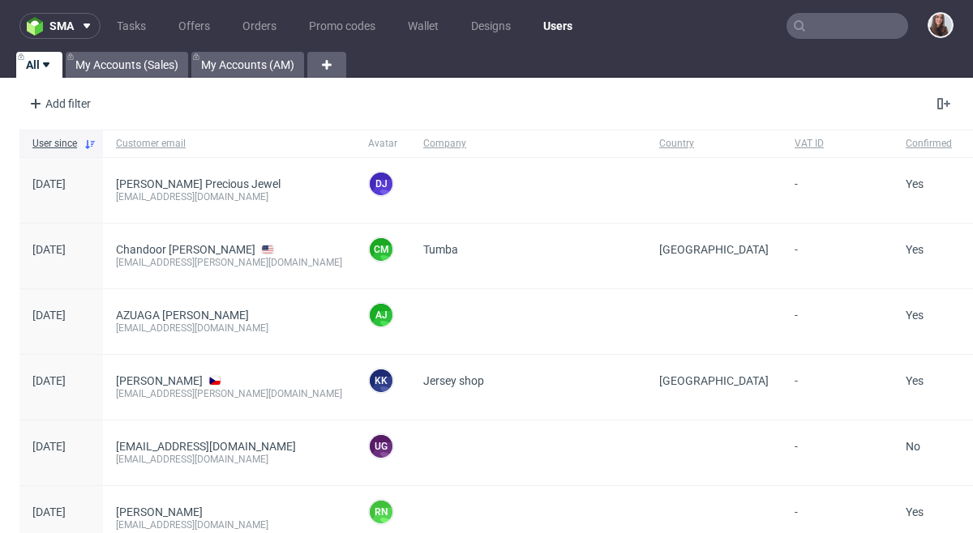
click at [826, 28] on input "text" at bounding box center [847, 26] width 122 height 26
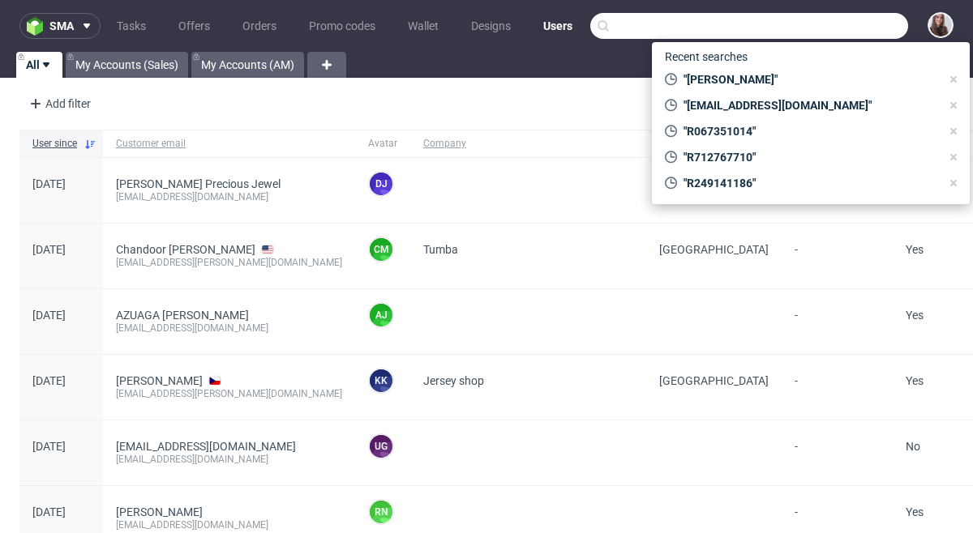
paste input "Graaf Christina"
type input "Graaf Christina"
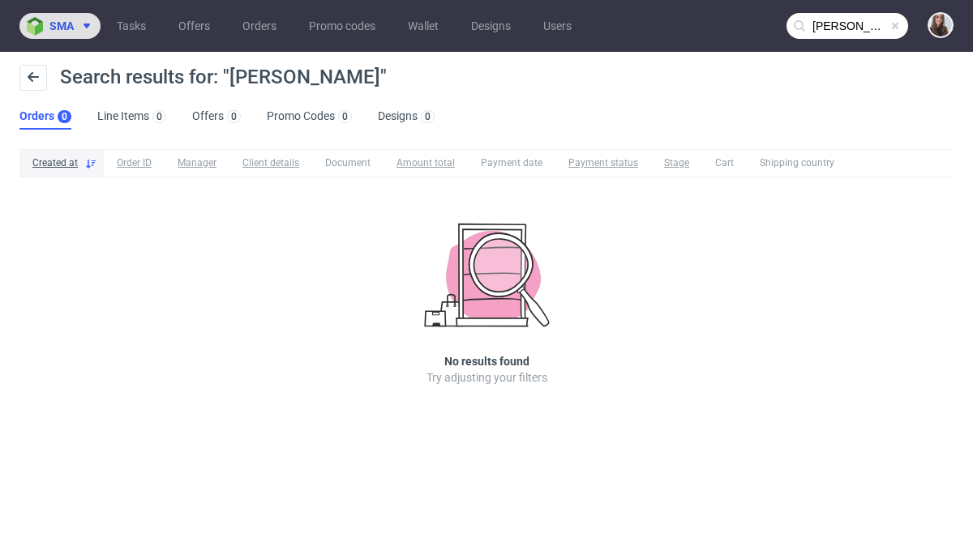
click at [69, 28] on span "sma" at bounding box center [61, 25] width 24 height 11
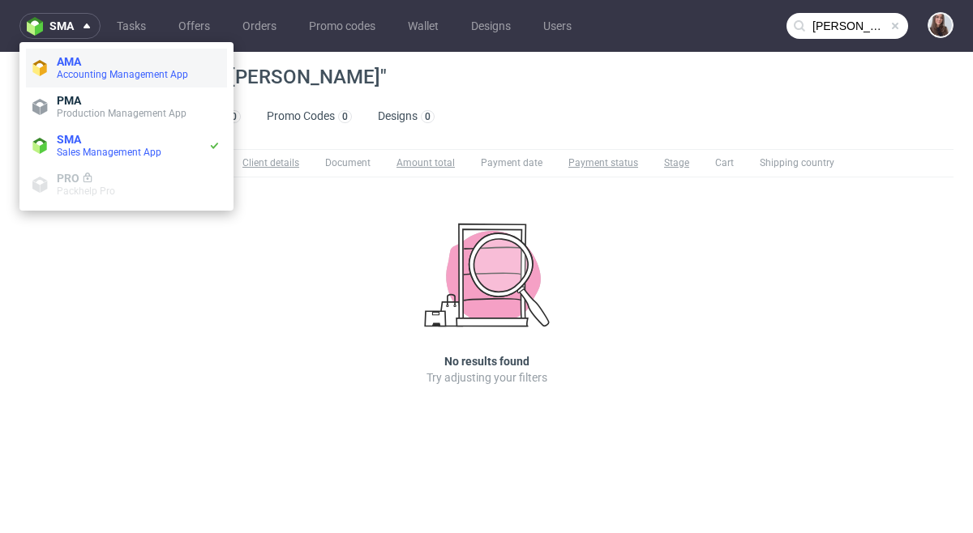
click at [105, 76] on span "Accounting Management App" at bounding box center [122, 74] width 131 height 11
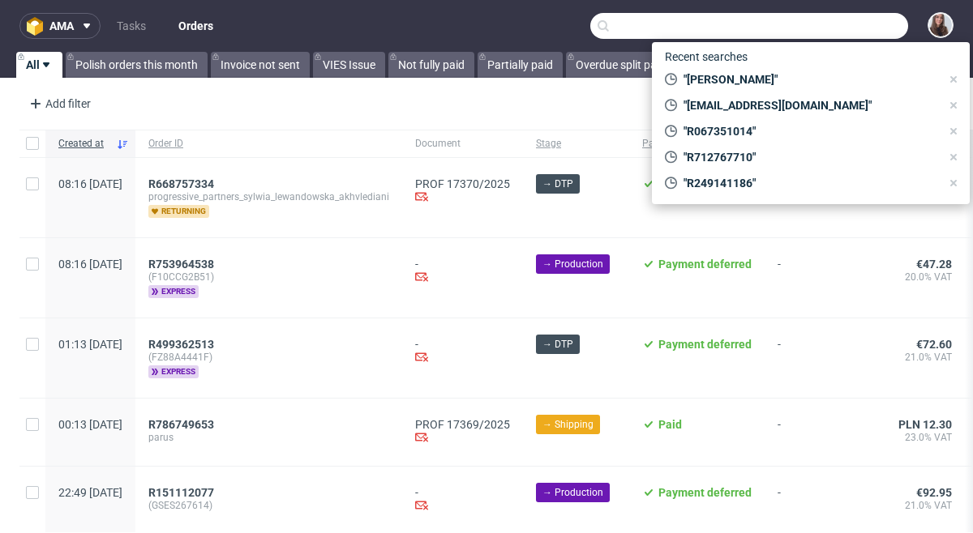
click at [831, 34] on input "text" at bounding box center [749, 26] width 318 height 26
paste input "Graaf Christina"
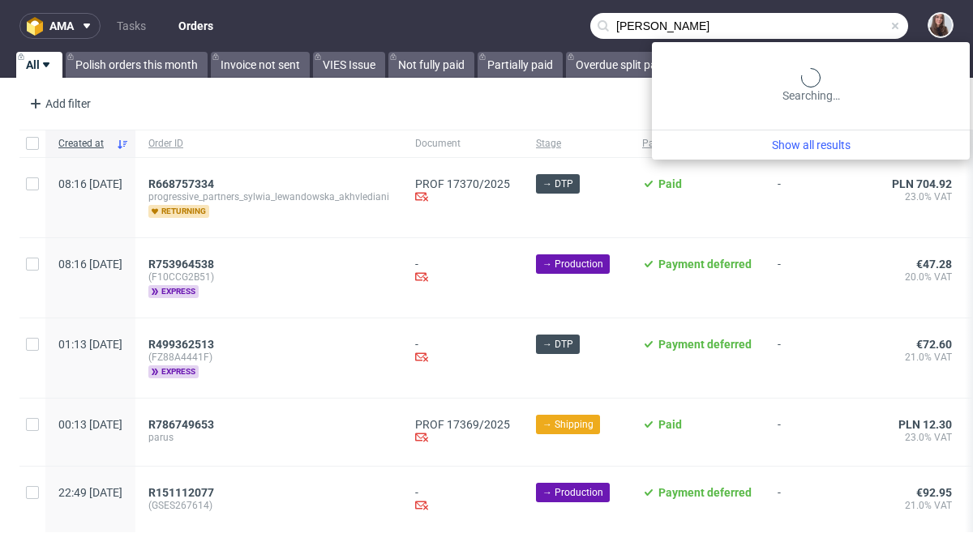
type input "Graaf Christina"
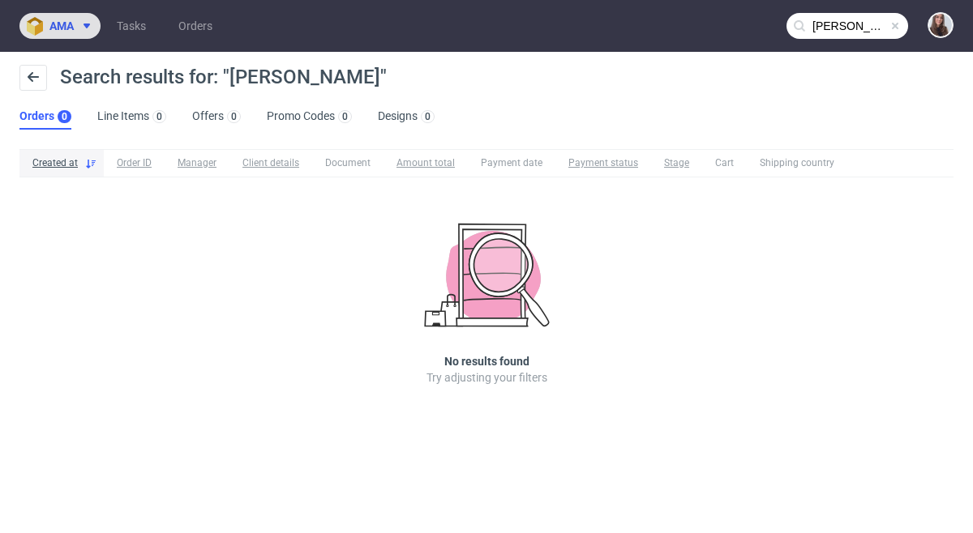
click at [83, 24] on icon at bounding box center [86, 25] width 13 height 13
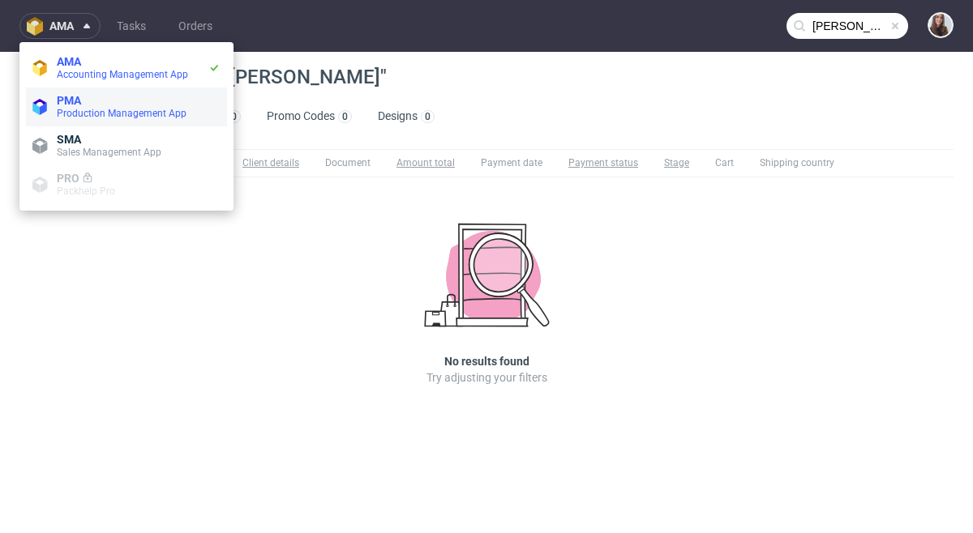
click at [74, 109] on span "Production Management App" at bounding box center [122, 113] width 130 height 11
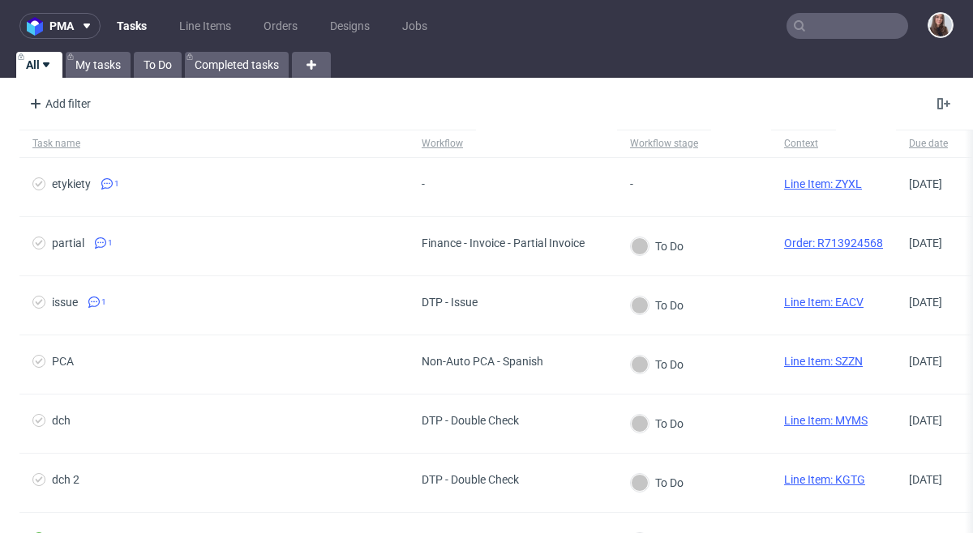
click at [819, 24] on input "text" at bounding box center [847, 26] width 122 height 26
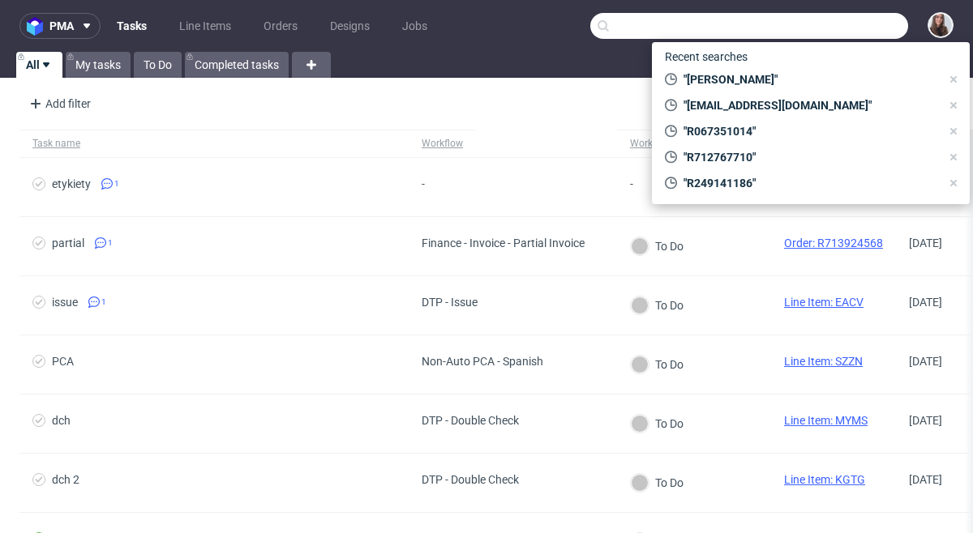
paste input "Graaf Christina"
type input "Graaf Christina"
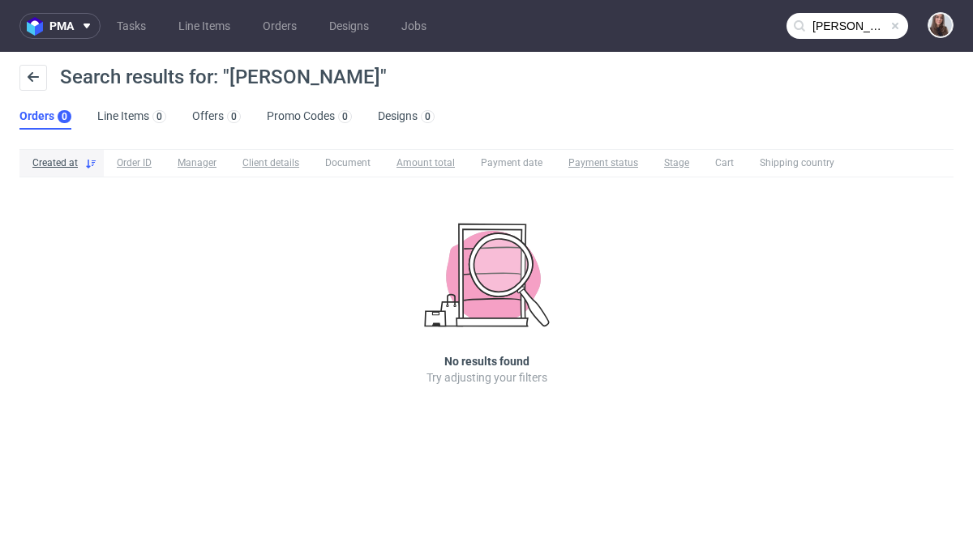
click at [893, 25] on span at bounding box center [894, 25] width 13 height 13
click at [840, 27] on input "text" at bounding box center [847, 26] width 122 height 26
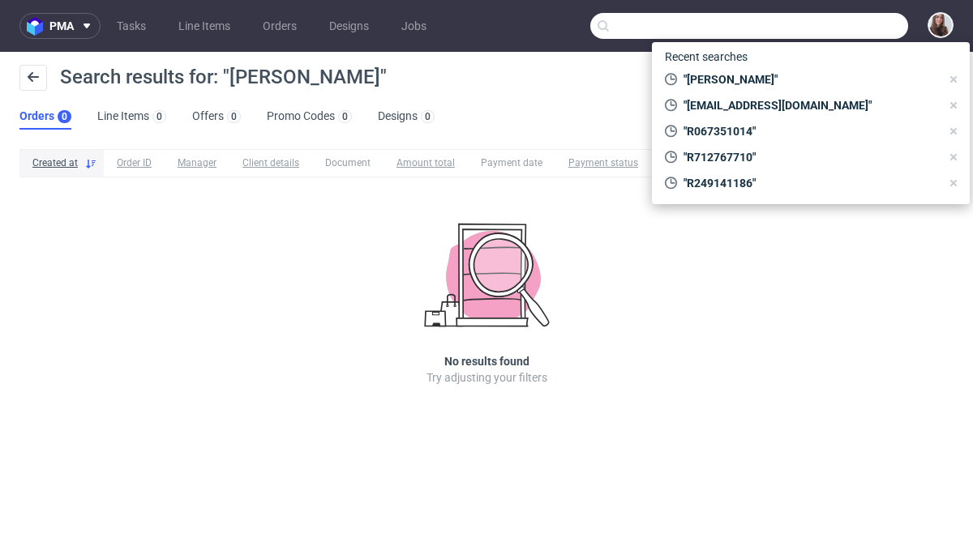
paste input "c.graaf@michaelhaupt.de"
type input "c.graaf@michaelhaupt.de"
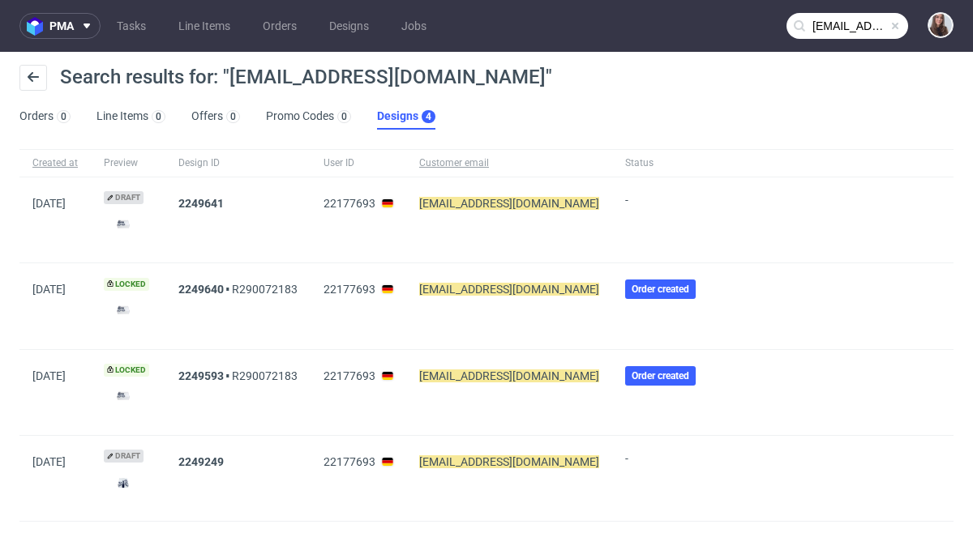
click at [363, 205] on span "22177693" at bounding box center [349, 203] width 52 height 13
click at [392, 203] on icon at bounding box center [387, 203] width 11 height 2
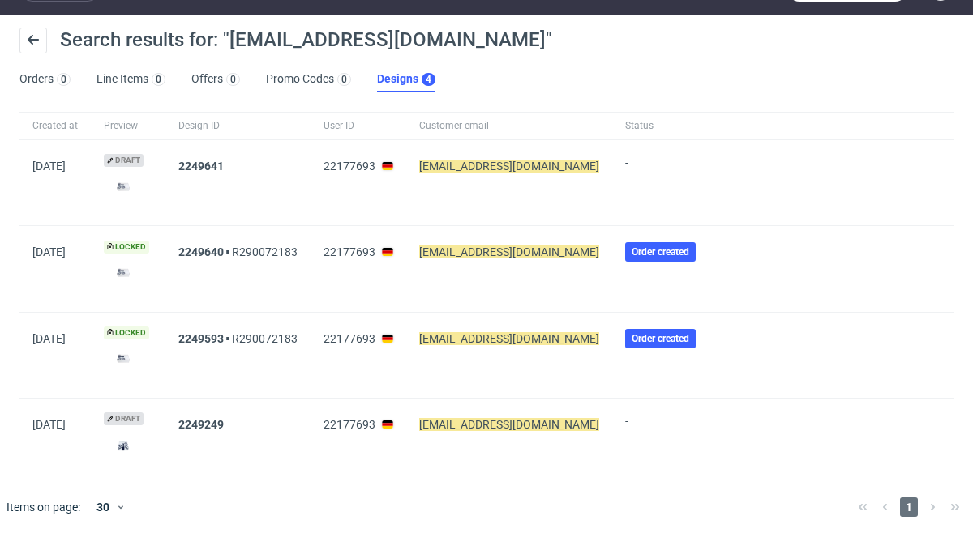
scroll to position [39, 0]
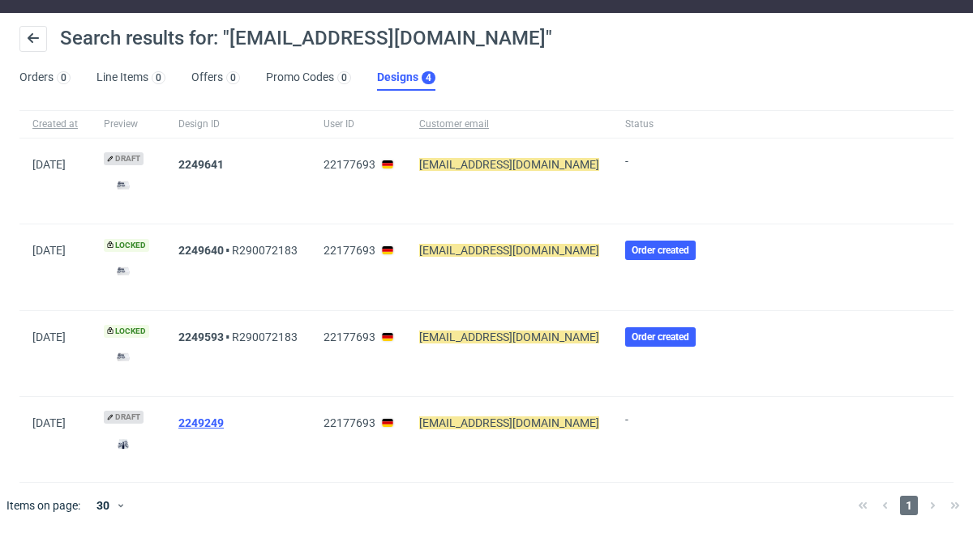
click at [220, 424] on link "2249249" at bounding box center [200, 423] width 45 height 13
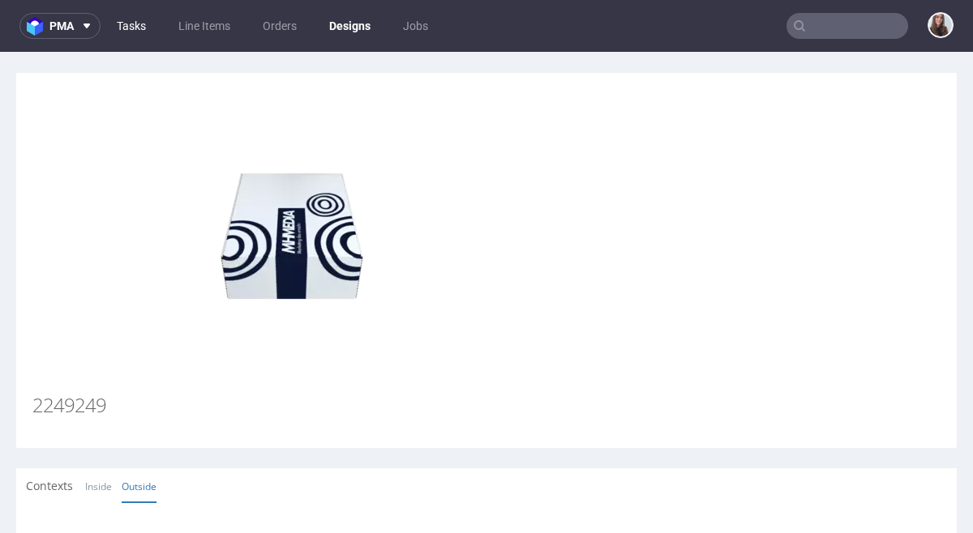
click at [135, 23] on link "Tasks" at bounding box center [131, 26] width 49 height 26
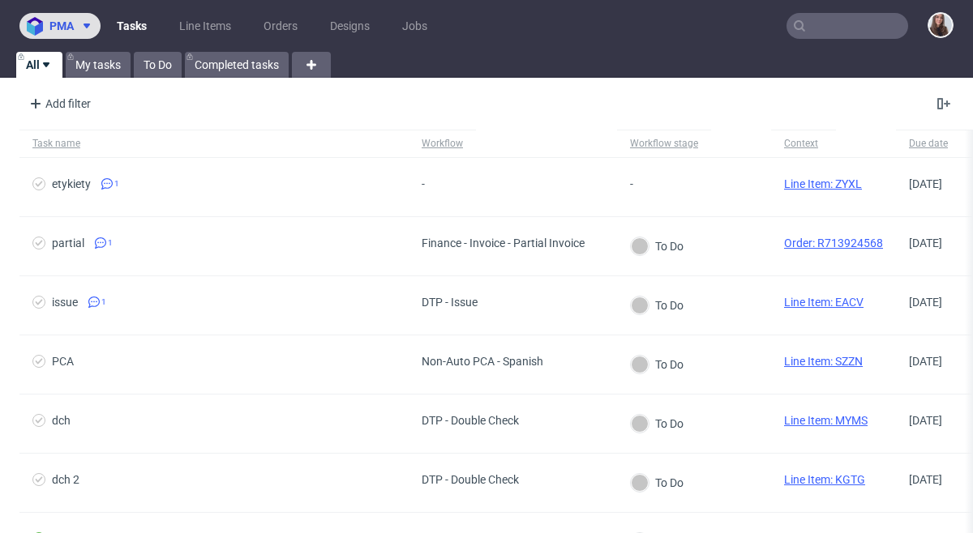
click at [69, 28] on span "pma" at bounding box center [61, 25] width 24 height 11
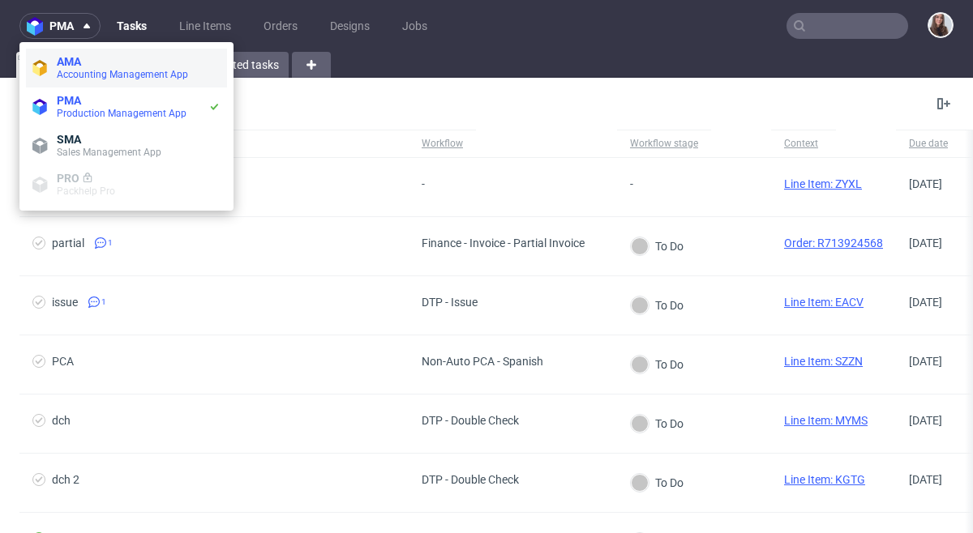
click at [109, 71] on span "Accounting Management App" at bounding box center [122, 74] width 131 height 11
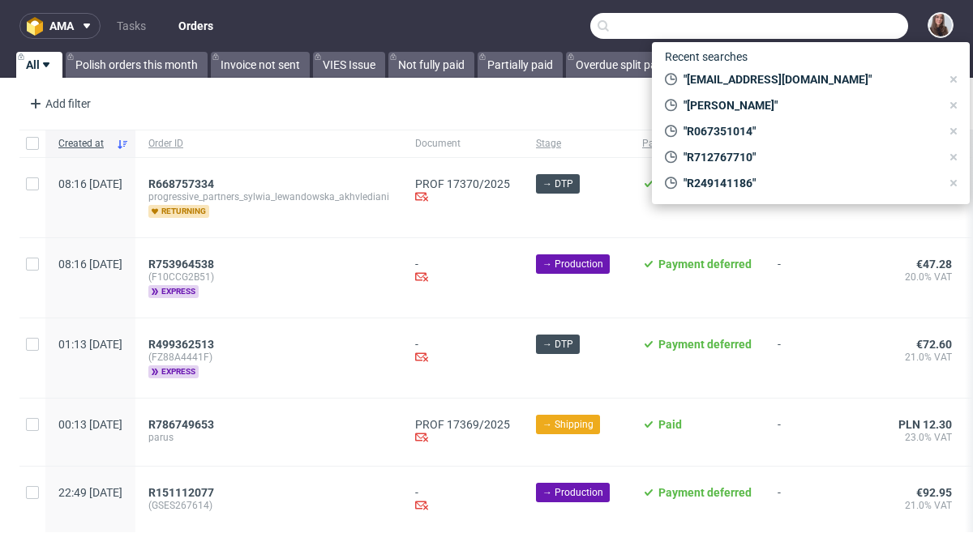
click at [832, 28] on input "text" at bounding box center [749, 26] width 318 height 26
paste input "c.graaf@michaelhaupt.de"
type input "c.graaf@michaelhaupt.de"
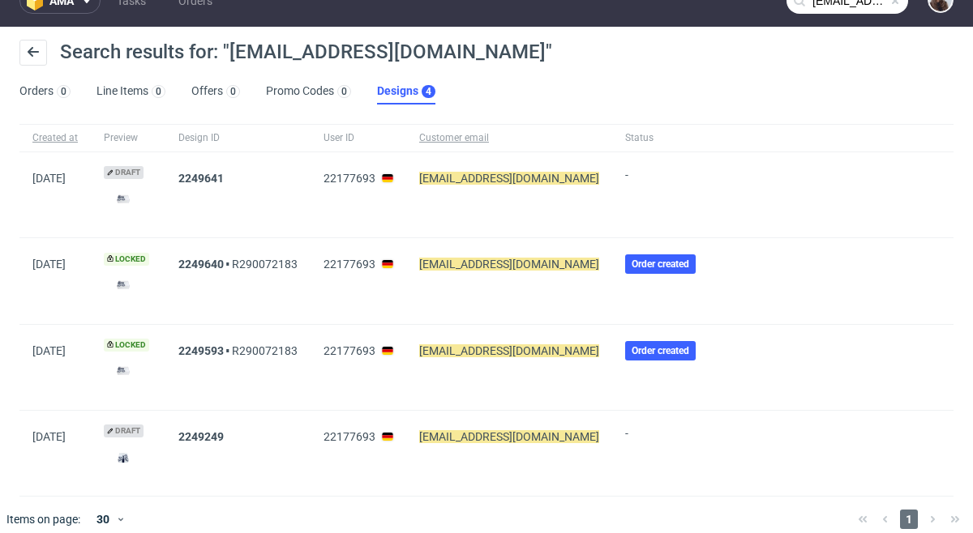
scroll to position [39, 0]
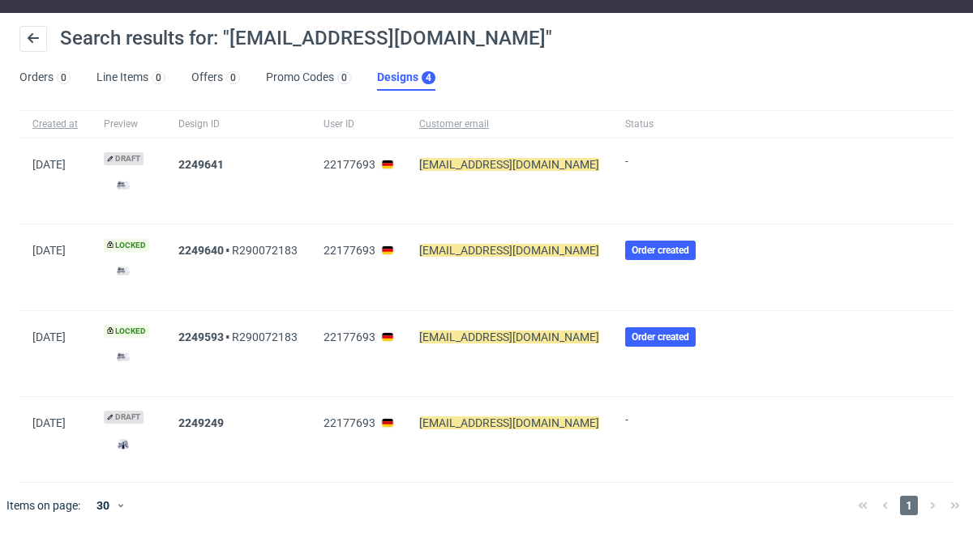
click at [503, 251] on mark "c.graaf@michaelhaupt.de" at bounding box center [509, 250] width 180 height 13
click at [620, 212] on div "-" at bounding box center [663, 181] width 103 height 85
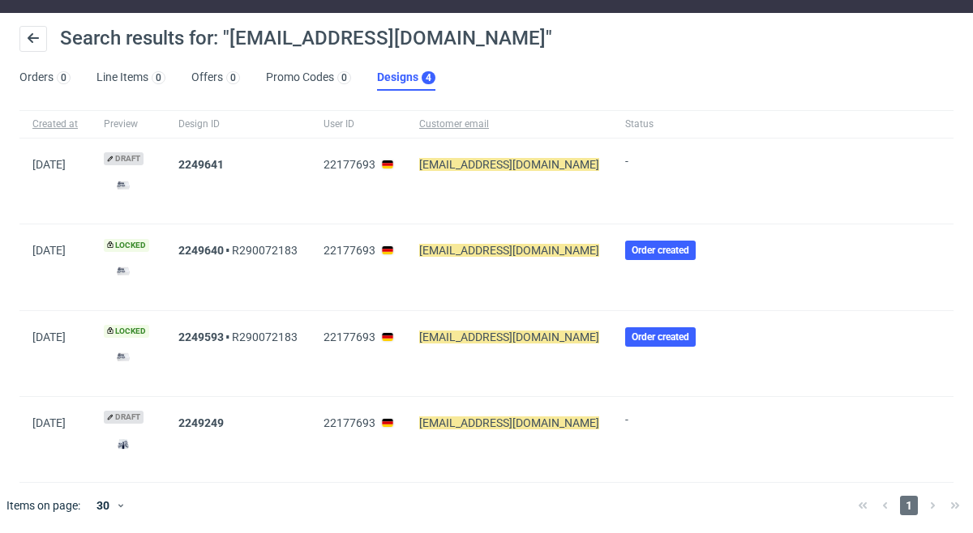
click at [631, 247] on span "Order created" at bounding box center [660, 250] width 58 height 13
click at [310, 249] on div "2249640 R290072183" at bounding box center [237, 267] width 145 height 85
click at [310, 246] on div "2249640 R290072183" at bounding box center [237, 267] width 145 height 85
copy link "R290072183"
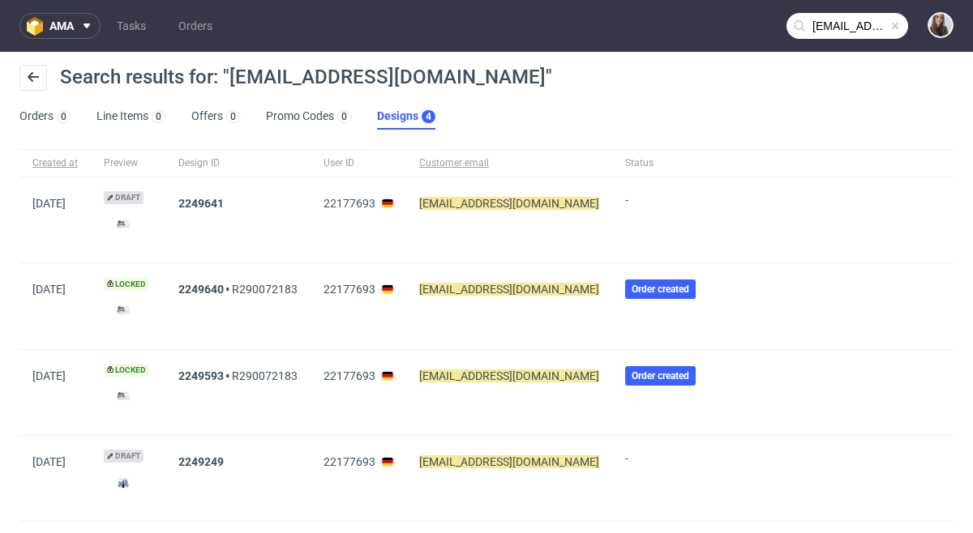
click at [888, 29] on span at bounding box center [894, 25] width 13 height 13
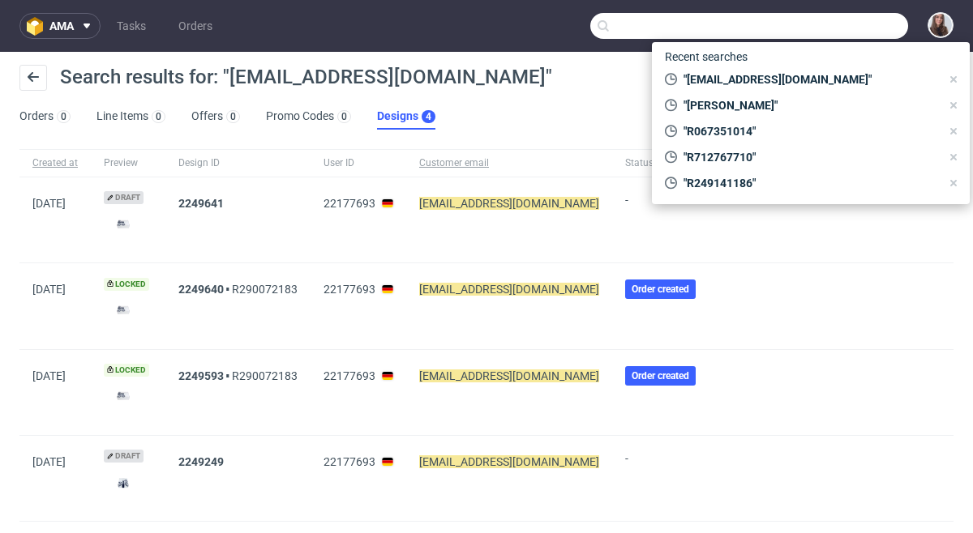
click at [832, 28] on input "text" at bounding box center [749, 26] width 318 height 26
paste input "R290072183"
type input "R290072183"
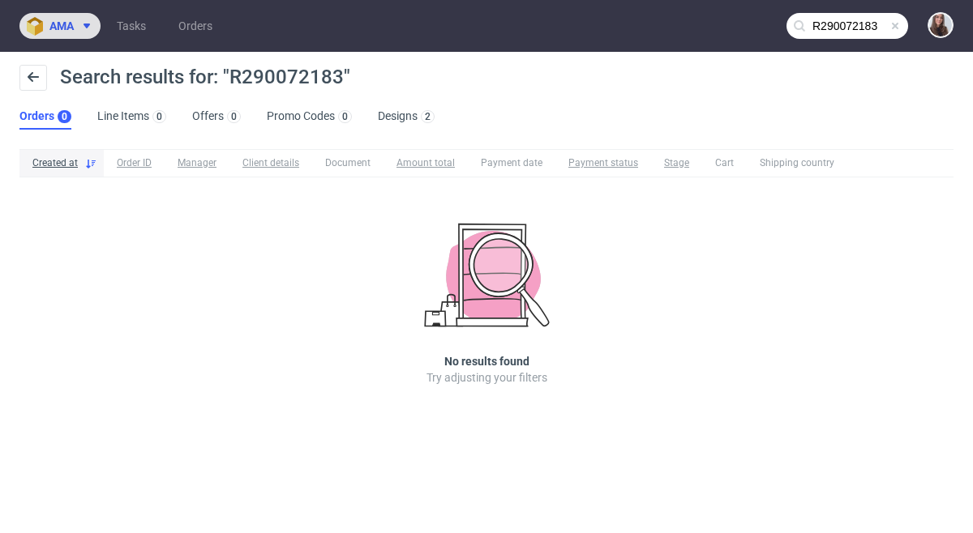
click at [85, 27] on icon at bounding box center [86, 25] width 13 height 13
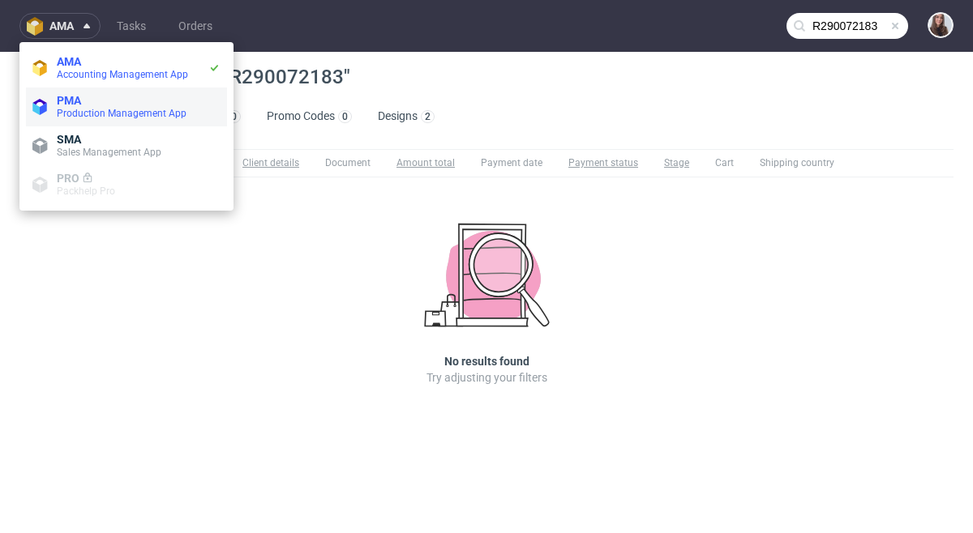
click at [87, 107] on span "Production Management App" at bounding box center [139, 113] width 164 height 13
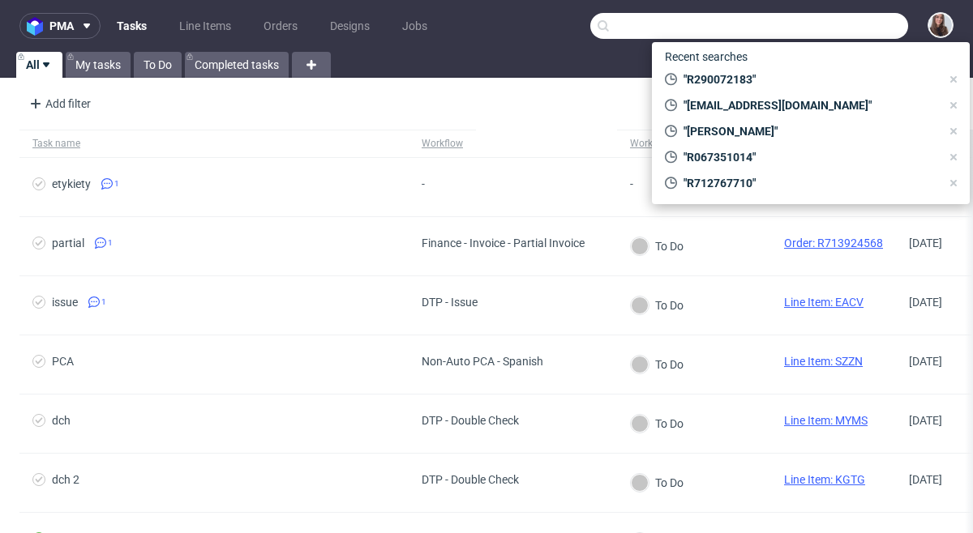
click at [802, 35] on input "text" at bounding box center [749, 26] width 318 height 26
paste input "R290072183"
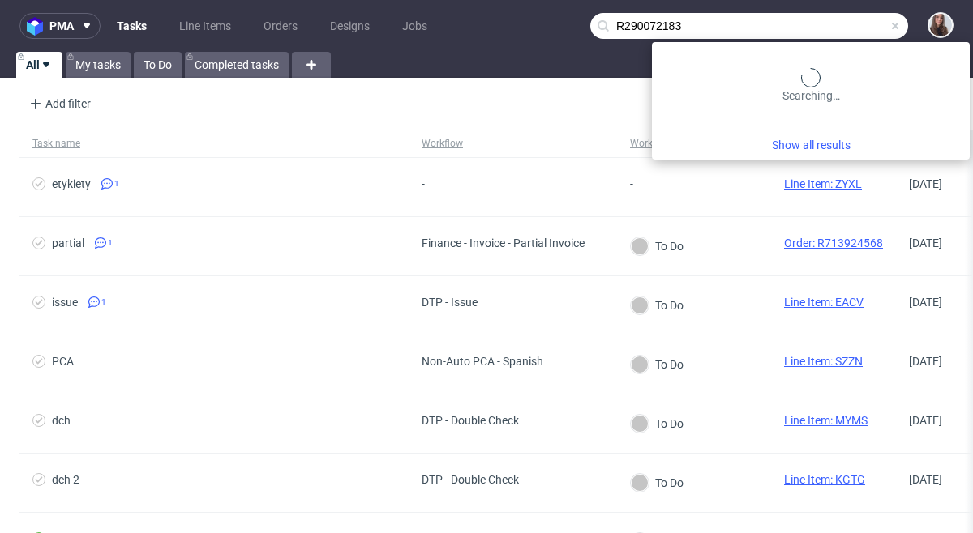
type input "R290072183"
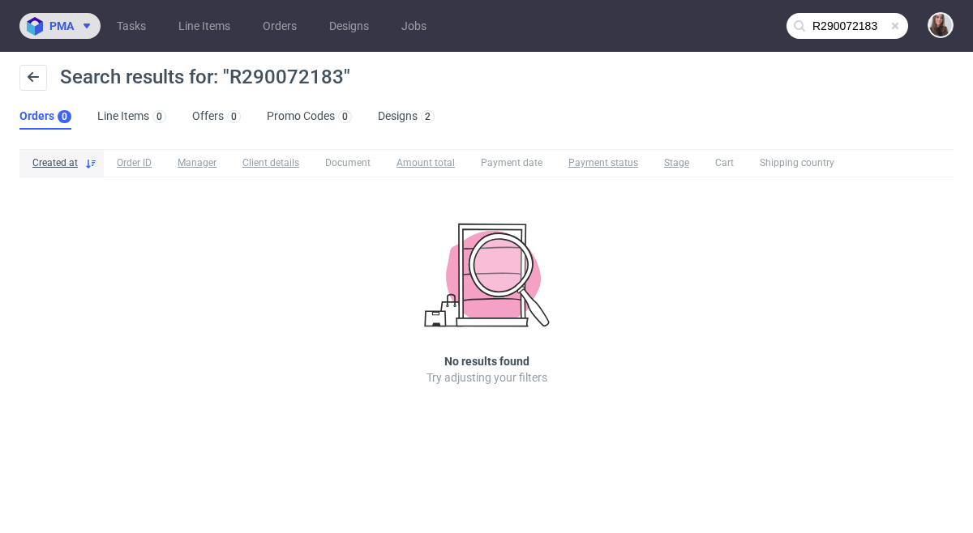
click at [76, 29] on span at bounding box center [83, 25] width 19 height 13
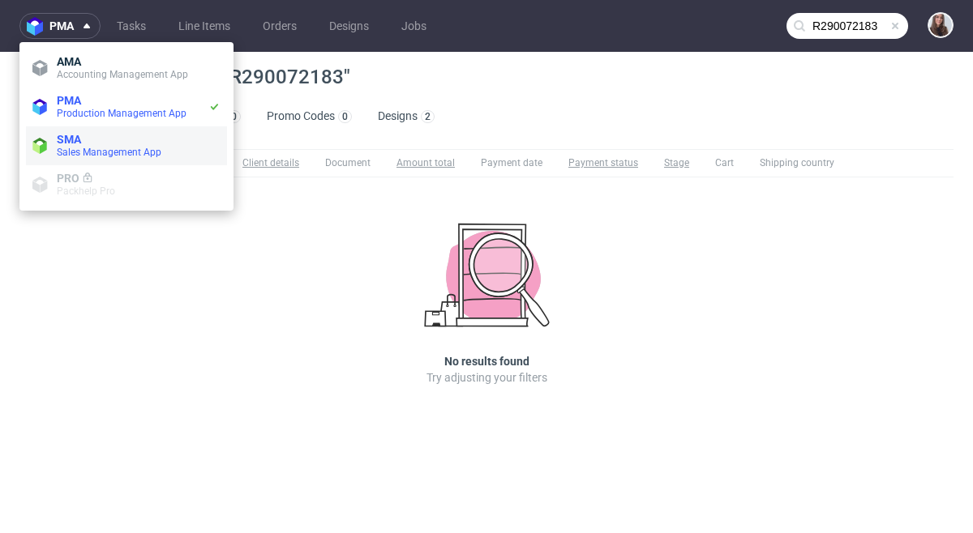
click at [90, 139] on span "SMA" at bounding box center [139, 139] width 164 height 13
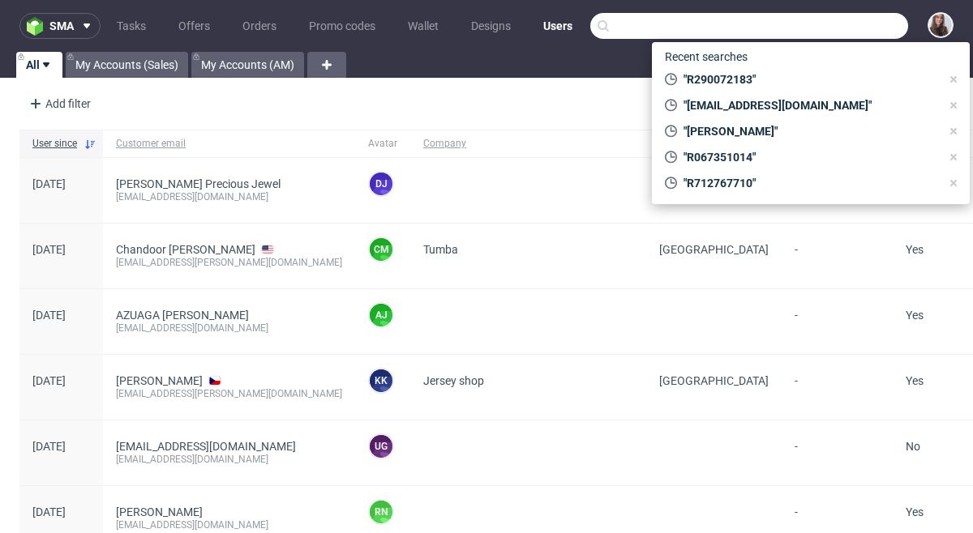
click at [826, 29] on input "text" at bounding box center [749, 26] width 318 height 26
paste input "R290072183"
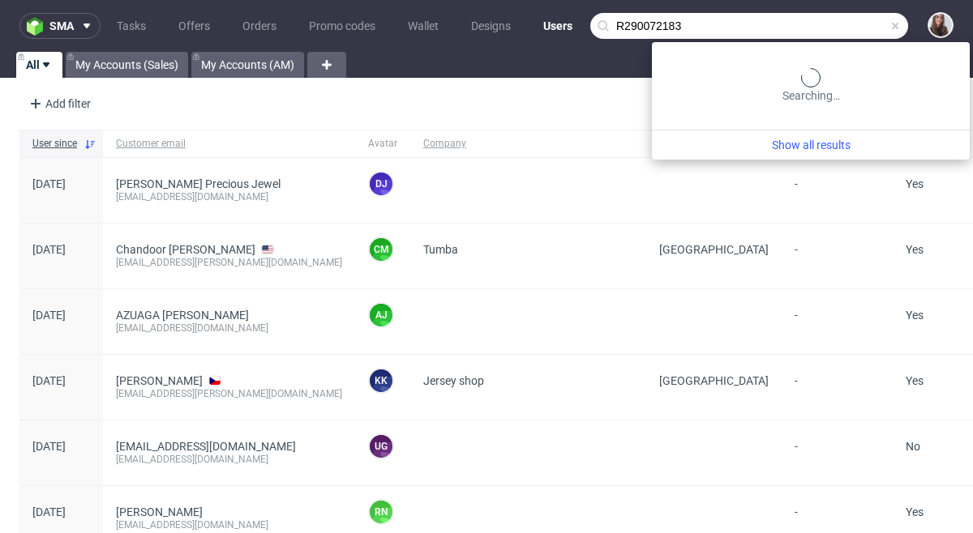
type input "R290072183"
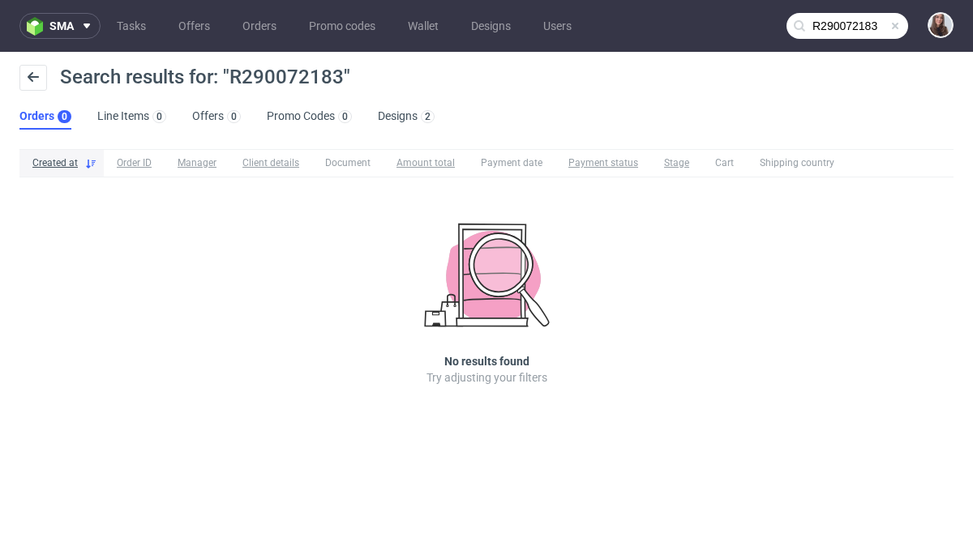
click at [898, 31] on span at bounding box center [894, 25] width 13 height 13
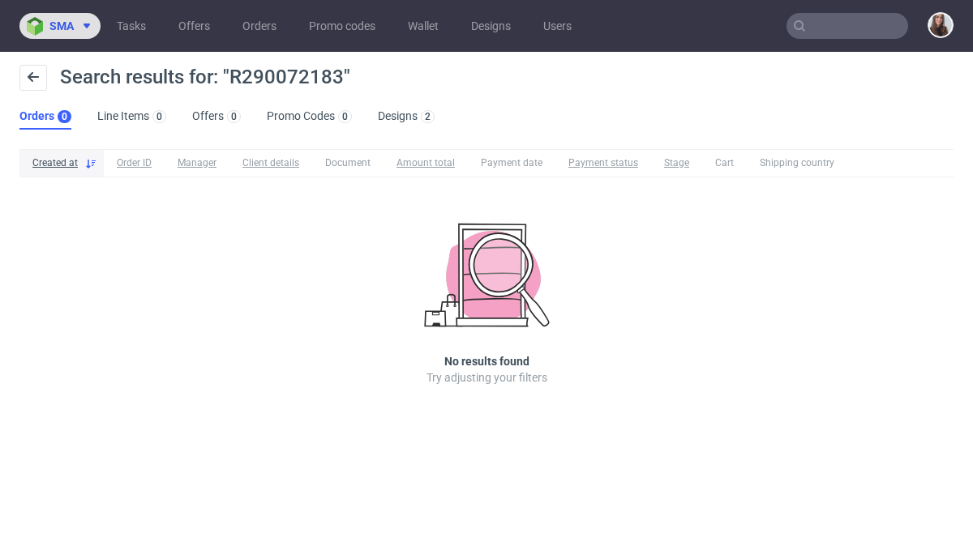
click at [58, 27] on span "sma" at bounding box center [61, 25] width 24 height 11
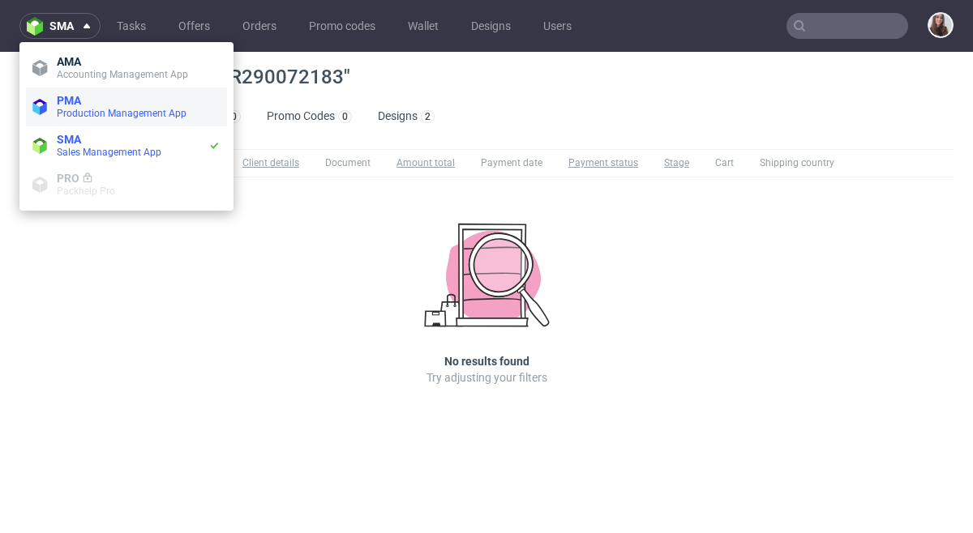
click at [97, 108] on span "Production Management App" at bounding box center [122, 113] width 130 height 11
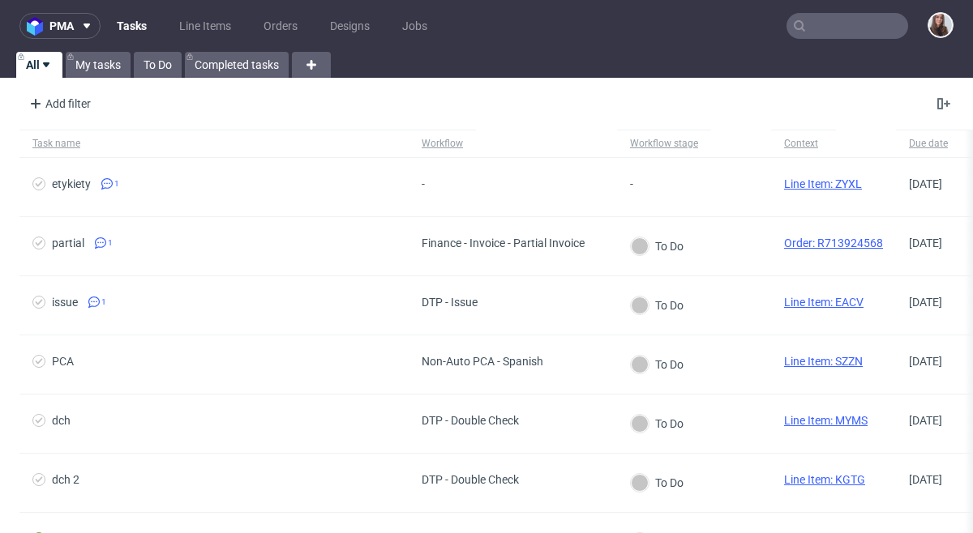
click at [833, 19] on input "text" at bounding box center [847, 26] width 122 height 26
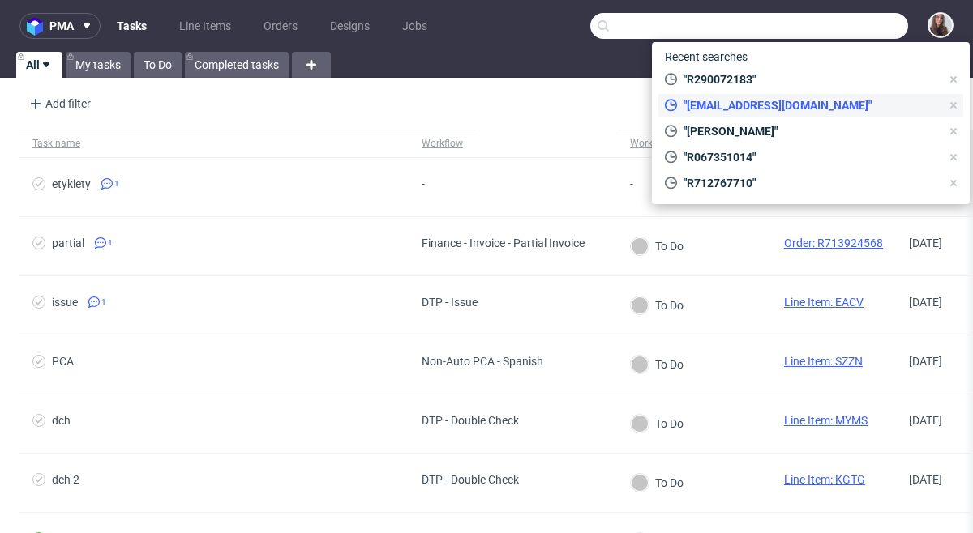
click at [798, 97] on span ""c.graaf@michaelhaupt.de"" at bounding box center [808, 105] width 263 height 16
type input "c.graaf@michaelhaupt.de"
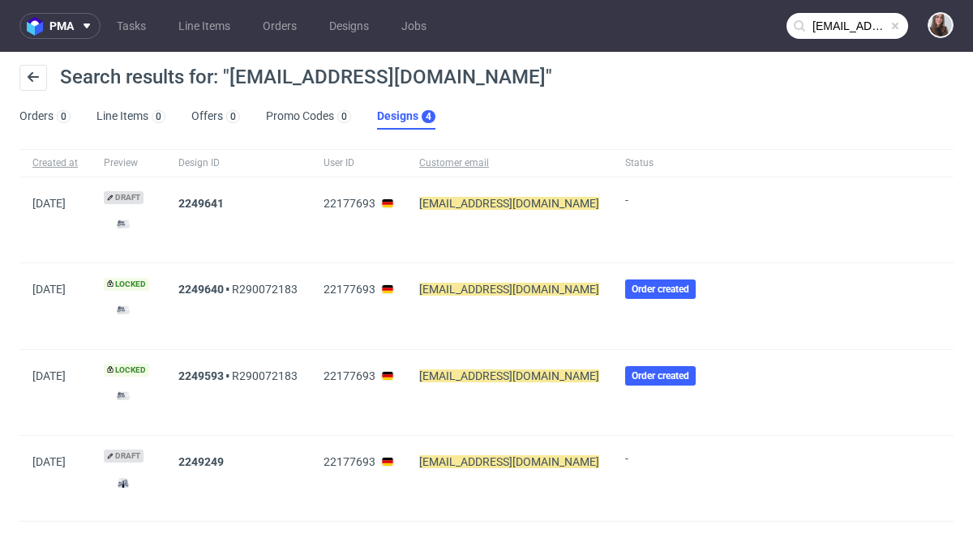
click at [511, 205] on mark "c.graaf@michaelhaupt.de" at bounding box center [509, 203] width 180 height 13
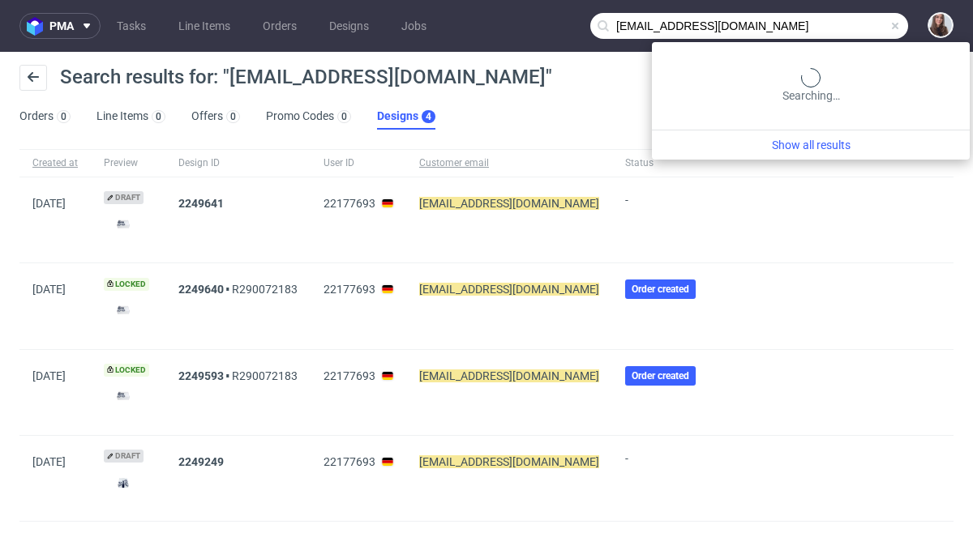
click at [837, 28] on input "c.graaf@michaelhaupt.de" at bounding box center [749, 26] width 318 height 26
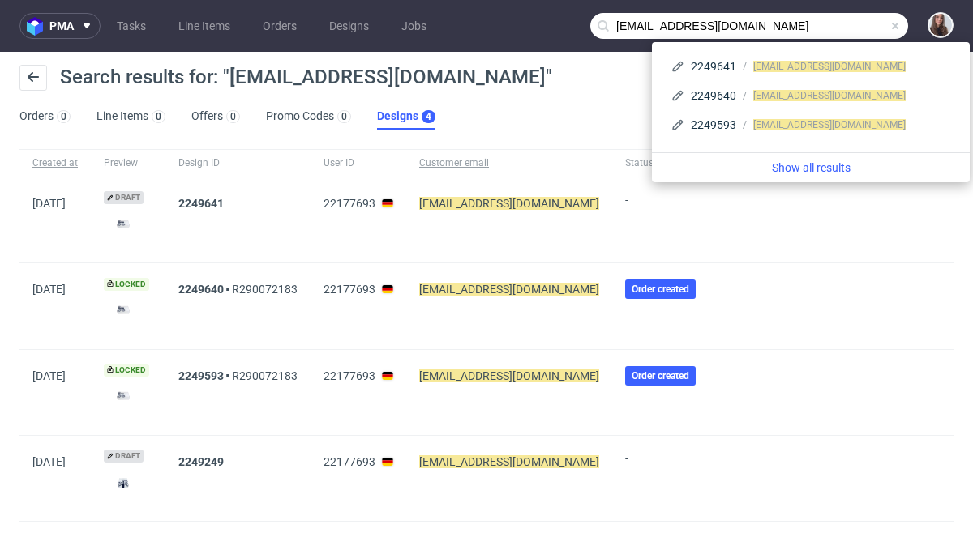
click at [888, 24] on span at bounding box center [894, 25] width 13 height 13
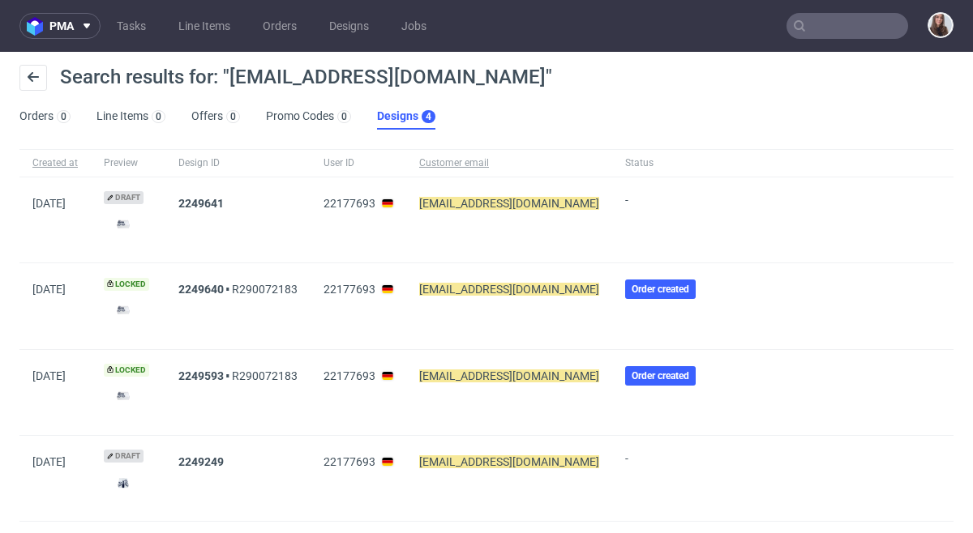
click at [854, 24] on input "text" at bounding box center [847, 26] width 122 height 26
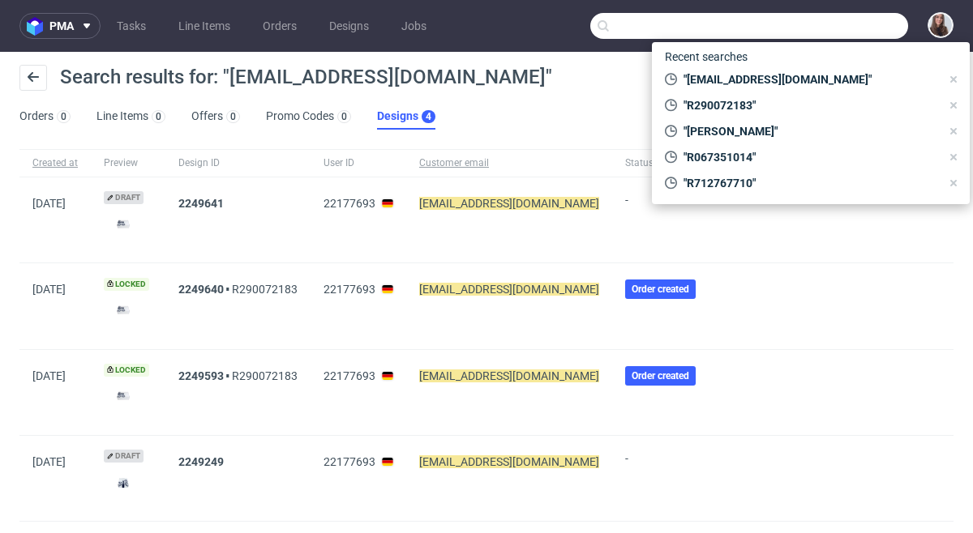
paste input "c.graaf@michaelhaupt.de"
type input "c.graaf@michaelhaupt.de"
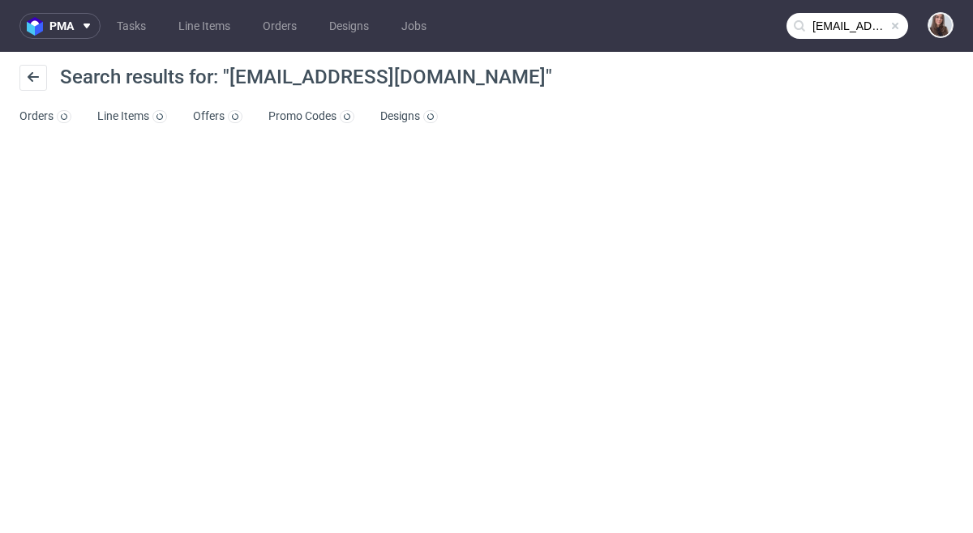
click at [834, 28] on input "c.graaf@michaelhaupt.de" at bounding box center [847, 26] width 122 height 26
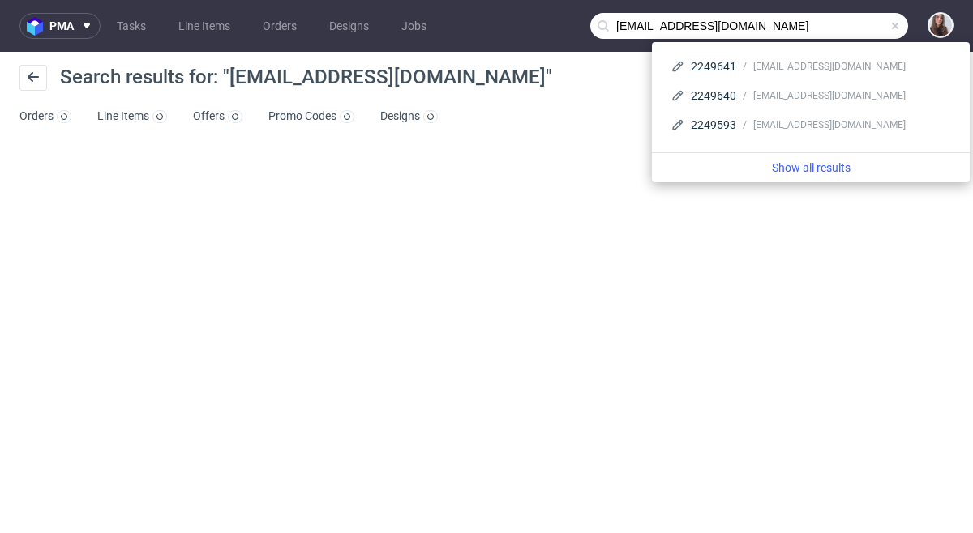
click at [898, 28] on span at bounding box center [894, 25] width 13 height 13
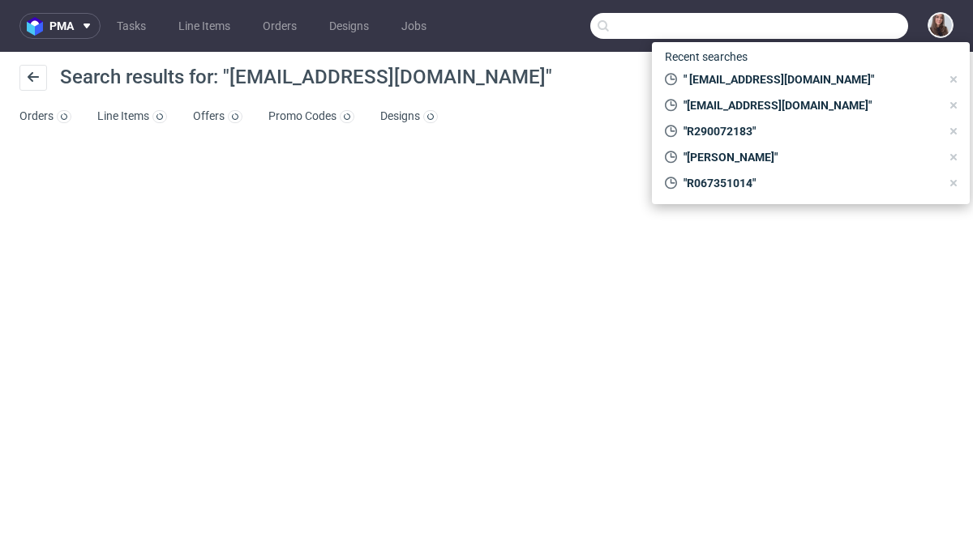
click at [819, 26] on input "text" at bounding box center [749, 26] width 318 height 26
paste input "c.graaf@michaelhaupt.de"
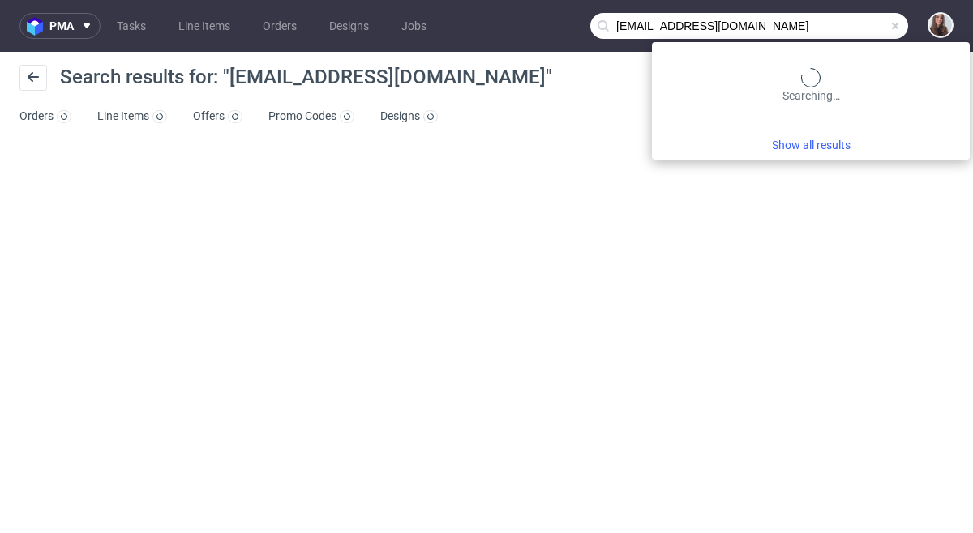
type input "c.graaf@michaelhaupt.de"
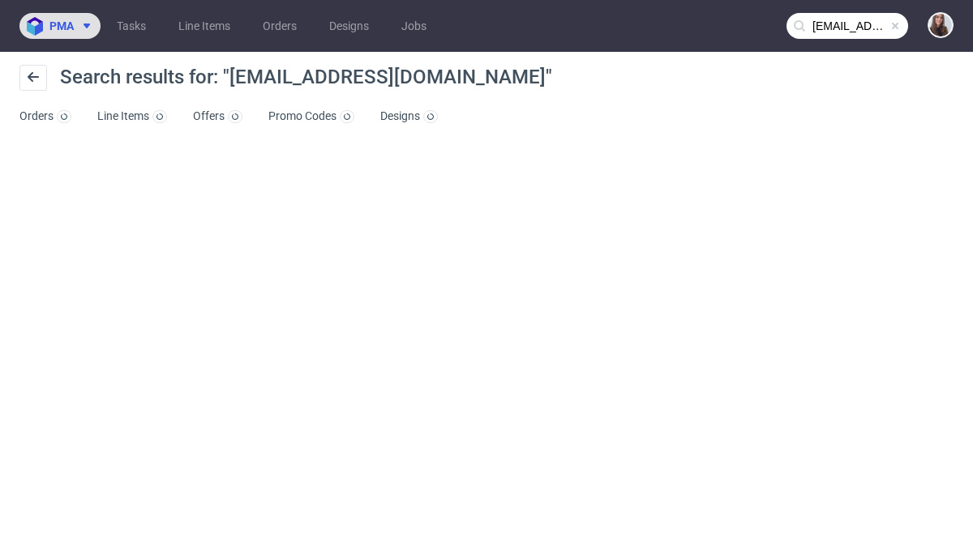
click at [71, 21] on span "pma" at bounding box center [61, 25] width 24 height 11
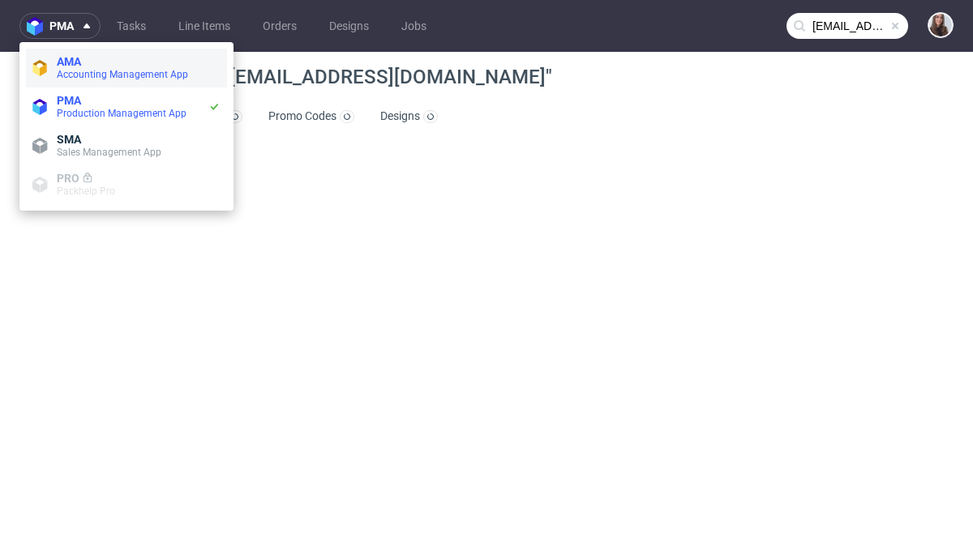
click at [96, 66] on span "AMA" at bounding box center [139, 61] width 164 height 13
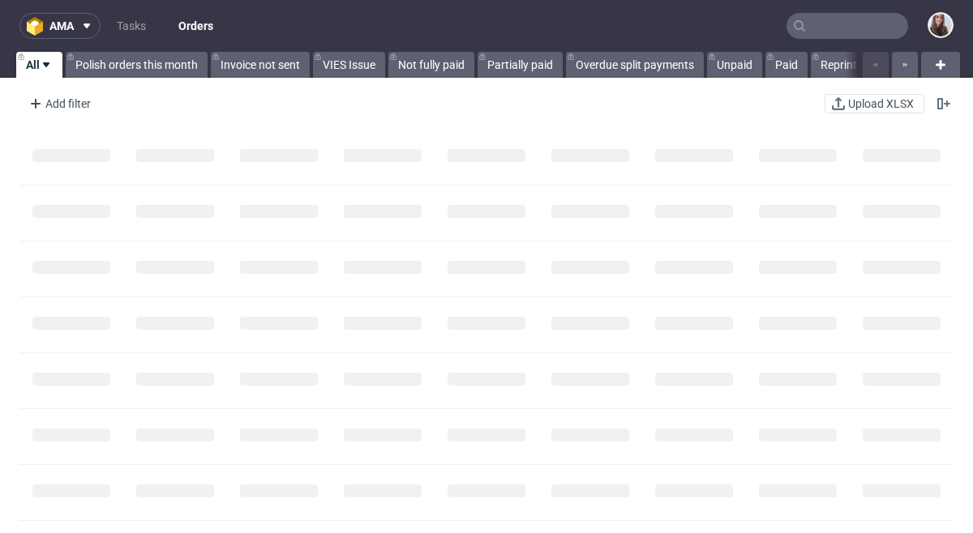
click at [815, 36] on input "text" at bounding box center [847, 26] width 122 height 26
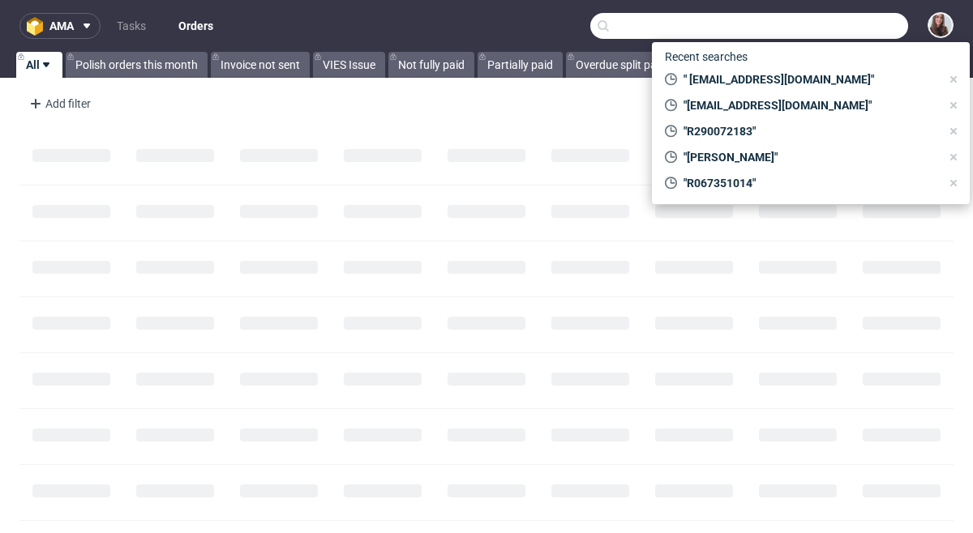
paste input "c.graaf@michaelhaupt.de"
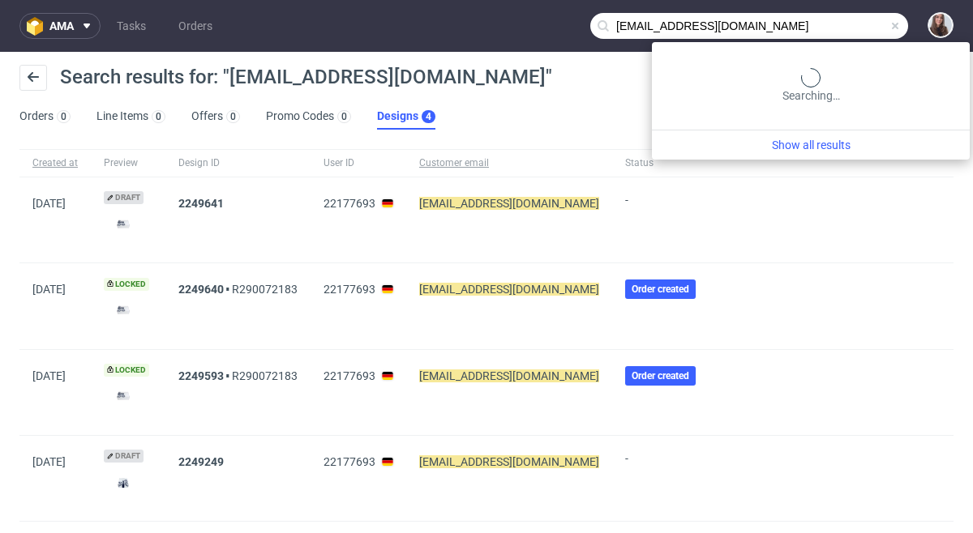
click at [824, 35] on input "c.graaf@michaelhaupt.de" at bounding box center [749, 26] width 318 height 26
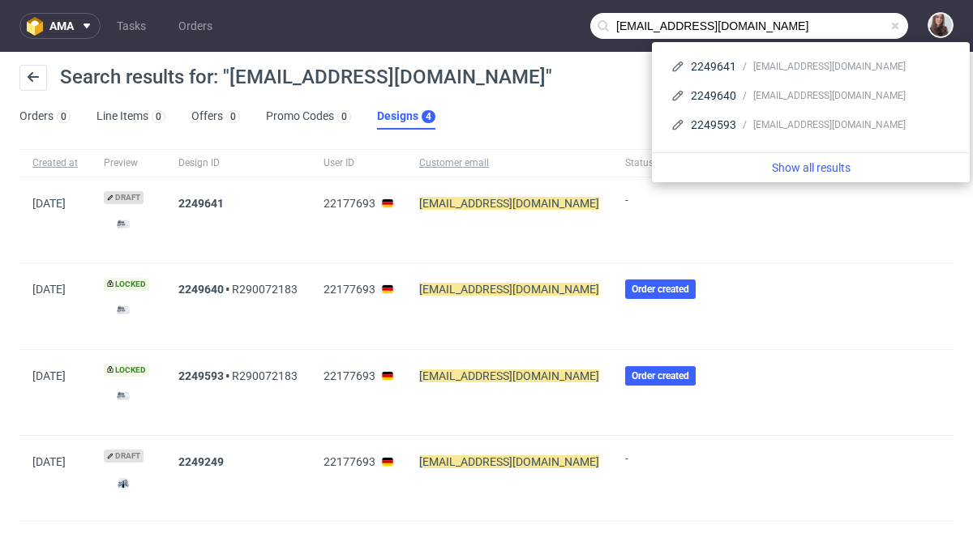
drag, startPoint x: 652, startPoint y: 22, endPoint x: 578, endPoint y: 25, distance: 73.8
click at [590, 25] on input "c.graaf@michaelhaupt.de" at bounding box center [749, 26] width 318 height 26
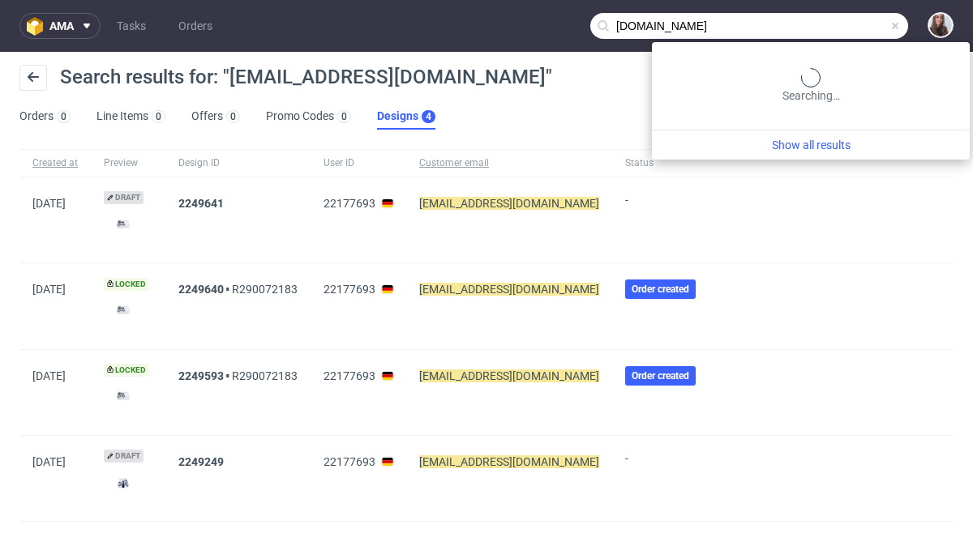
type input "michaelhaupt.de"
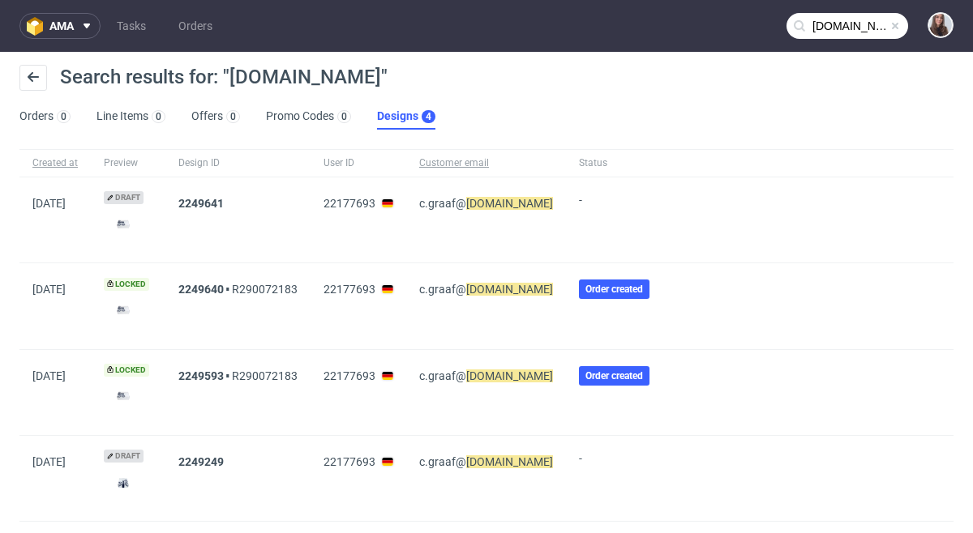
click at [430, 117] on div "4" at bounding box center [429, 116] width 6 height 11
click at [487, 200] on mark "michaelhaupt.de" at bounding box center [509, 203] width 87 height 13
click at [375, 201] on span "22177693" at bounding box center [349, 203] width 52 height 13
drag, startPoint x: 401, startPoint y: 204, endPoint x: 330, endPoint y: 203, distance: 71.3
click at [330, 203] on div "22177693" at bounding box center [358, 220] width 96 height 85
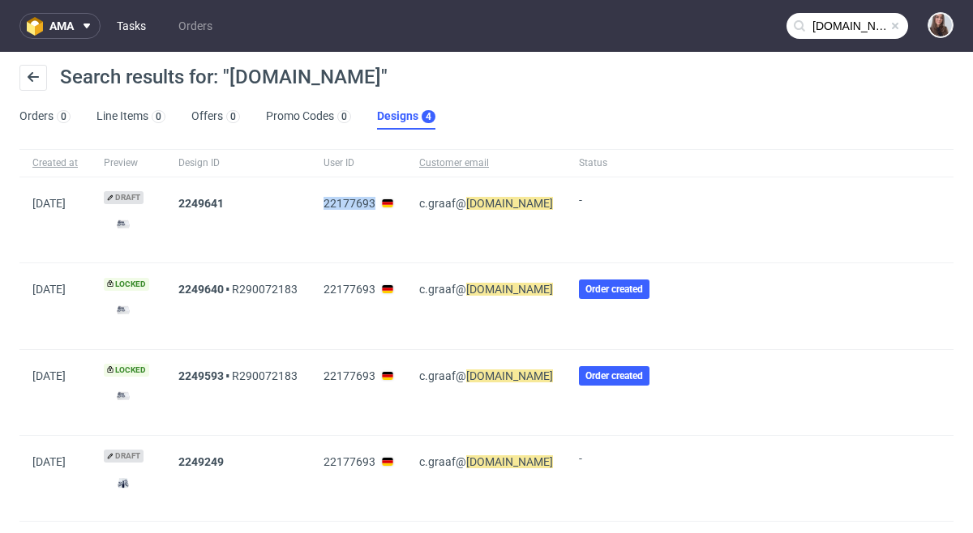
click at [135, 22] on link "Tasks" at bounding box center [131, 26] width 49 height 26
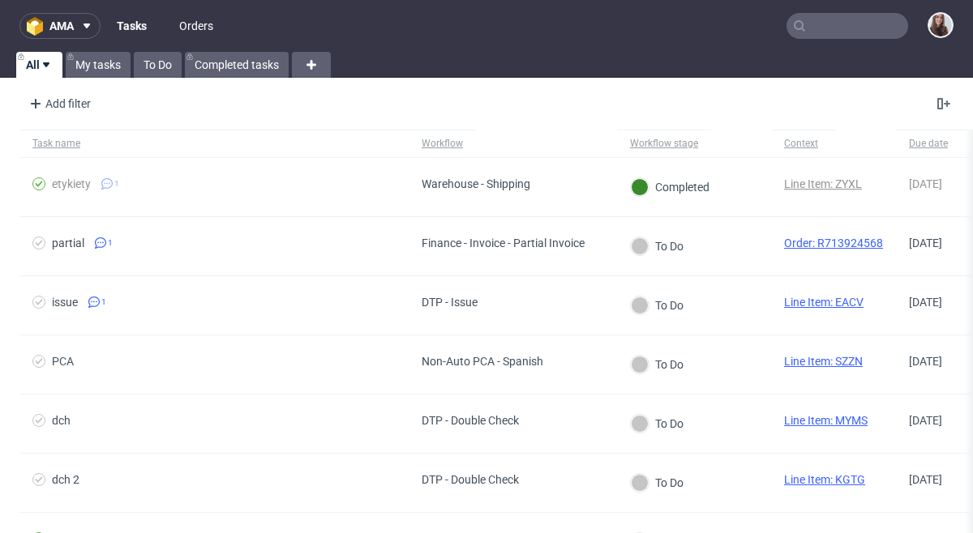
click at [199, 22] on link "Orders" at bounding box center [195, 26] width 53 height 26
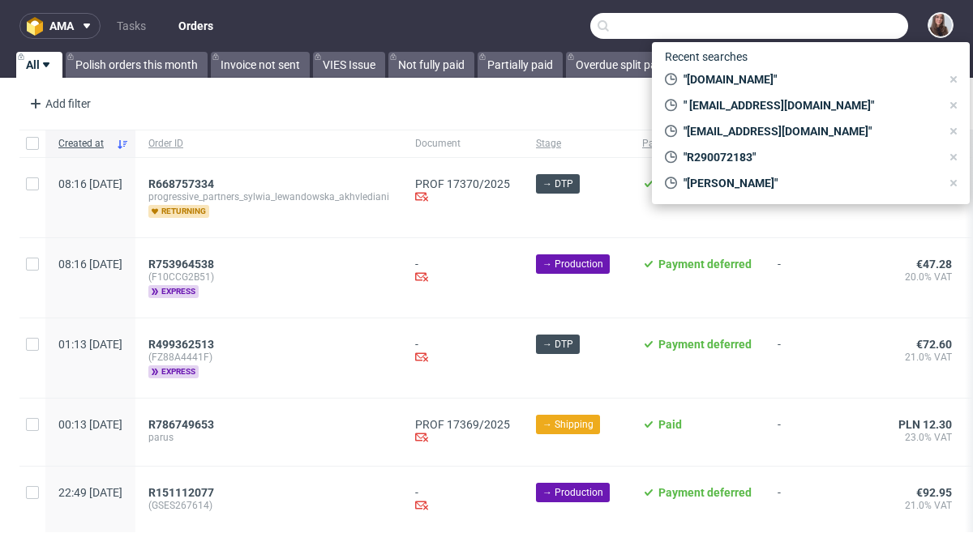
click at [818, 24] on input "text" at bounding box center [749, 26] width 318 height 26
paste input "c.graaf@michaelhaupt.de"
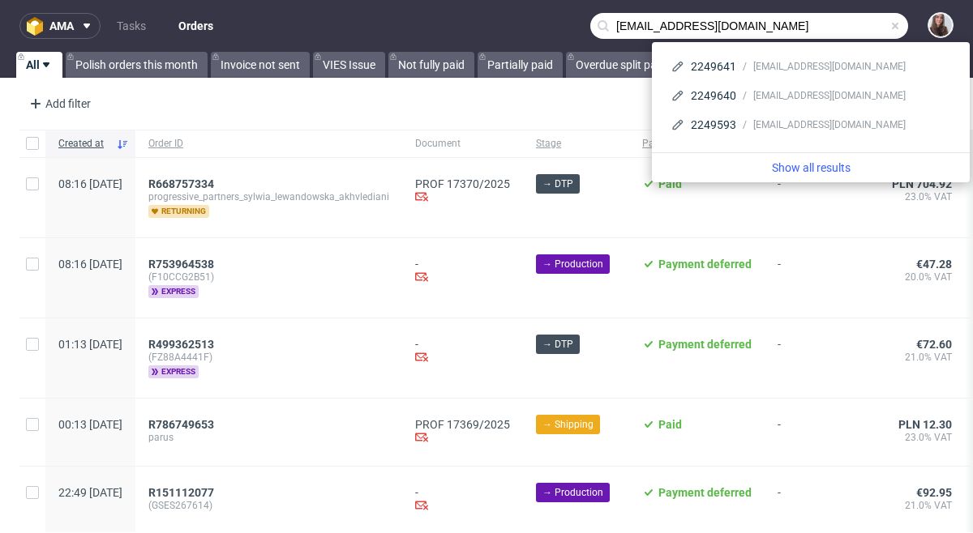
type input "c.graaf@michaelhaupt.de"
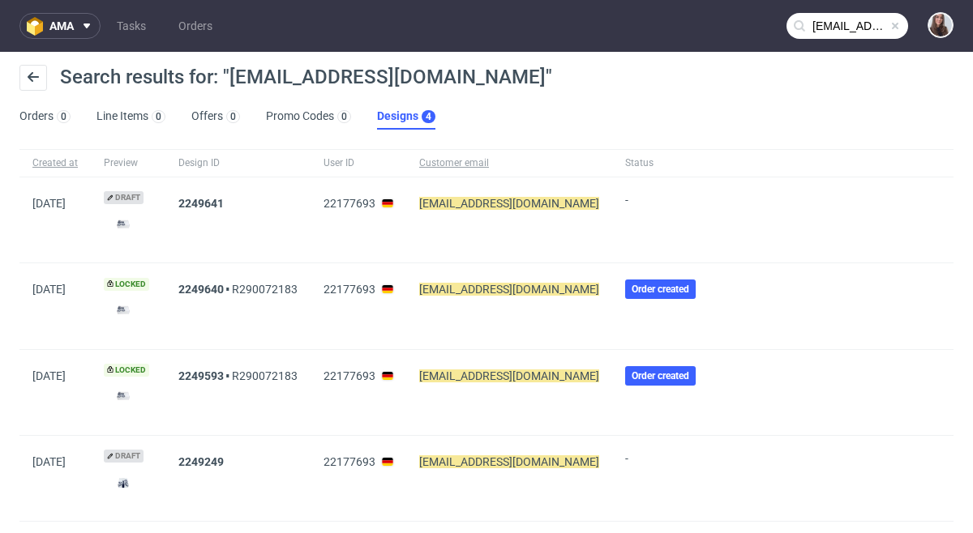
click at [636, 288] on span "Order created" at bounding box center [660, 289] width 58 height 13
drag, startPoint x: 327, startPoint y: 289, endPoint x: 249, endPoint y: 285, distance: 78.8
click at [249, 285] on div "15/08/2025 Locked 2249640 R290072183 22177693 c.graaf@michaelhaupt.de Order cre…" at bounding box center [486, 306] width 934 height 86
copy link "R290072183"
click at [59, 28] on span "ama" at bounding box center [61, 25] width 24 height 11
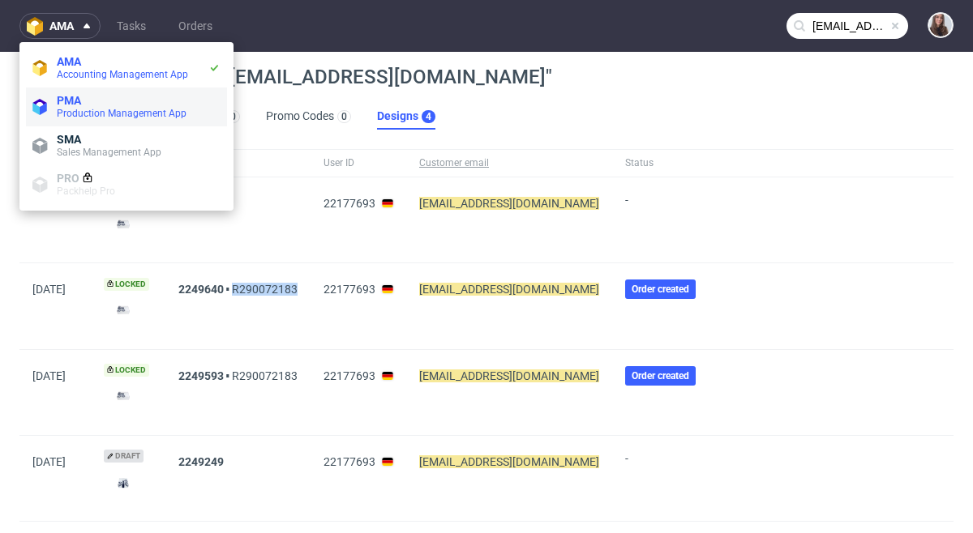
click at [120, 113] on span "Production Management App" at bounding box center [122, 113] width 130 height 11
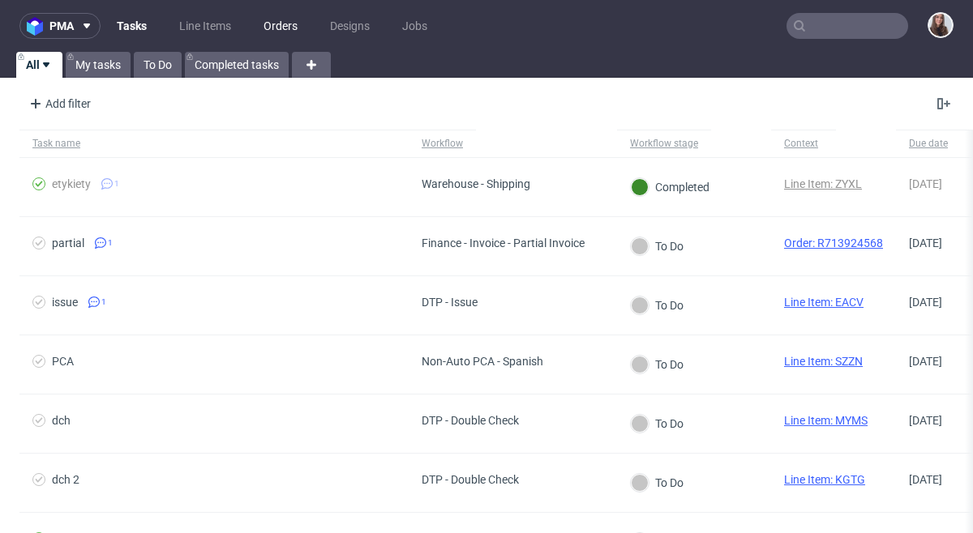
click at [291, 26] on link "Orders" at bounding box center [280, 26] width 53 height 26
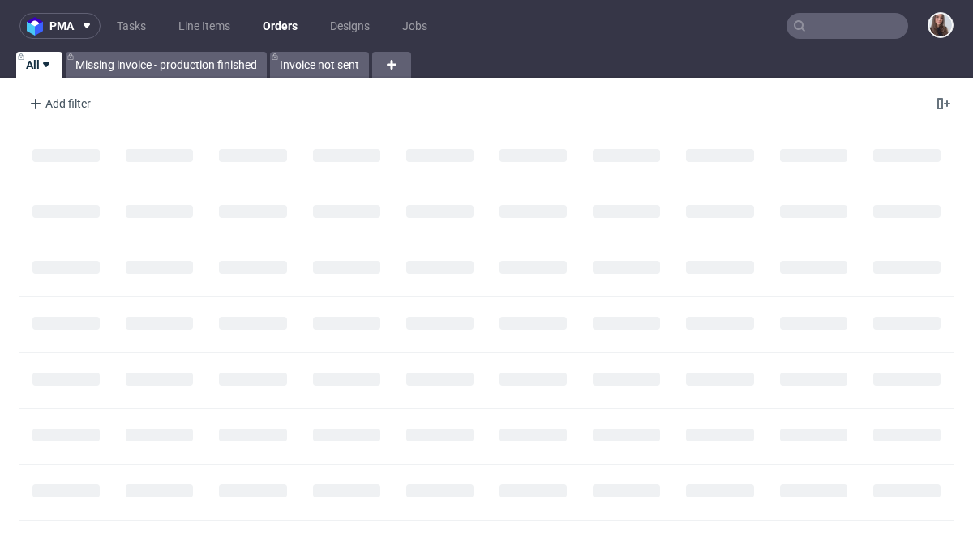
click at [824, 24] on input "text" at bounding box center [847, 26] width 122 height 26
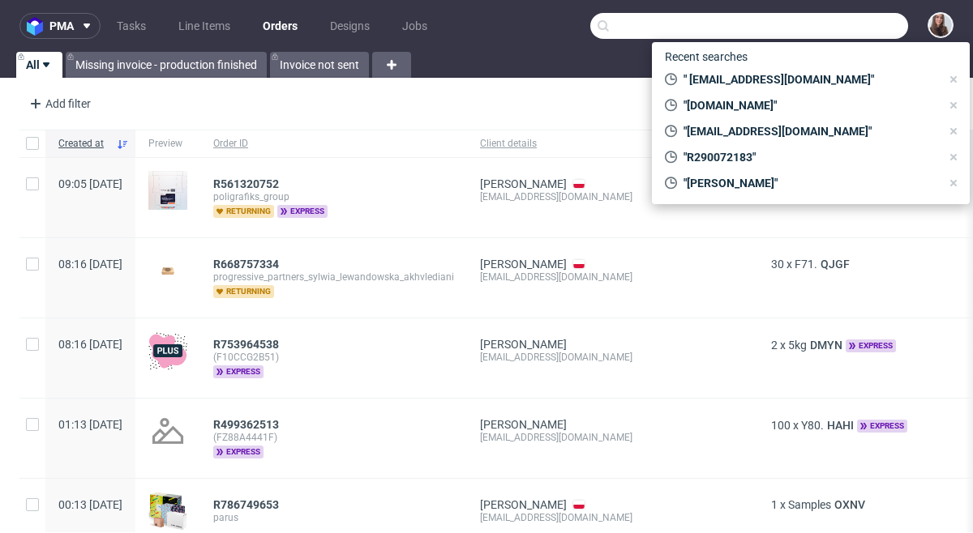
paste input "R290072183"
type input "R290072183"
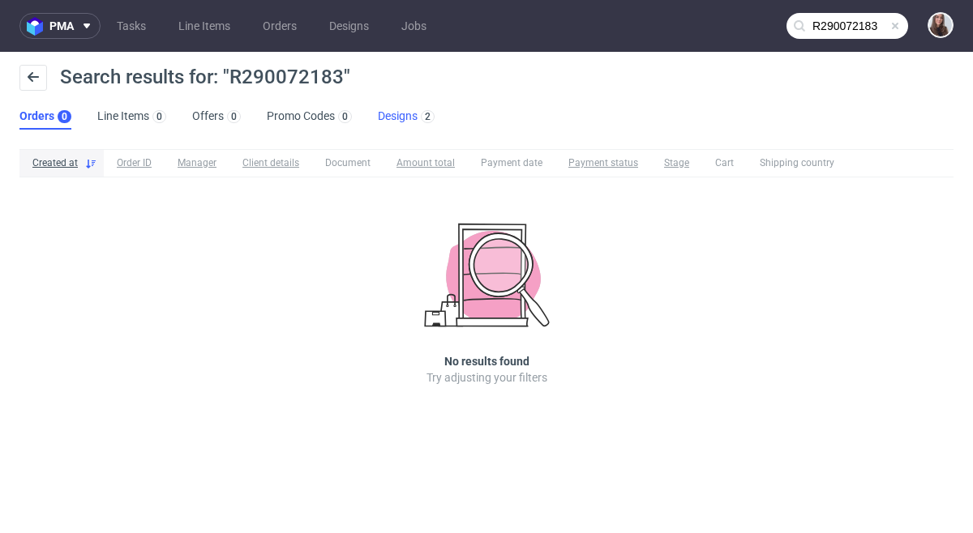
click at [417, 104] on link "Designs 2" at bounding box center [406, 117] width 57 height 26
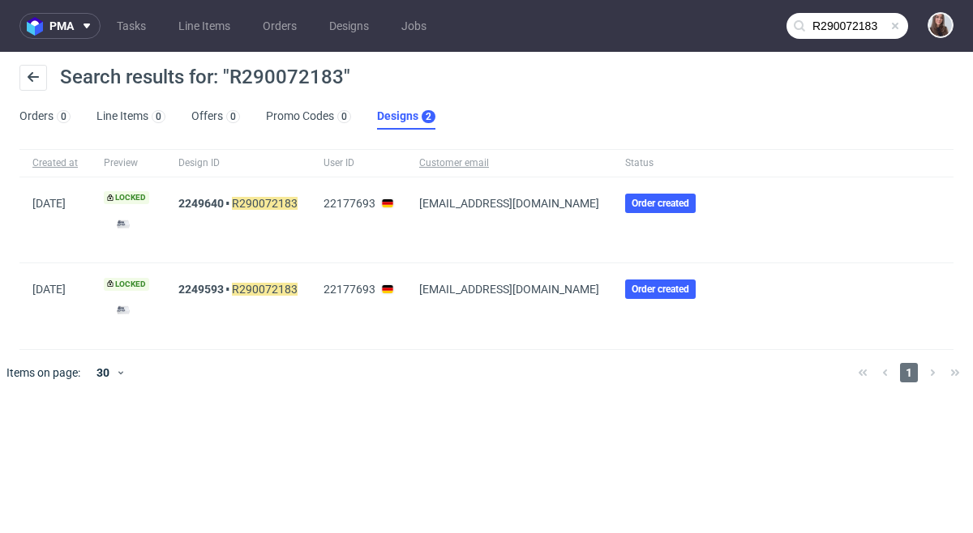
click at [456, 285] on span "c.graaf@michaelhaupt.de" at bounding box center [509, 289] width 180 height 13
click at [631, 290] on span "Order created" at bounding box center [660, 289] width 58 height 13
click at [214, 290] on link "2249593" at bounding box center [200, 289] width 45 height 13
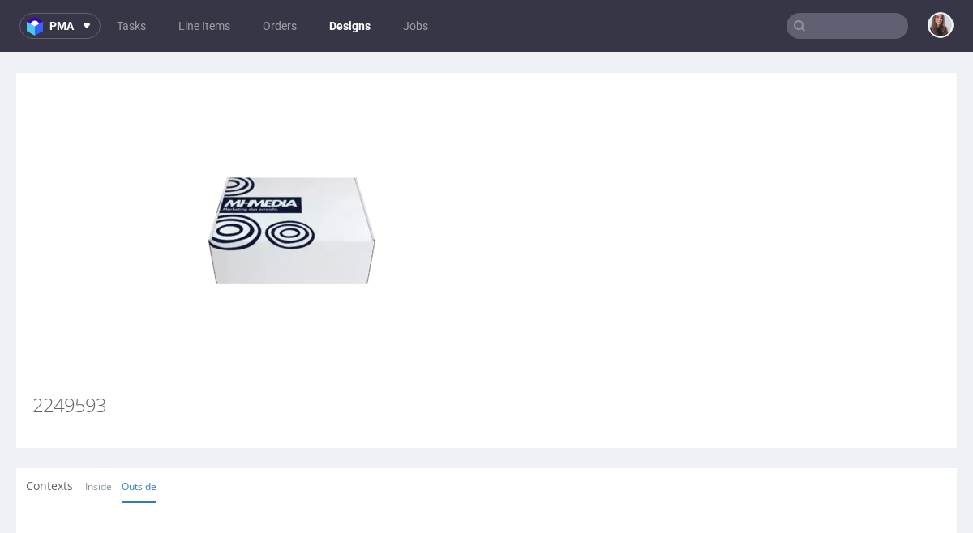
type input "R290072183"
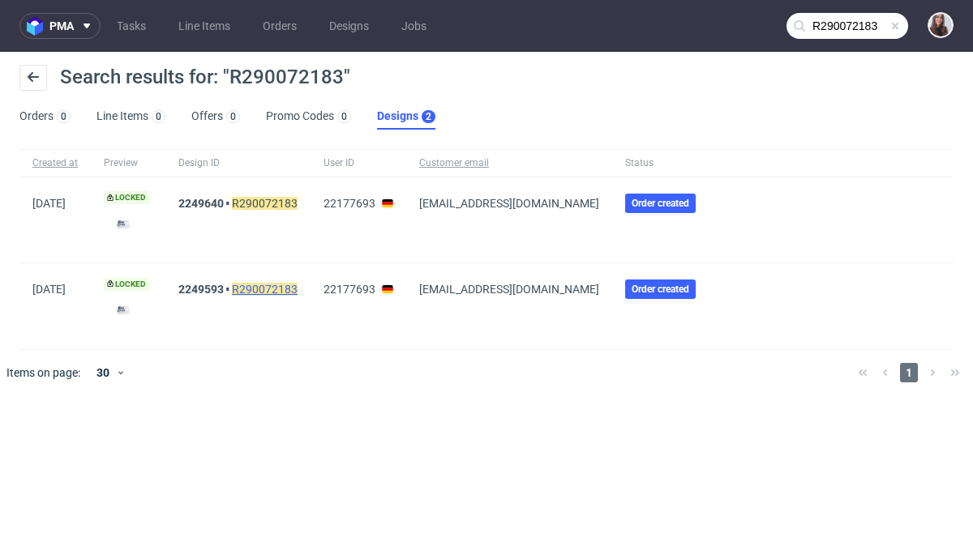
click at [289, 288] on mark "R290072183" at bounding box center [265, 289] width 66 height 13
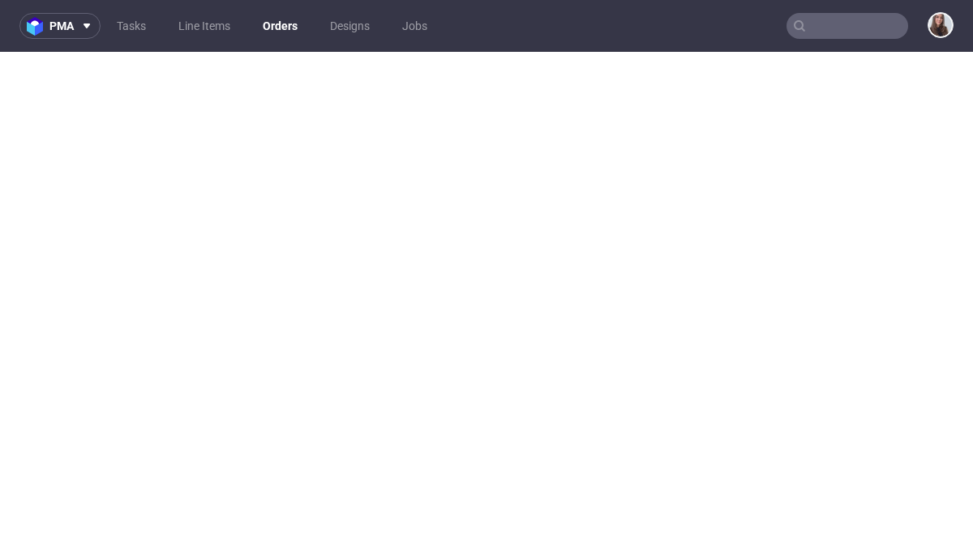
type input "R290072183"
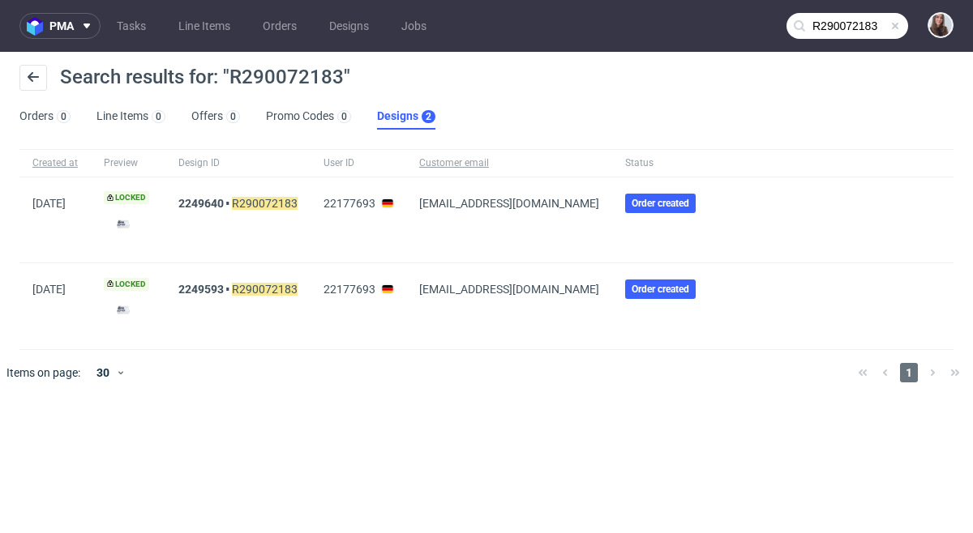
click at [477, 292] on span "c.graaf@michaelhaupt.de" at bounding box center [509, 289] width 180 height 13
click at [471, 160] on span "Customer email" at bounding box center [509, 163] width 180 height 14
click at [543, 204] on span "c.graaf@michaelhaupt.de" at bounding box center [509, 203] width 180 height 13
click at [631, 205] on span "Order created" at bounding box center [660, 203] width 58 height 13
click at [625, 166] on span "Status" at bounding box center [663, 163] width 77 height 14
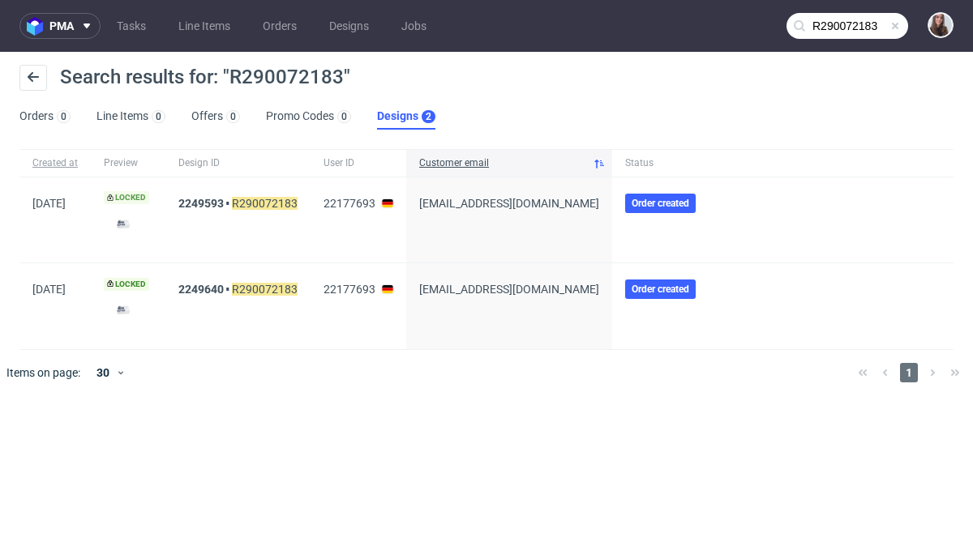
click at [149, 198] on span "Locked" at bounding box center [126, 197] width 45 height 13
click at [37, 78] on icon at bounding box center [33, 77] width 13 height 13
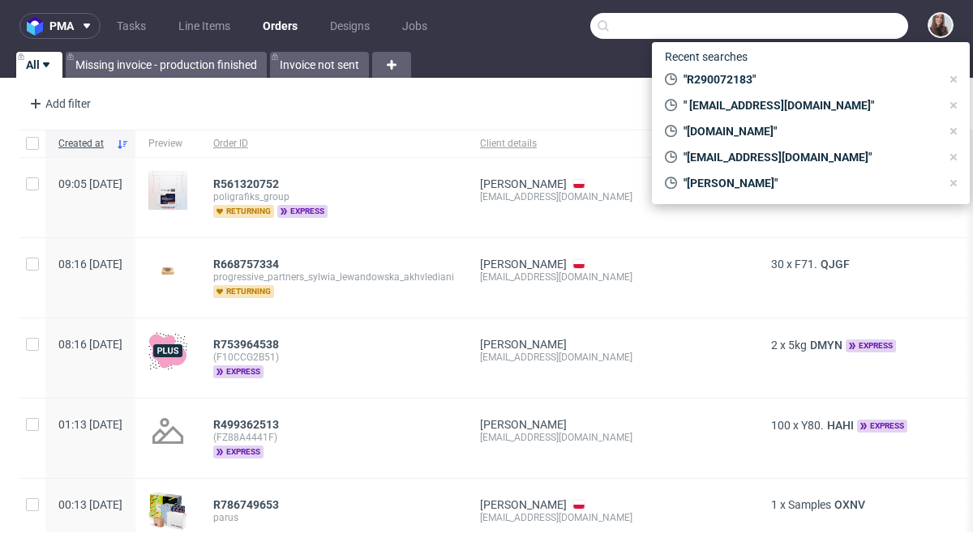
click at [815, 38] on input "text" at bounding box center [749, 26] width 318 height 26
paste input "R718771722"
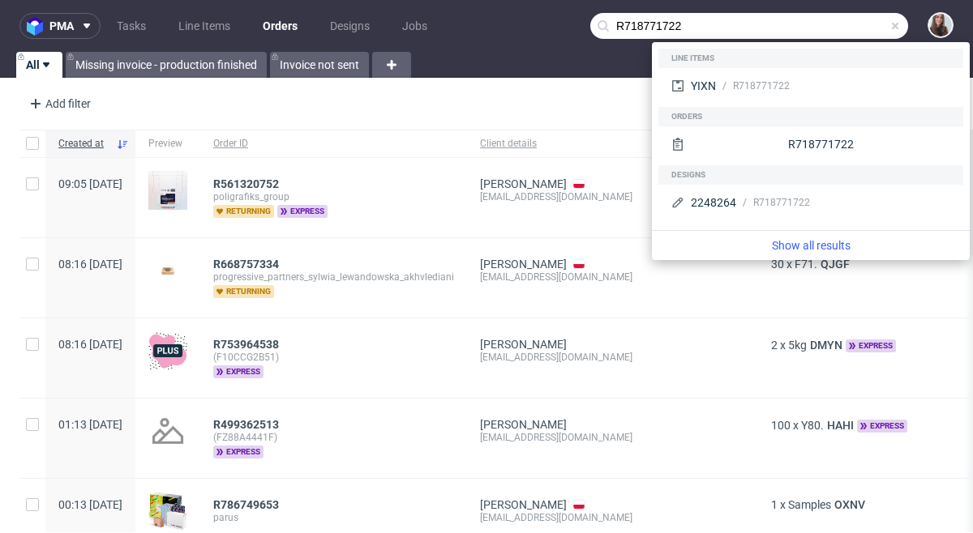
type input "R718771722"
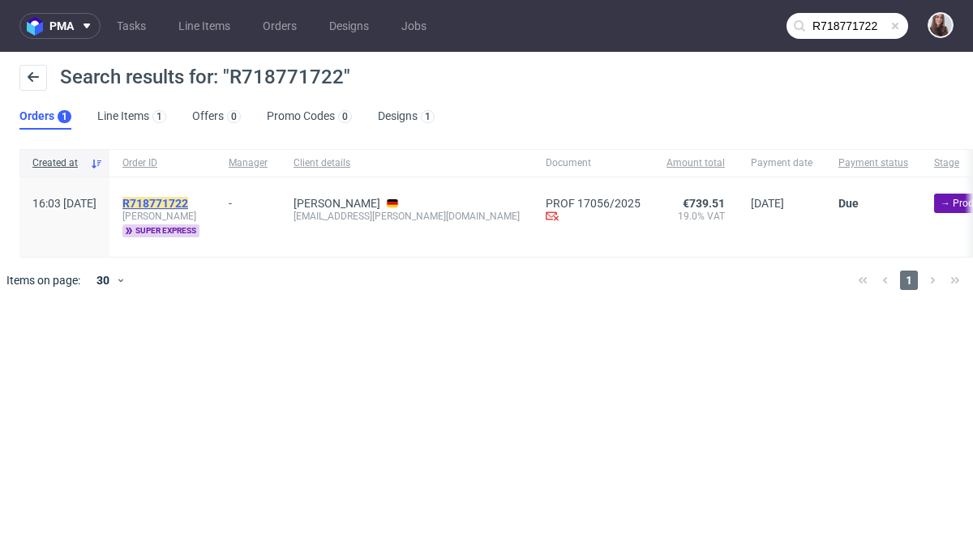
click at [188, 203] on mark "R718771722" at bounding box center [155, 203] width 66 height 13
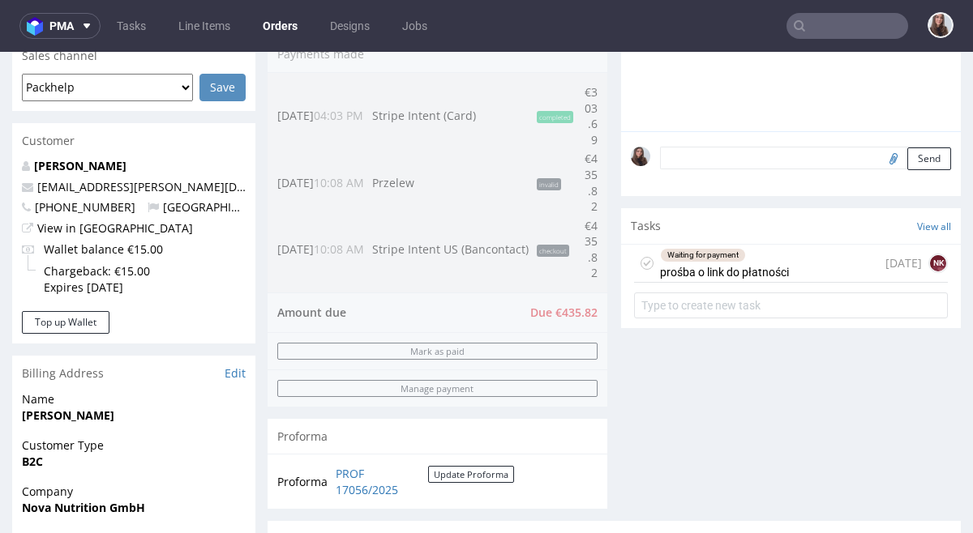
scroll to position [430, 0]
click at [738, 266] on div "Waiting for payment prośba o link do płatności" at bounding box center [724, 261] width 129 height 37
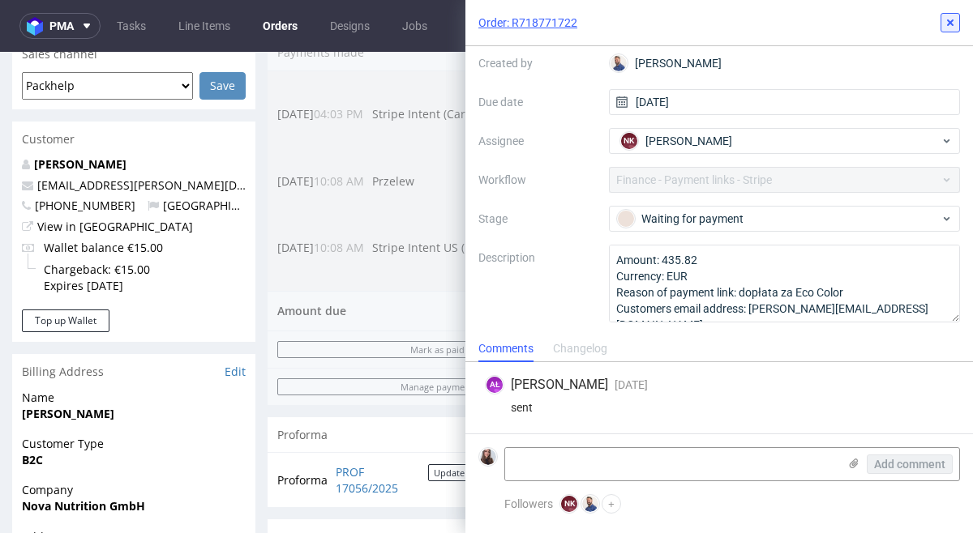
click at [947, 24] on icon at bounding box center [949, 22] width 13 height 13
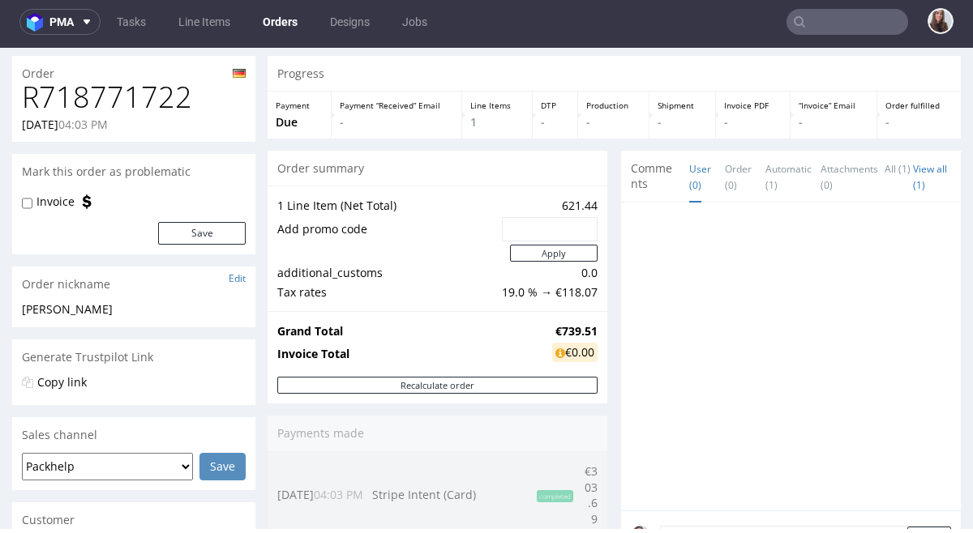
scroll to position [45, 0]
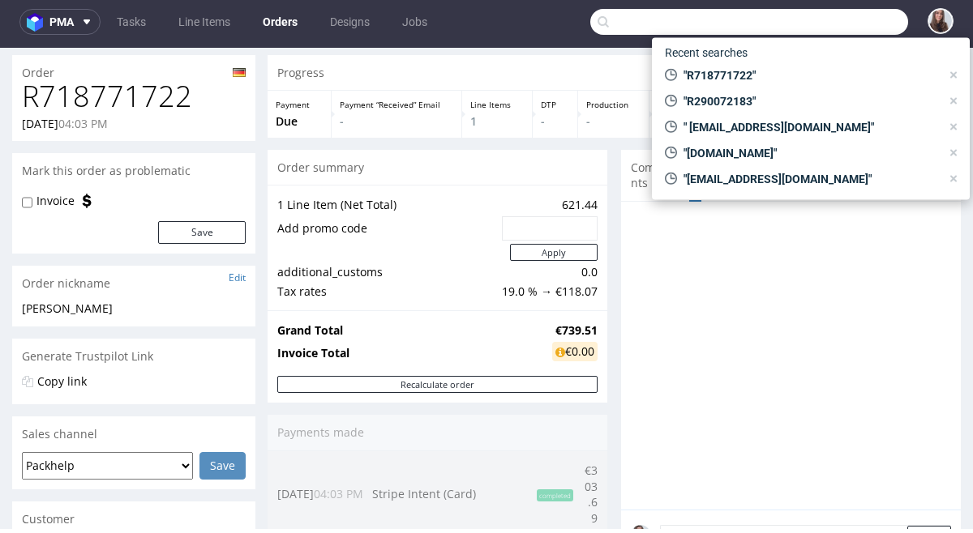
click at [815, 21] on input "text" at bounding box center [749, 22] width 318 height 26
paste input "R067351014"
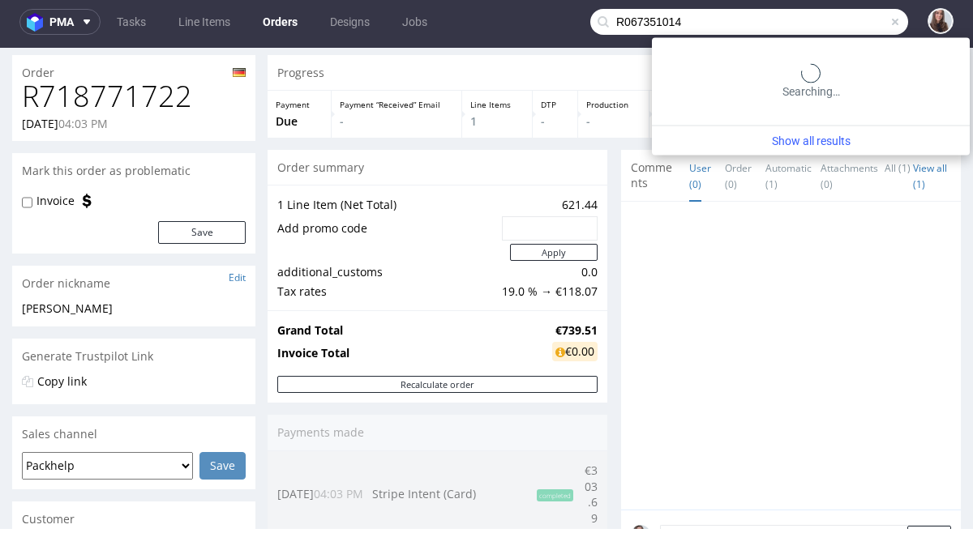
type input "R067351014"
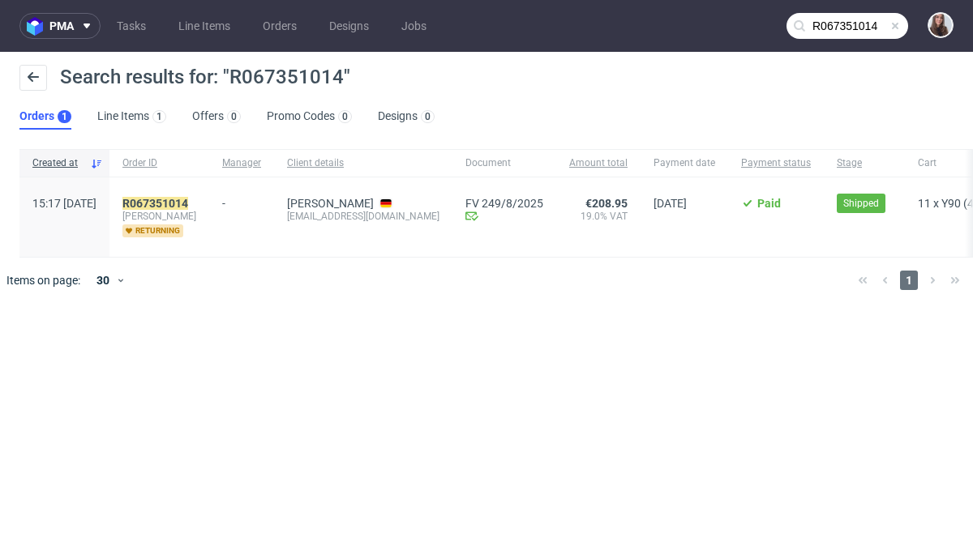
click at [196, 210] on span "tim" at bounding box center [159, 216] width 74 height 13
click at [188, 199] on mark "R067351014" at bounding box center [155, 203] width 66 height 13
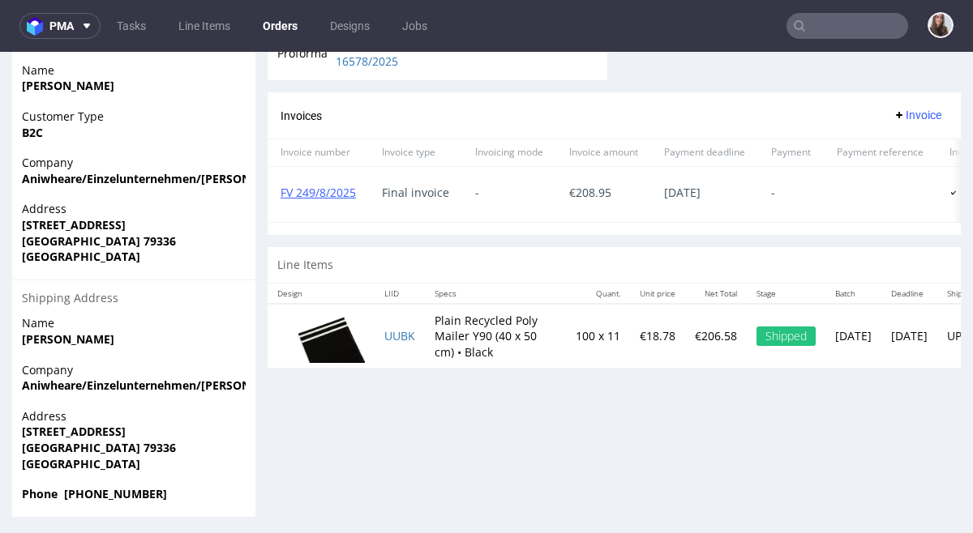
scroll to position [716, 0]
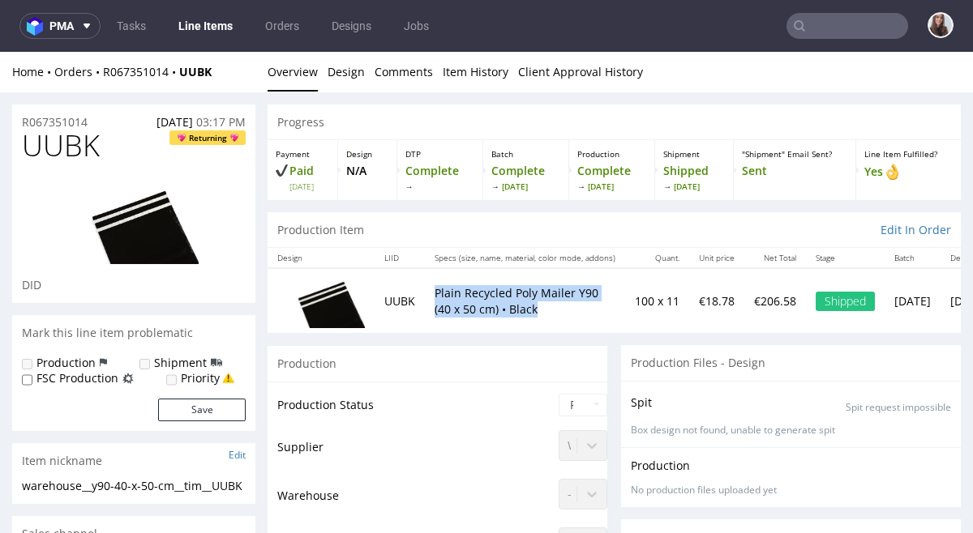
drag, startPoint x: 516, startPoint y: 302, endPoint x: 435, endPoint y: 293, distance: 81.5
click at [435, 293] on p "Plain Recycled Poly Mailer Y90 (40 x 50 cm) • Black" at bounding box center [524, 301] width 181 height 32
copy p "Plain Recycled Poly Mailer Y90 (40 x 50 cm) • Black"
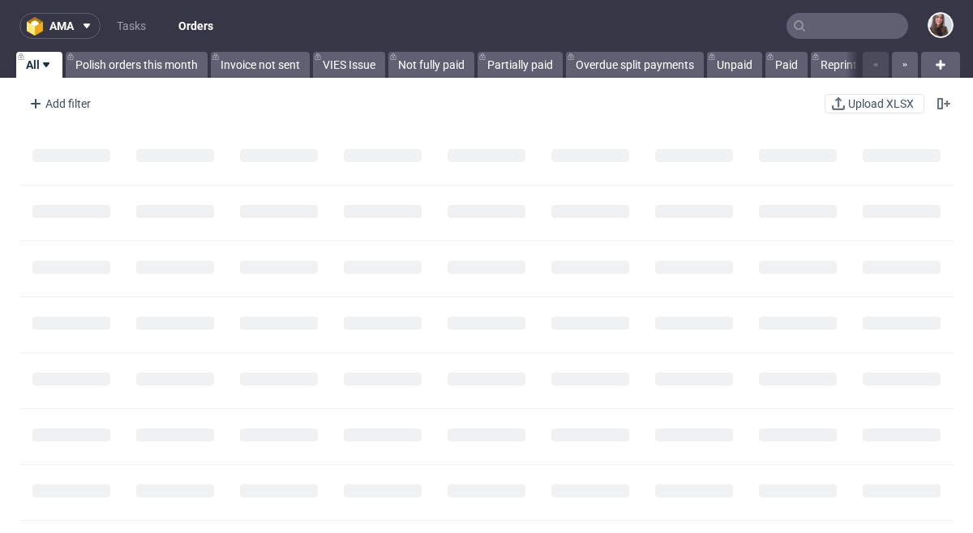
click at [849, 27] on input "text" at bounding box center [847, 26] width 122 height 26
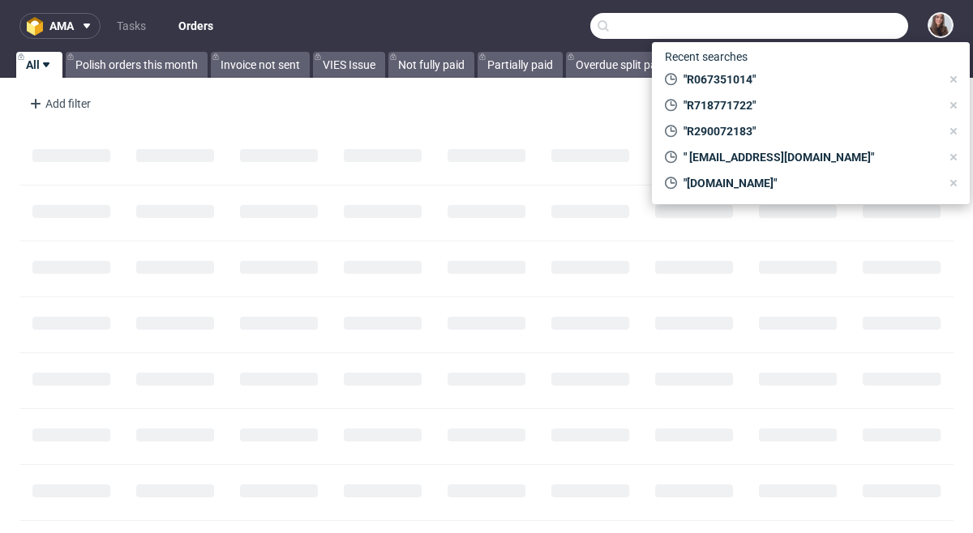
paste input "[PERSON_NAME] | Customer Support Specialist 💙"
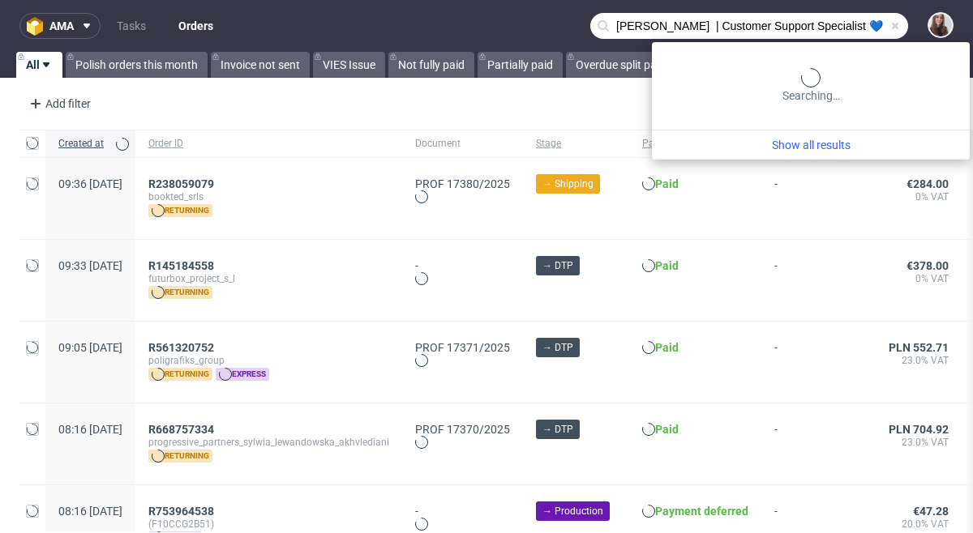
type input "[PERSON_NAME] | Customer Support Specialist 💙"
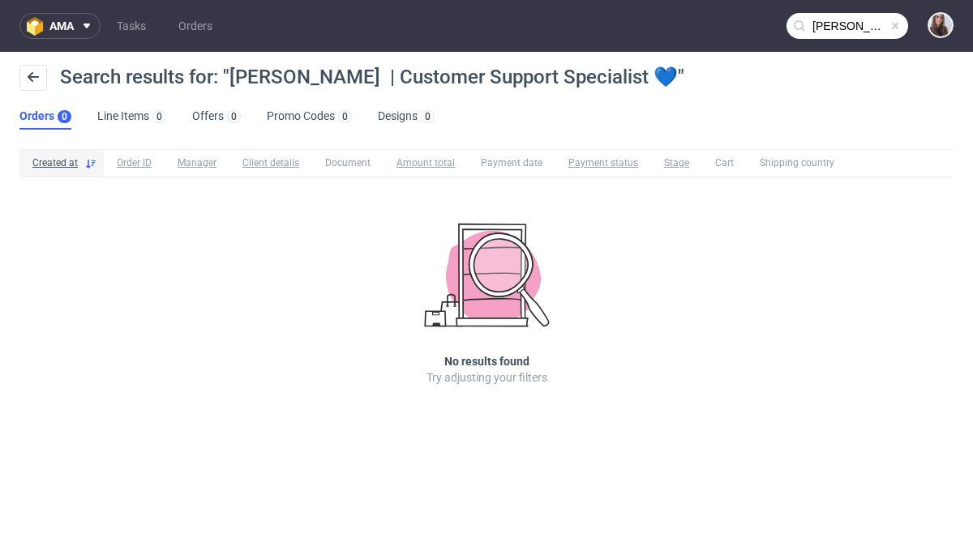
click at [892, 28] on span at bounding box center [894, 25] width 13 height 13
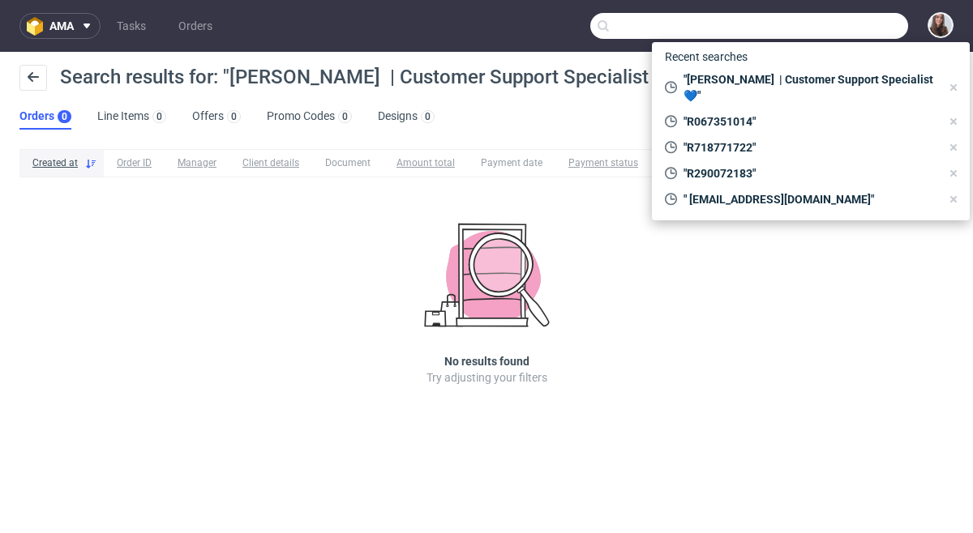
click at [847, 28] on input "text" at bounding box center [749, 26] width 318 height 26
paste input "R067351014"
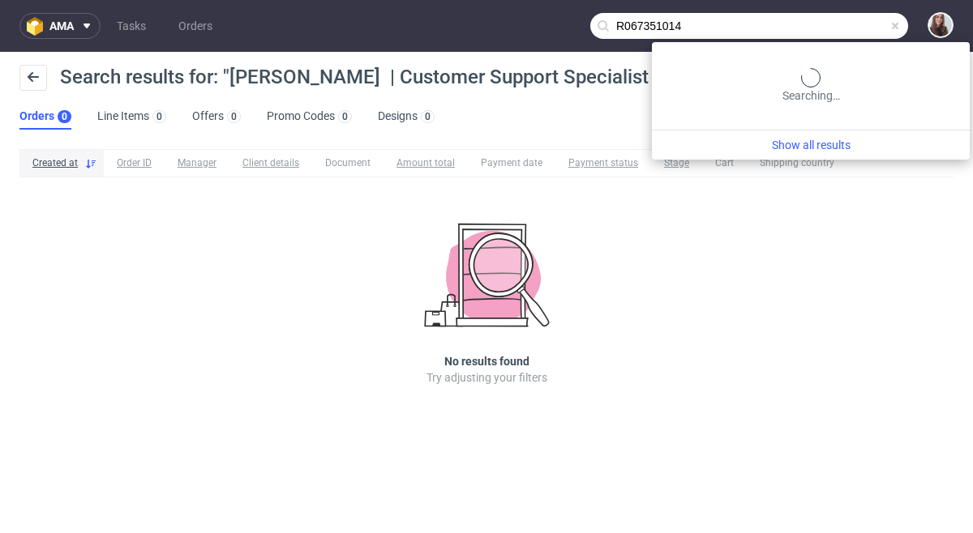
type input "R067351014"
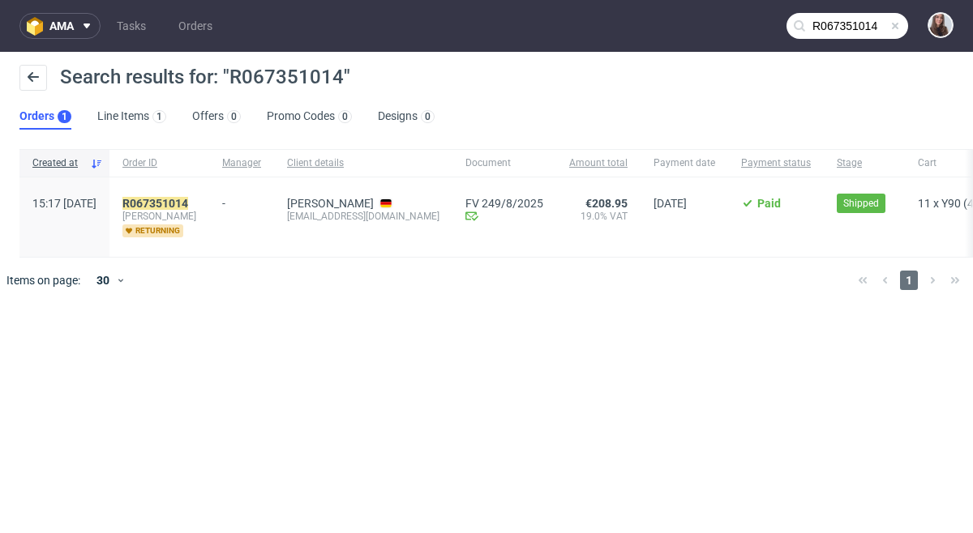
click at [209, 193] on div "R067351014 [PERSON_NAME] returning" at bounding box center [159, 217] width 100 height 79
click at [188, 205] on mark "R067351014" at bounding box center [155, 203] width 66 height 13
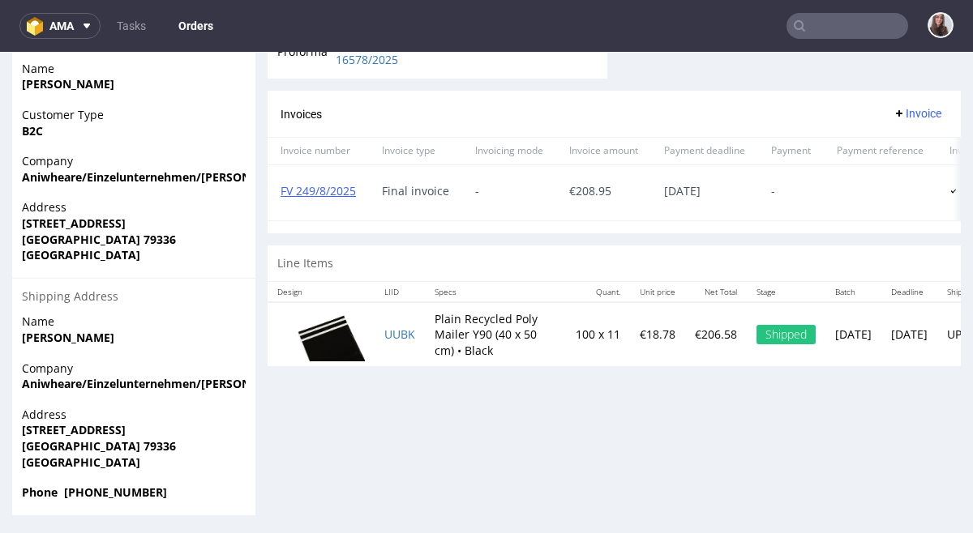
scroll to position [716, 0]
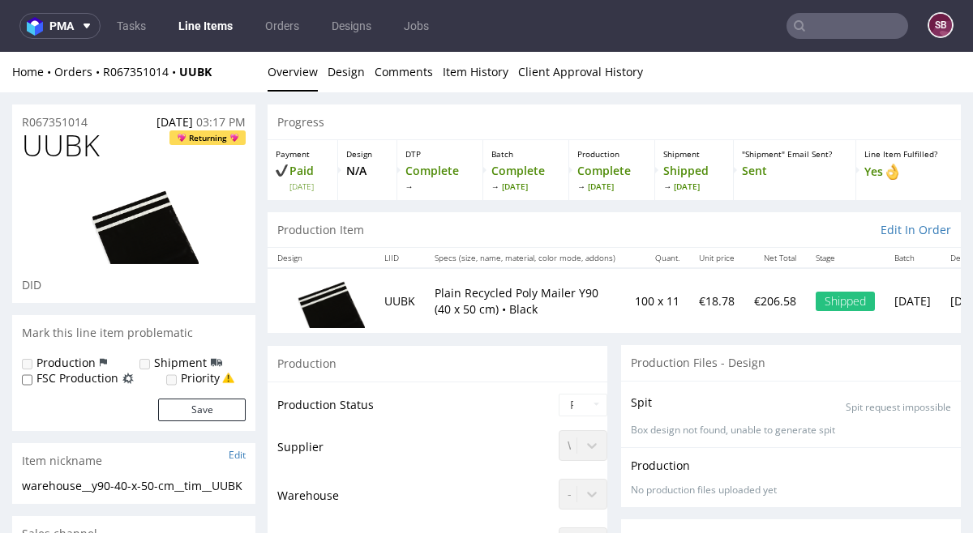
click at [430, 135] on div "Progress" at bounding box center [613, 123] width 693 height 36
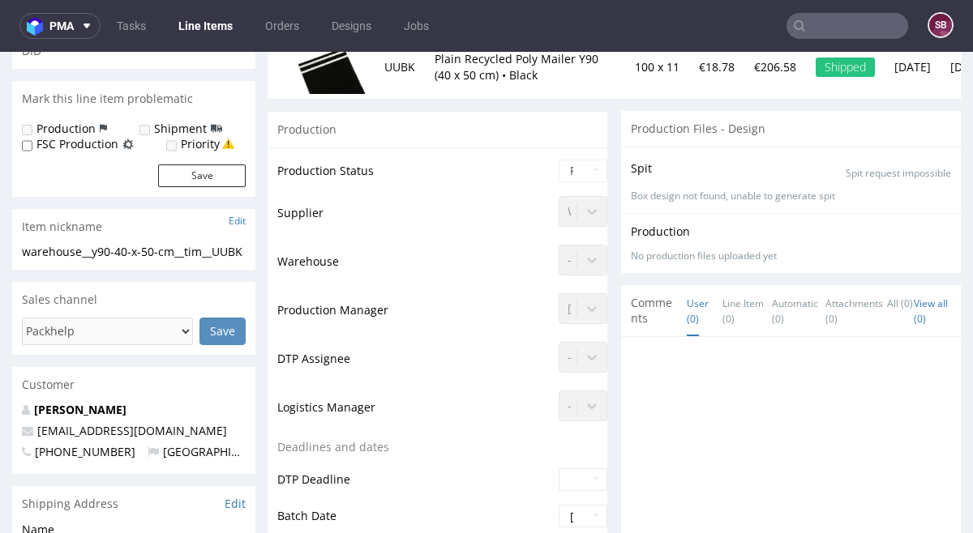
scroll to position [231, 0]
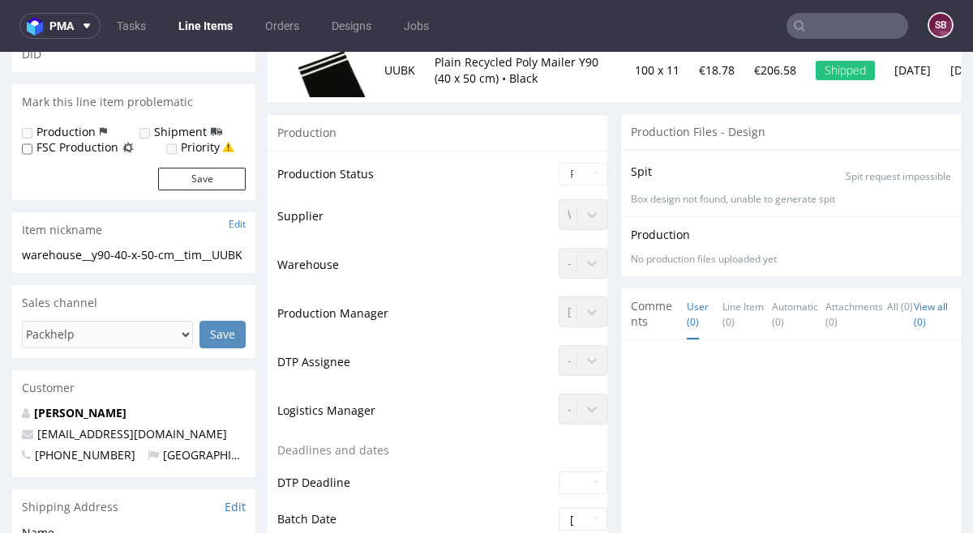
click at [417, 208] on td "Supplier" at bounding box center [415, 222] width 277 height 49
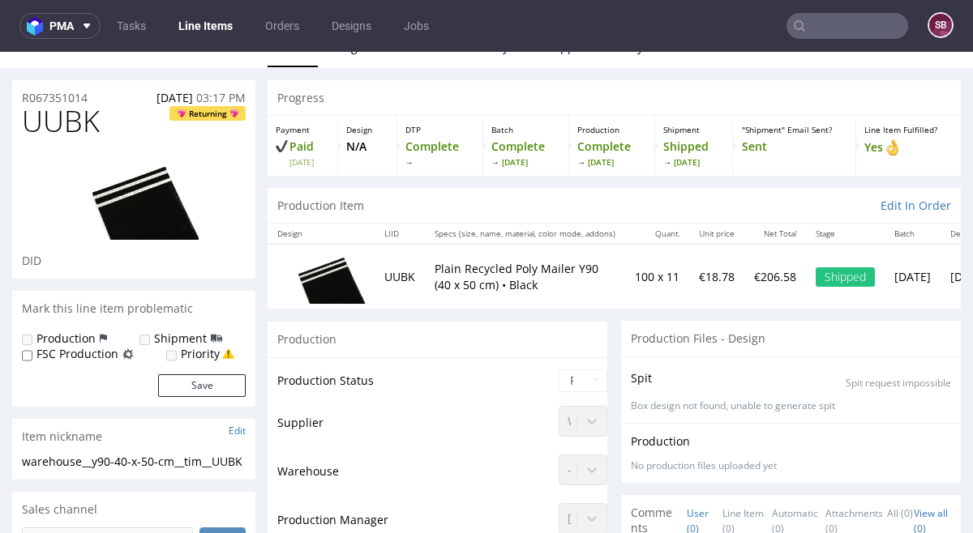
scroll to position [0, 0]
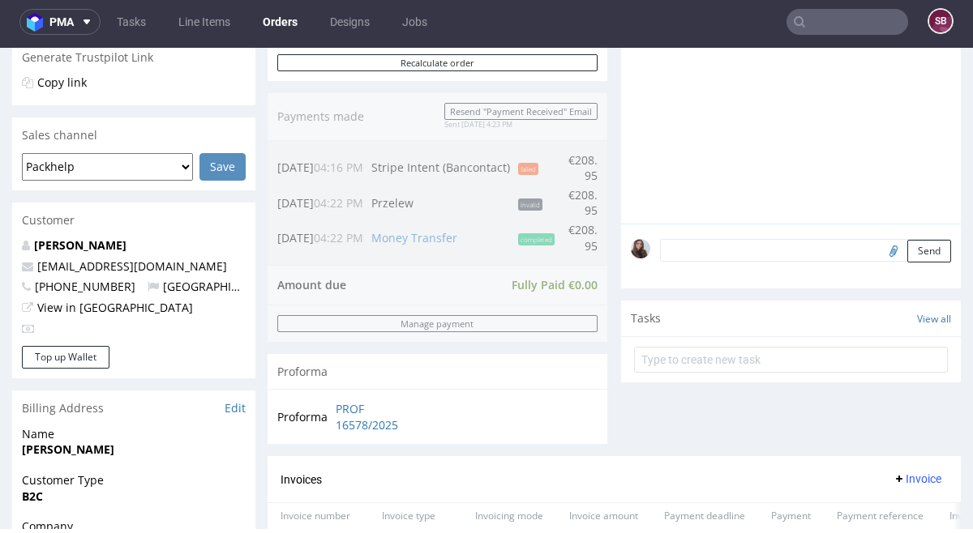
scroll to position [336, 0]
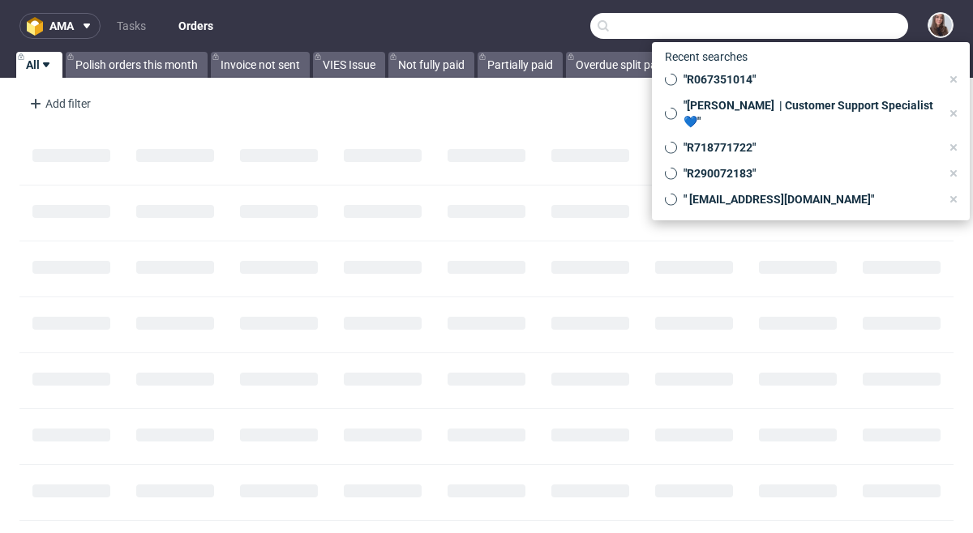
click at [828, 28] on input "text" at bounding box center [749, 26] width 318 height 26
paste input "R683856616"
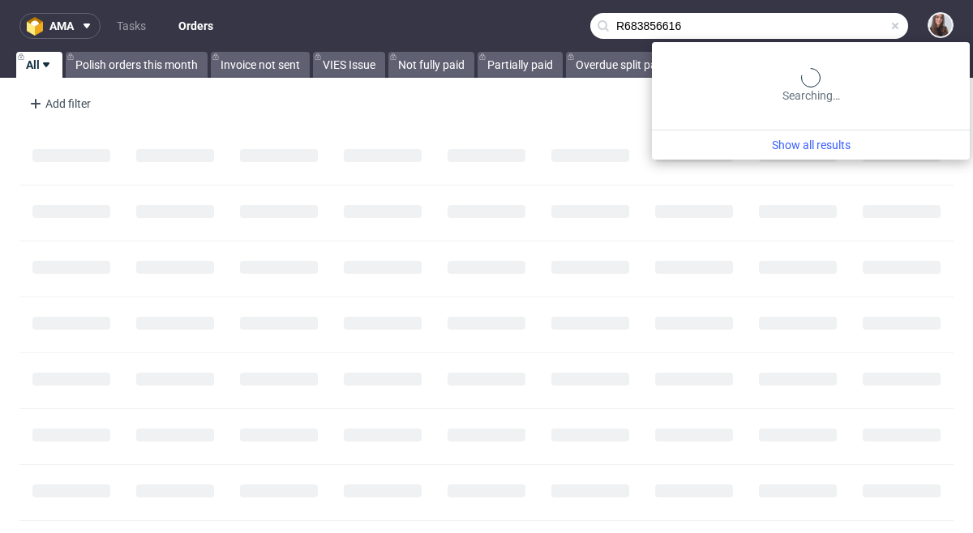
type input "R683856616"
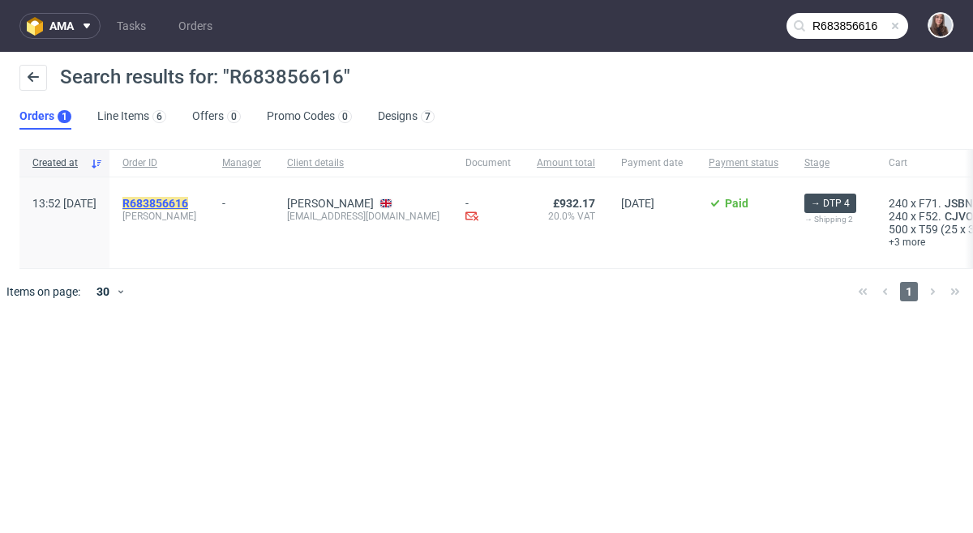
click at [188, 197] on mark "R683856616" at bounding box center [155, 203] width 66 height 13
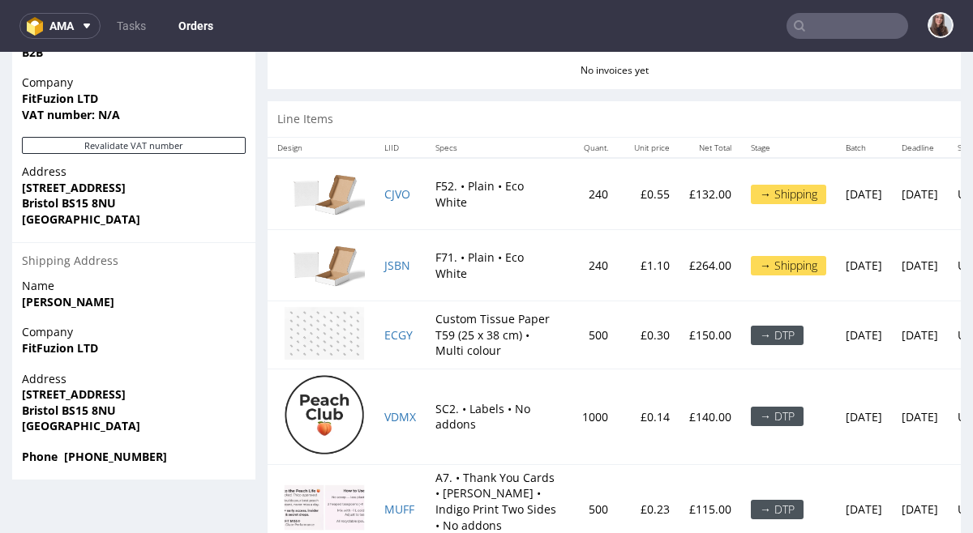
scroll to position [842, 0]
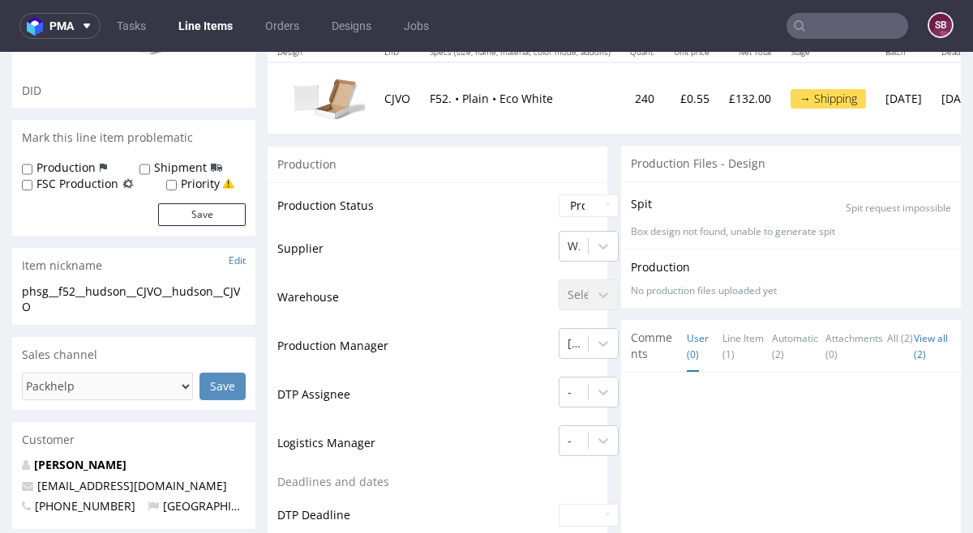
scroll to position [208, 0]
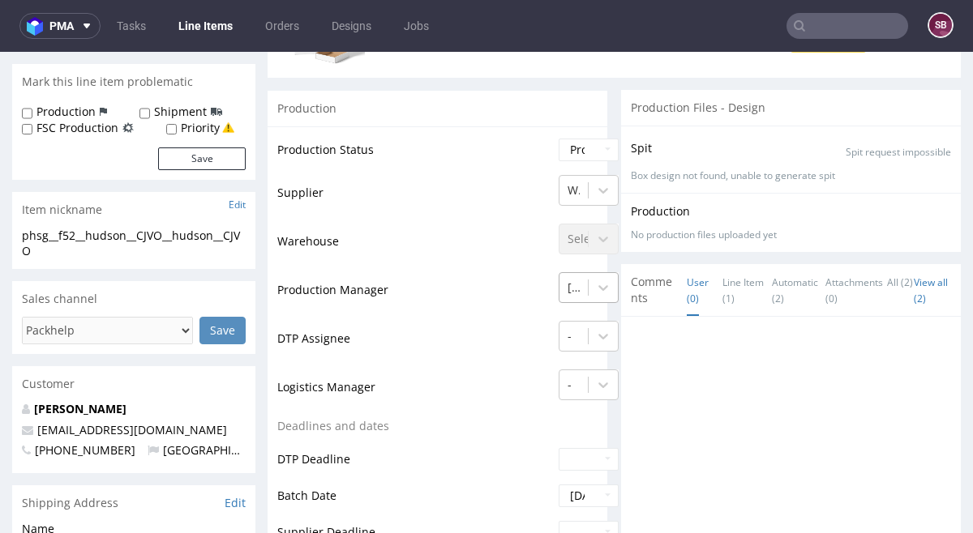
click at [568, 295] on div "[PERSON_NAME]" at bounding box center [588, 283] width 60 height 23
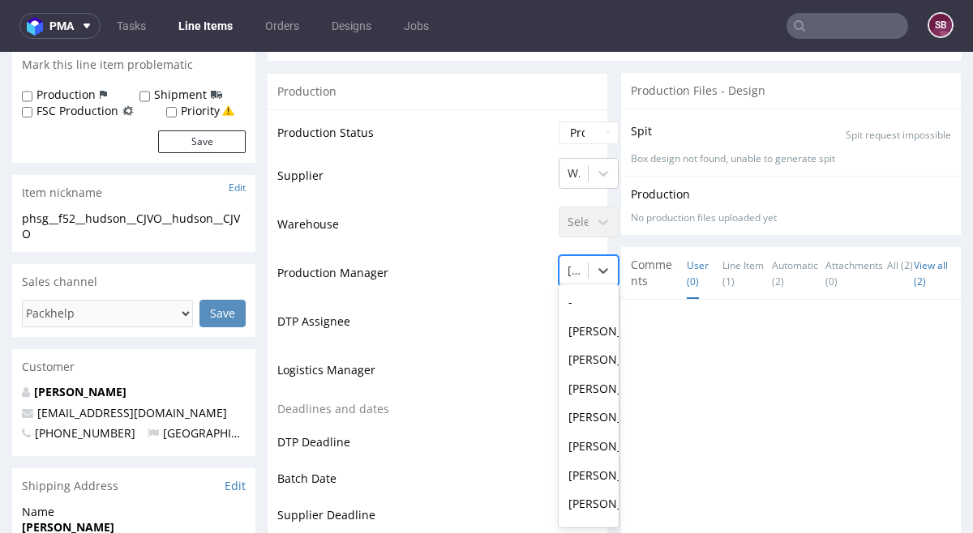
scroll to position [280, 0]
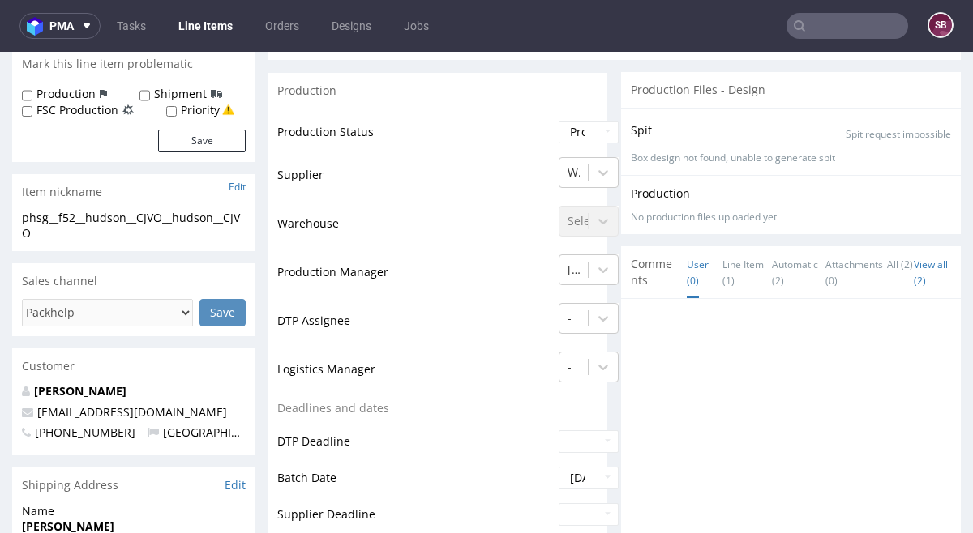
click at [386, 272] on td "Production Manager" at bounding box center [415, 277] width 277 height 49
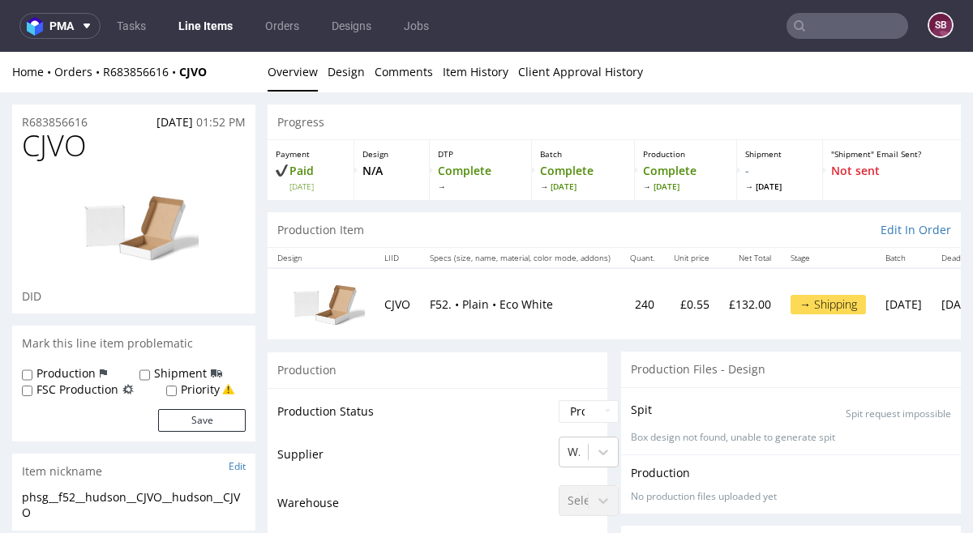
click at [836, 32] on input "text" at bounding box center [847, 26] width 122 height 26
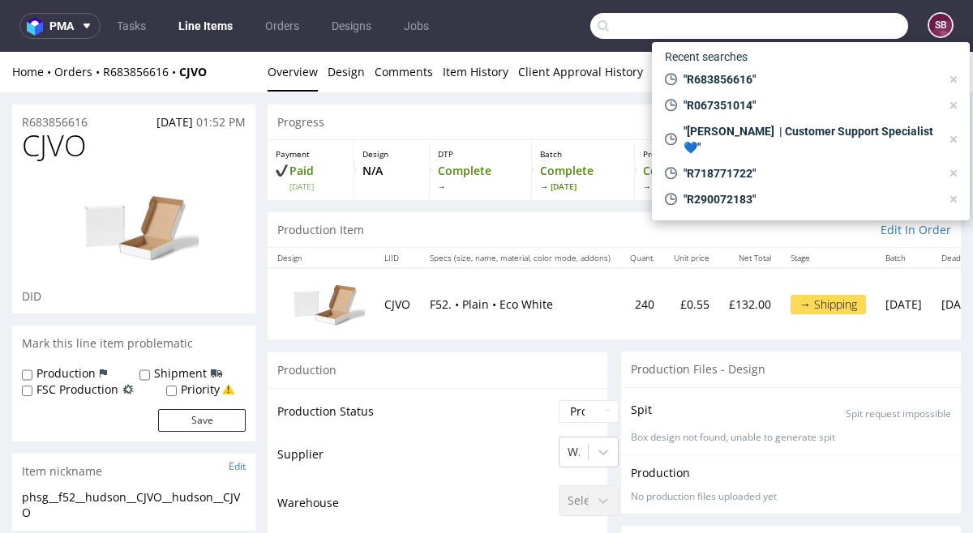
paste input "R008973910"
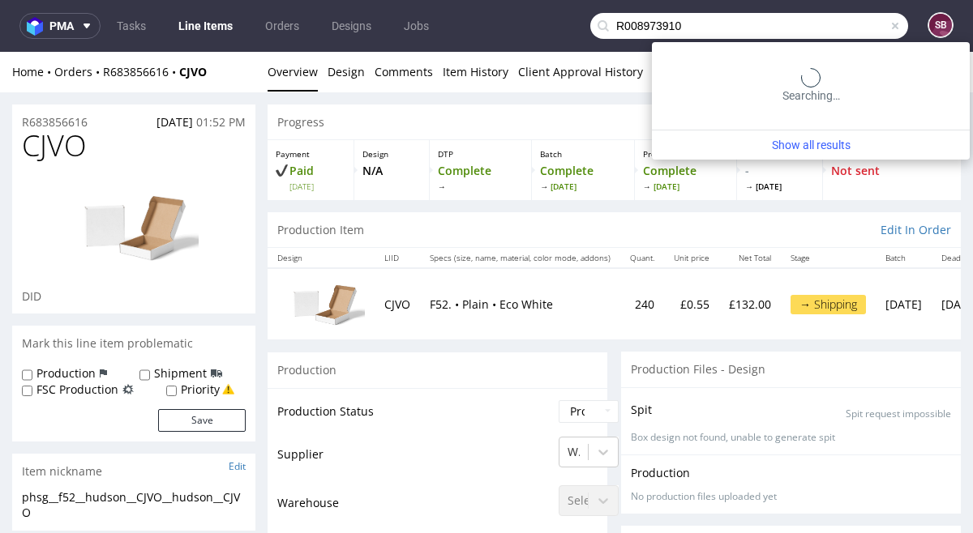
type input "R008973910"
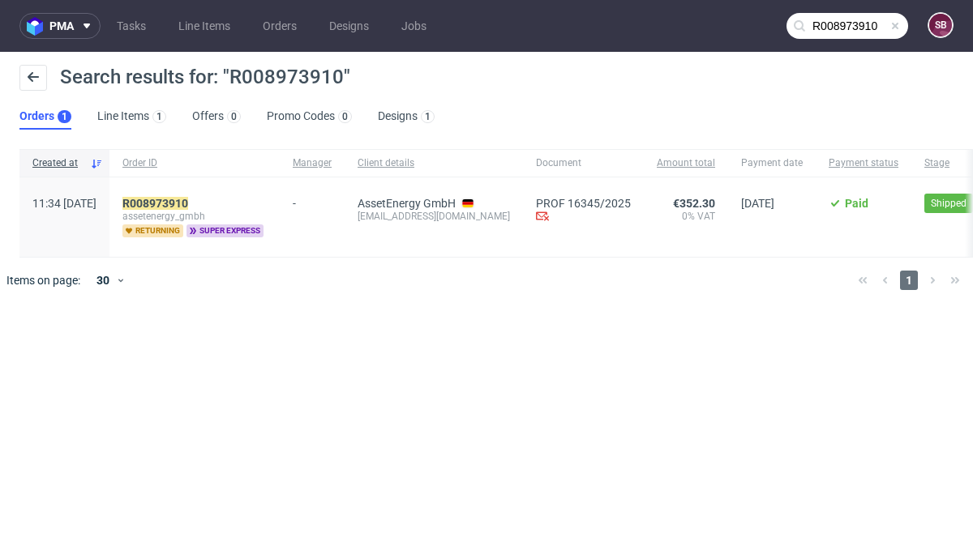
click at [280, 188] on div "R008973910 assetenergy_gmbh returning super express" at bounding box center [194, 217] width 170 height 79
click at [188, 198] on mark "R008973910" at bounding box center [155, 203] width 66 height 13
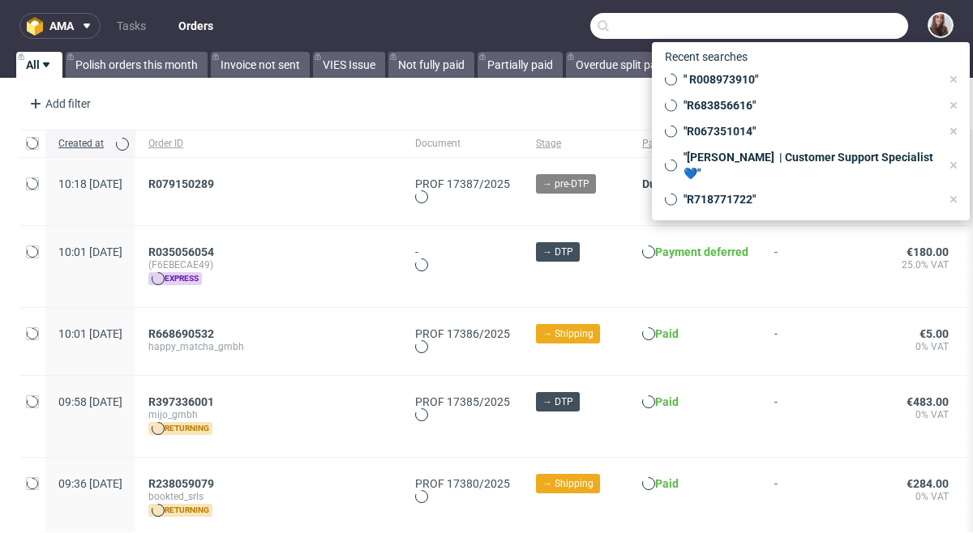
click at [828, 29] on input "text" at bounding box center [749, 26] width 318 height 26
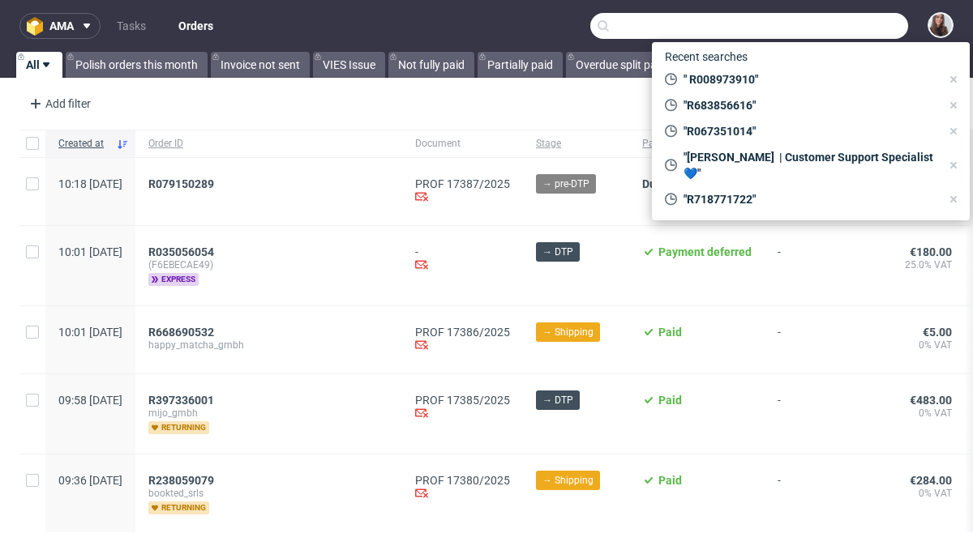
paste input "Kiryanava Katsiaryna"
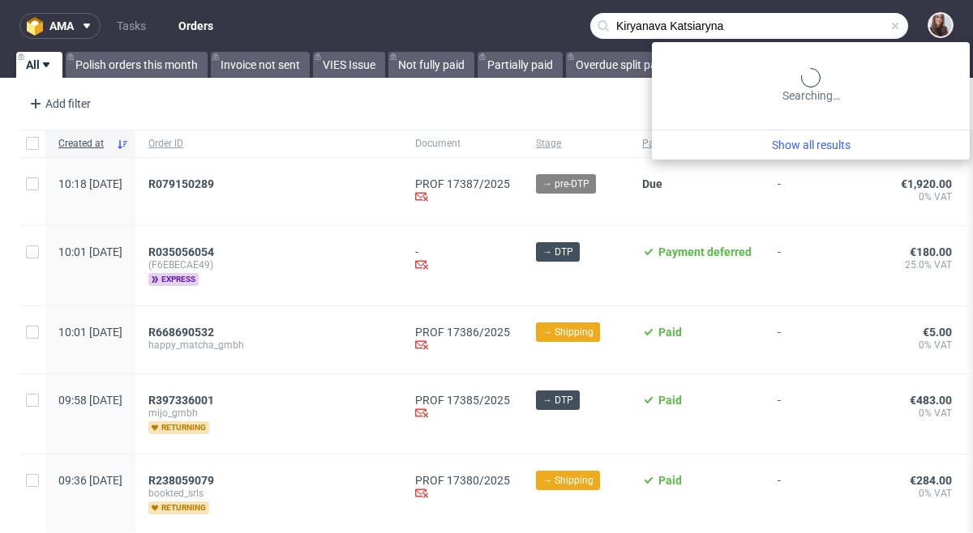
type input "Kiryanava Katsiaryna"
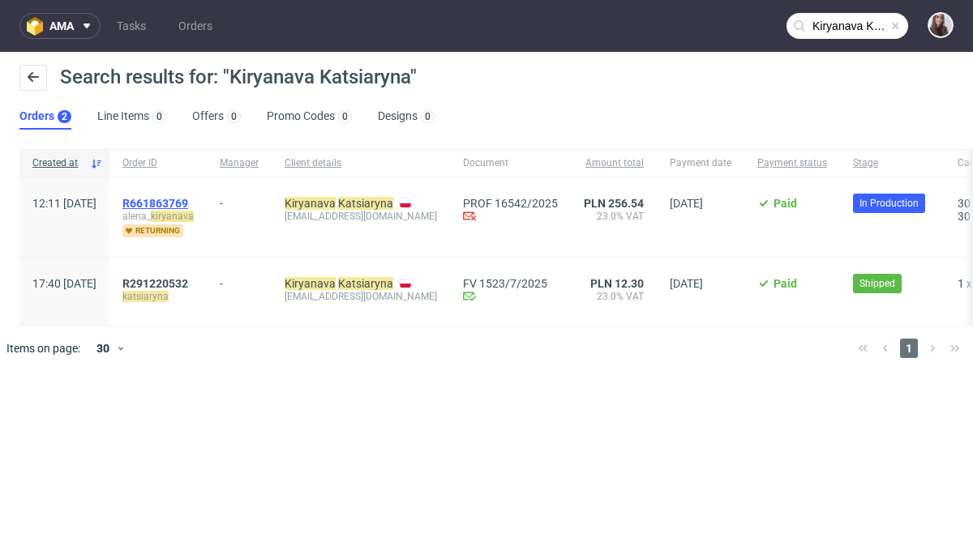
click at [188, 199] on span "R661863769" at bounding box center [155, 203] width 66 height 13
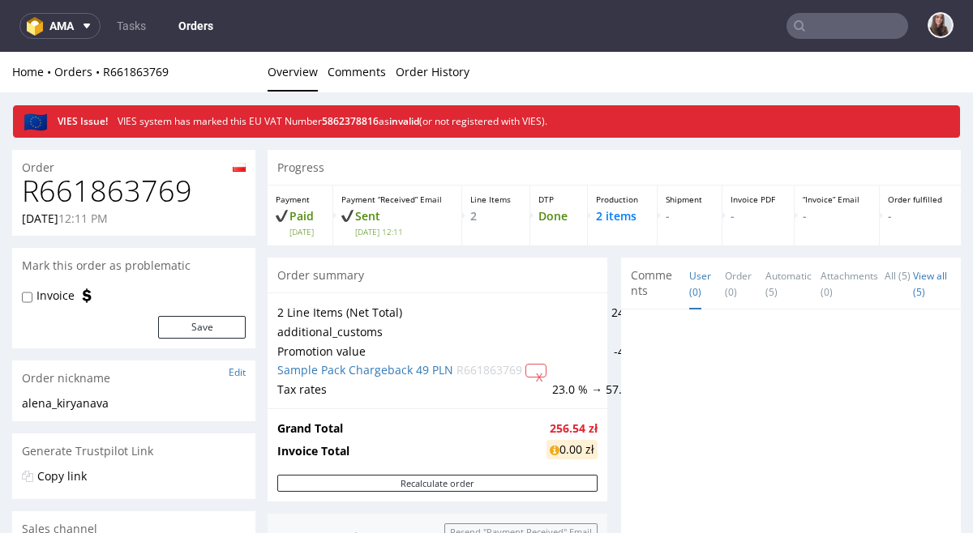
type input "Kiryanava Katsiaryna"
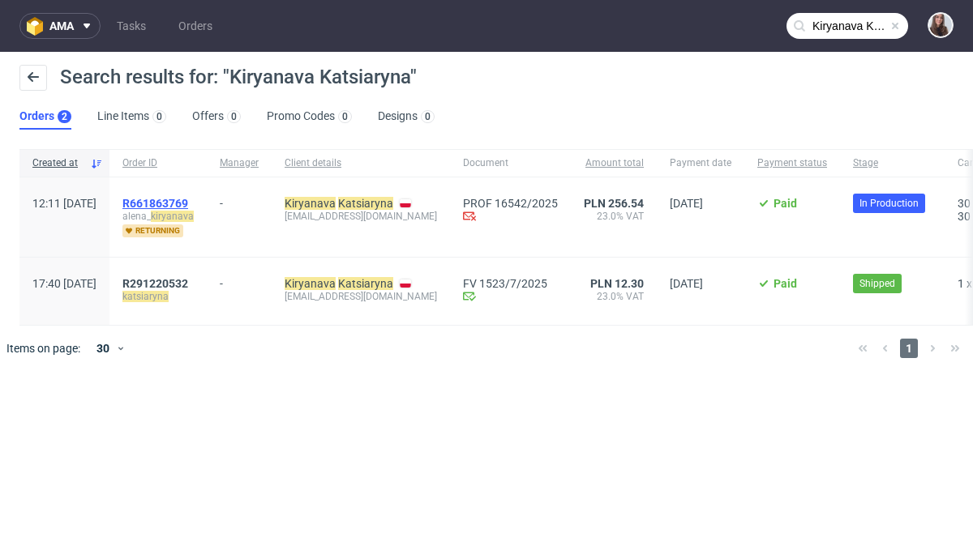
click at [188, 201] on span "R661863769" at bounding box center [155, 203] width 66 height 13
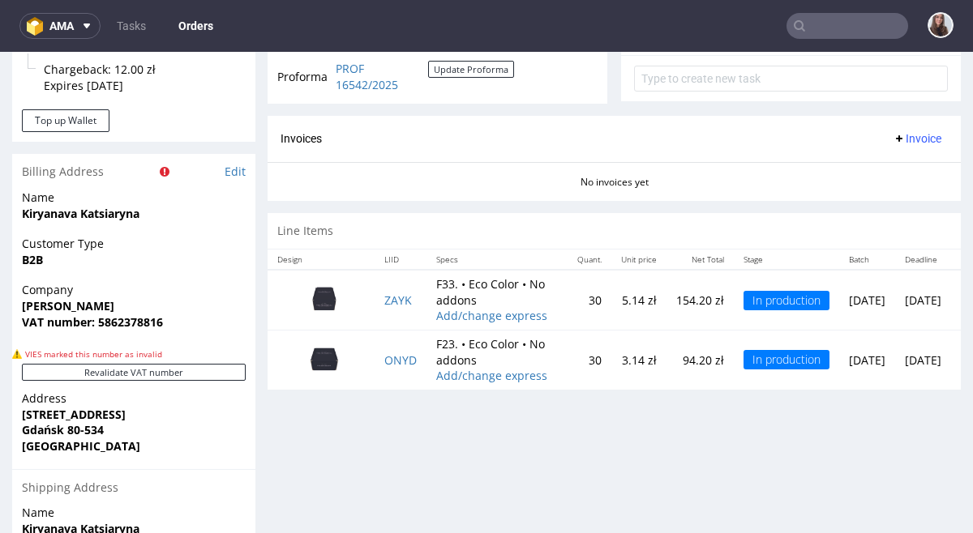
scroll to position [702, 0]
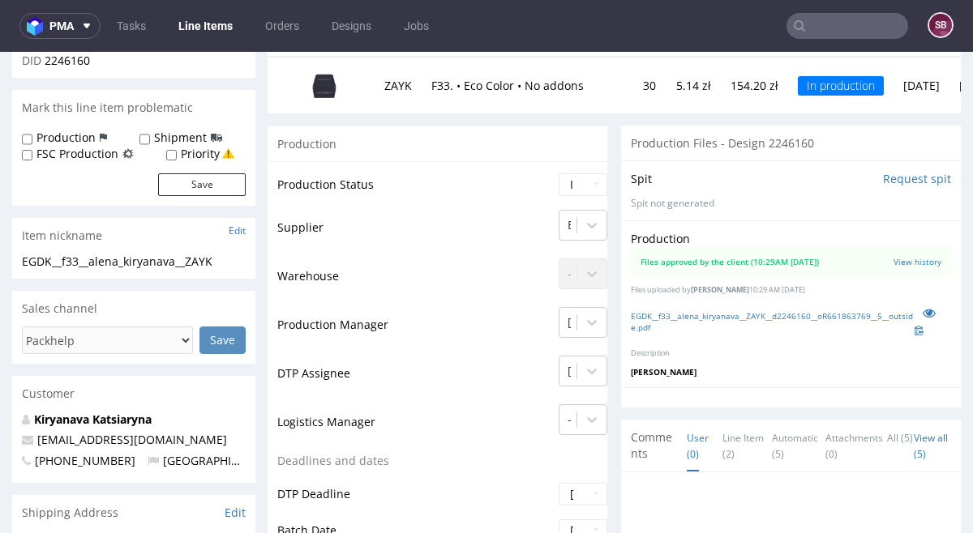
scroll to position [213, 0]
